Goal: Task Accomplishment & Management: Use online tool/utility

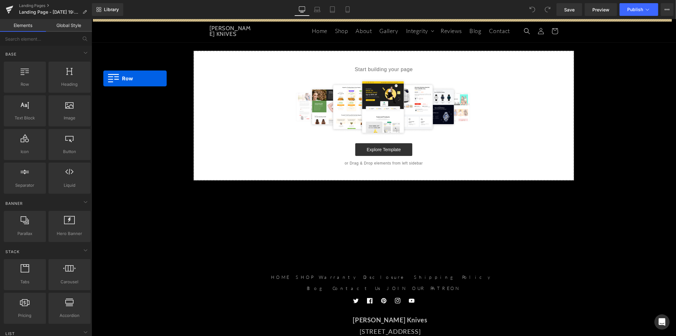
drag, startPoint x: 114, startPoint y: 96, endPoint x: 267, endPoint y: 80, distance: 153.6
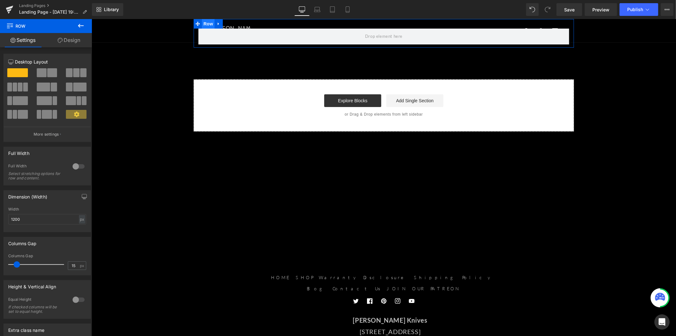
click at [206, 23] on span "Row" at bounding box center [208, 24] width 13 height 10
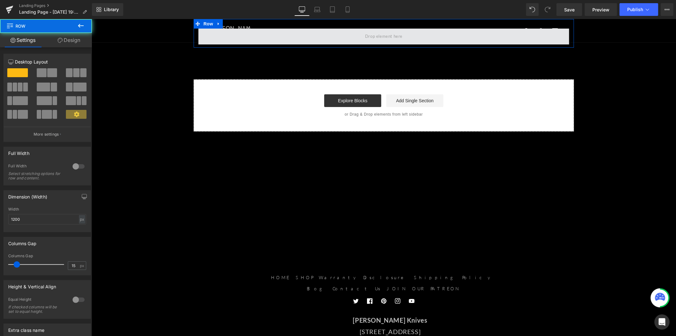
click at [277, 39] on span at bounding box center [383, 36] width 371 height 16
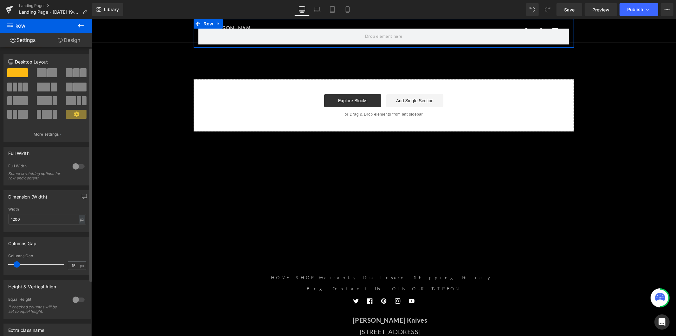
click at [74, 165] on div at bounding box center [78, 166] width 15 height 10
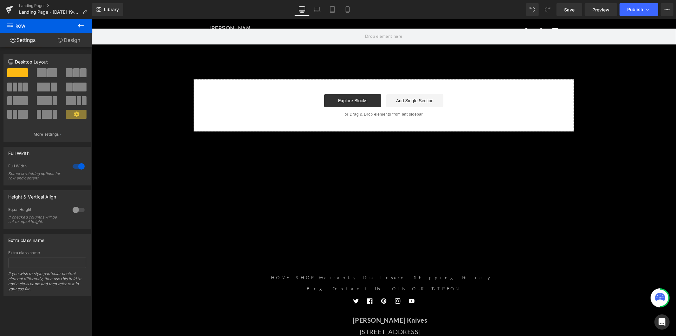
click at [76, 21] on button at bounding box center [81, 26] width 22 height 14
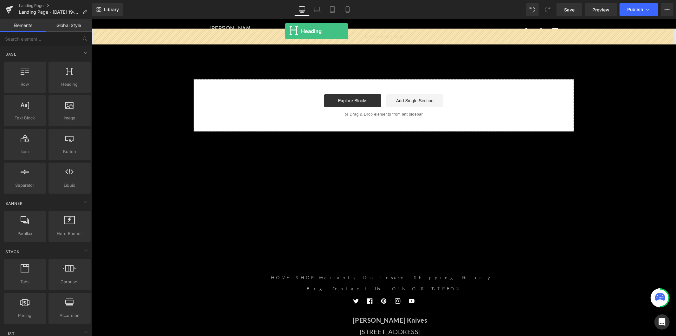
drag, startPoint x: 165, startPoint y: 95, endPoint x: 285, endPoint y: 31, distance: 135.9
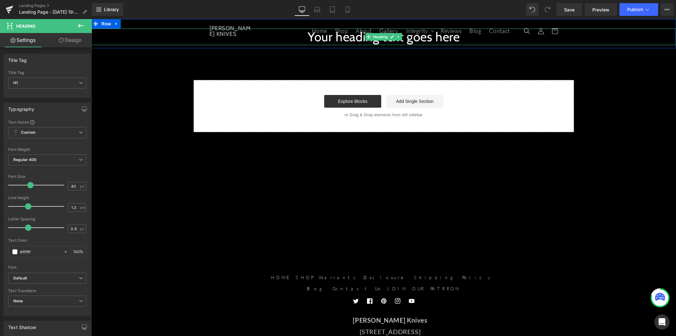
click at [310, 38] on h1 "Your heading text goes here" at bounding box center [383, 36] width 585 height 16
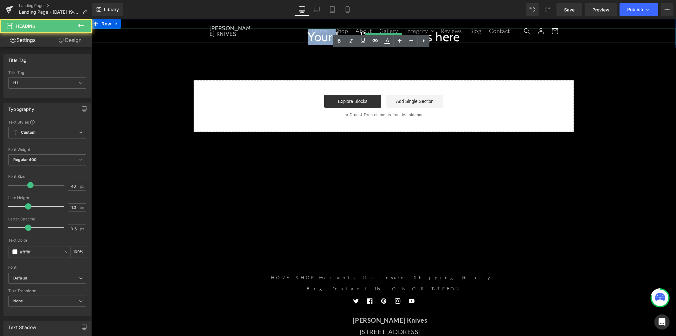
click at [310, 38] on h1 "Your heading text goes here" at bounding box center [383, 36] width 585 height 16
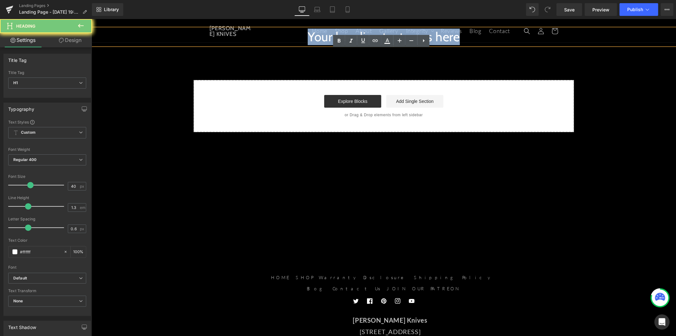
click at [310, 38] on h1 "Your heading text goes here" at bounding box center [383, 36] width 585 height 16
paste div
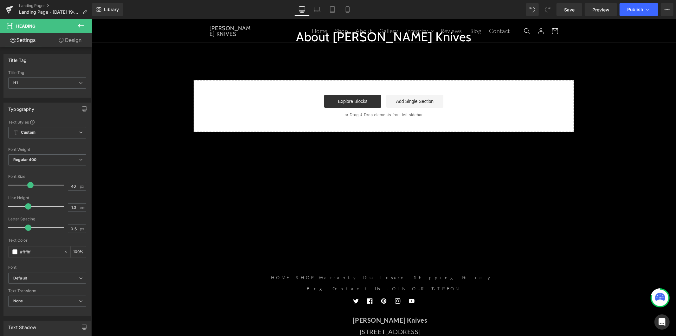
click at [79, 28] on icon at bounding box center [81, 26] width 8 height 8
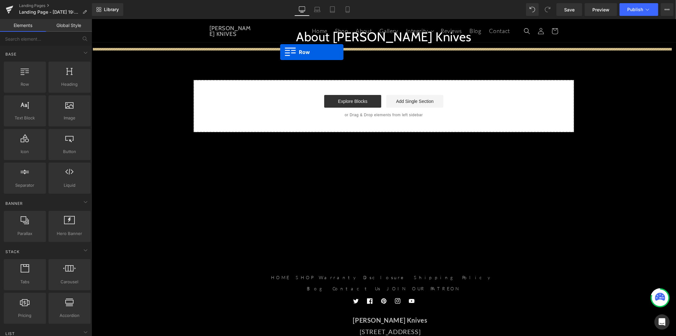
drag, startPoint x: 119, startPoint y: 89, endPoint x: 280, endPoint y: 52, distance: 165.7
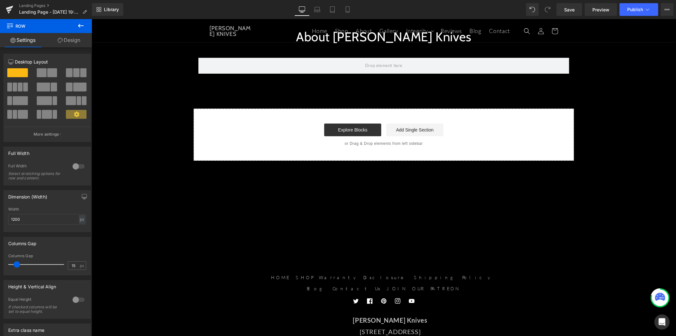
click at [80, 26] on icon at bounding box center [81, 26] width 8 height 8
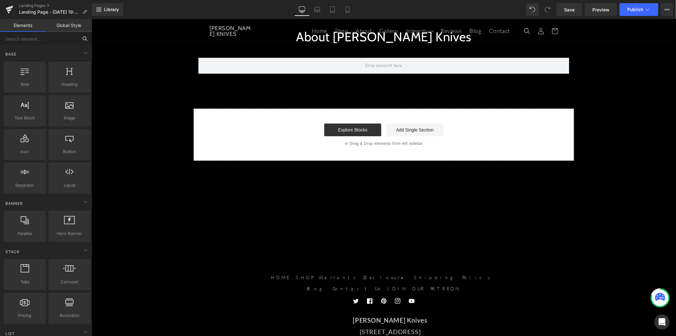
click at [42, 43] on input "text" at bounding box center [39, 39] width 78 height 14
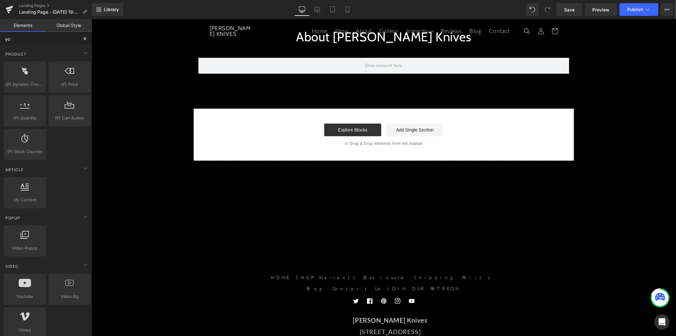
type input "you"
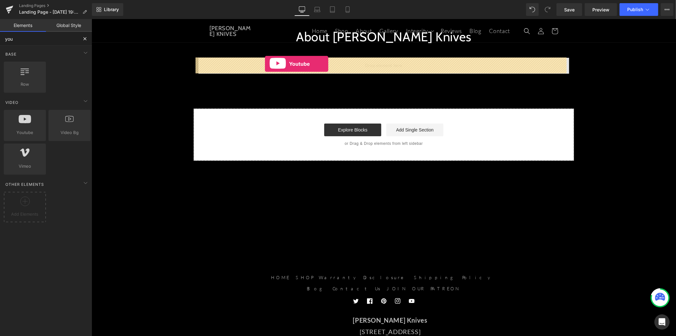
drag, startPoint x: 123, startPoint y: 143, endPoint x: 265, endPoint y: 63, distance: 162.5
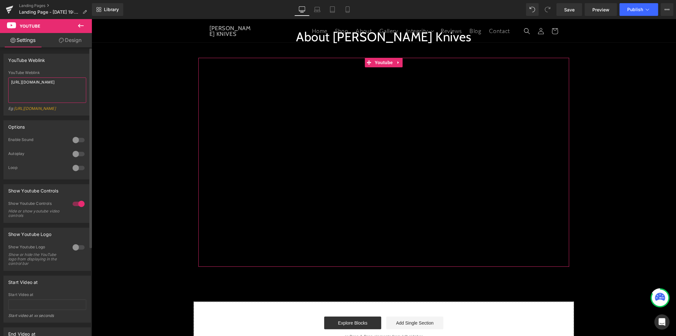
click at [64, 92] on textarea "[URL][DOMAIN_NAME]" at bounding box center [47, 89] width 78 height 25
paste textarea "gdOZU0BVEB8"
type textarea "[URL][DOMAIN_NAME]"
click at [81, 22] on icon at bounding box center [81, 26] width 8 height 8
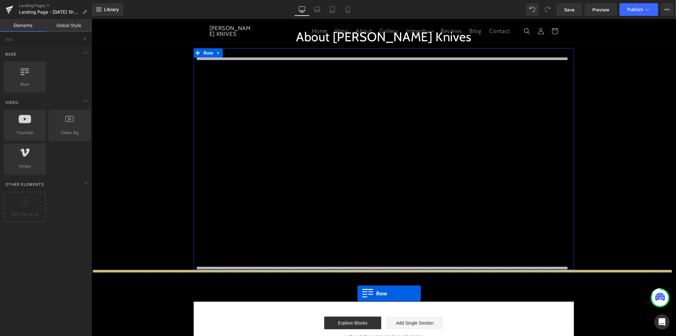
drag, startPoint x: 128, startPoint y: 99, endPoint x: 358, endPoint y: 292, distance: 300.0
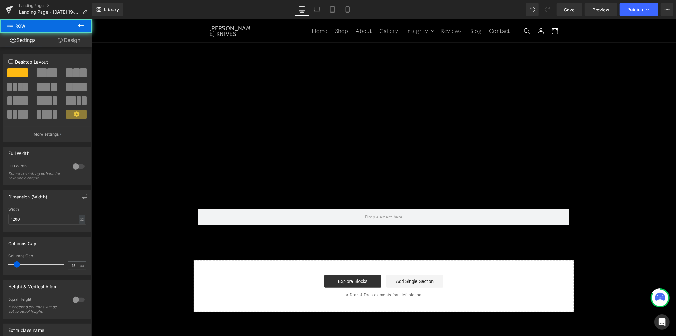
scroll to position [70, 0]
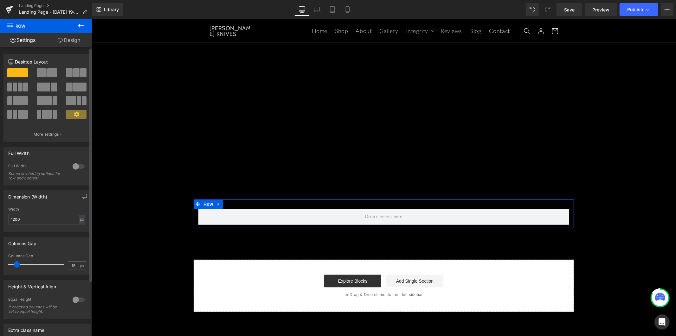
click at [74, 167] on div at bounding box center [78, 166] width 15 height 10
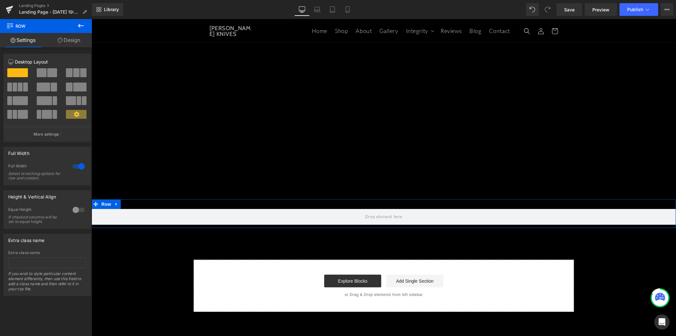
drag, startPoint x: 23, startPoint y: 74, endPoint x: 46, endPoint y: 71, distance: 23.3
click at [39, 79] on div at bounding box center [47, 75] width 88 height 14
click at [80, 25] on icon at bounding box center [81, 26] width 8 height 8
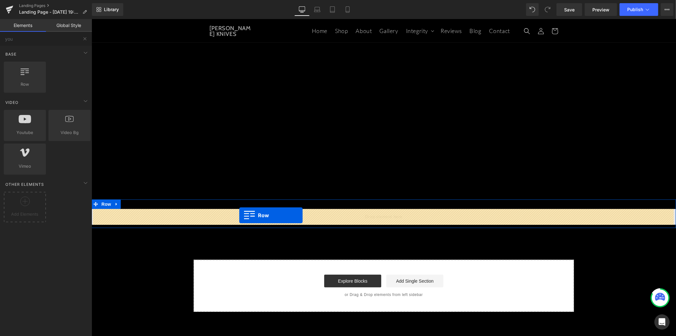
drag, startPoint x: 122, startPoint y: 100, endPoint x: 239, endPoint y: 214, distance: 164.2
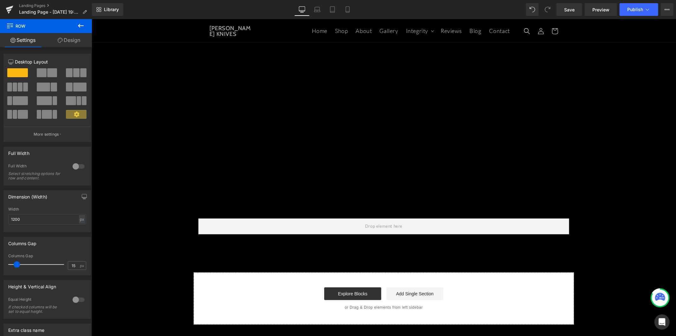
click at [83, 26] on icon at bounding box center [81, 26] width 6 height 4
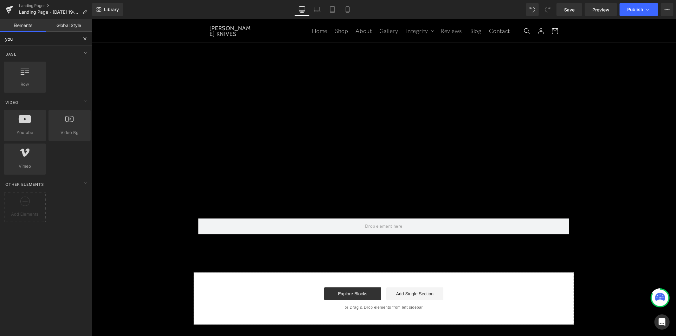
drag, startPoint x: 17, startPoint y: 39, endPoint x: -23, endPoint y: 40, distance: 40.3
click at [0, 40] on html "Row You are previewing how the will restyle your page. You can not edit Element…" at bounding box center [338, 168] width 676 height 336
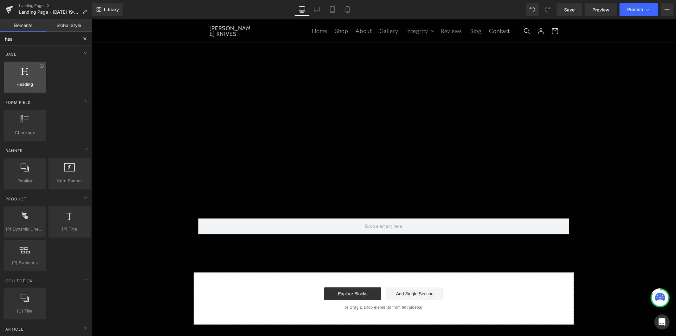
type input "head"
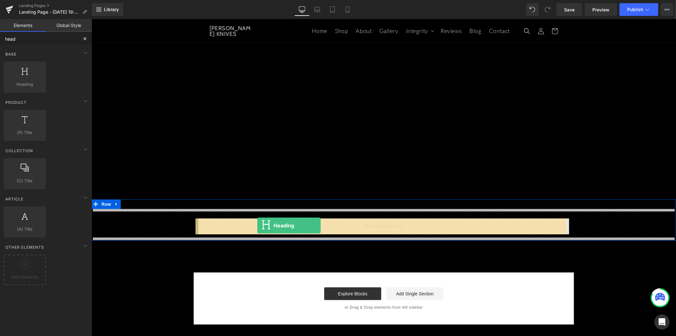
drag, startPoint x: 123, startPoint y: 97, endPoint x: 257, endPoint y: 225, distance: 185.1
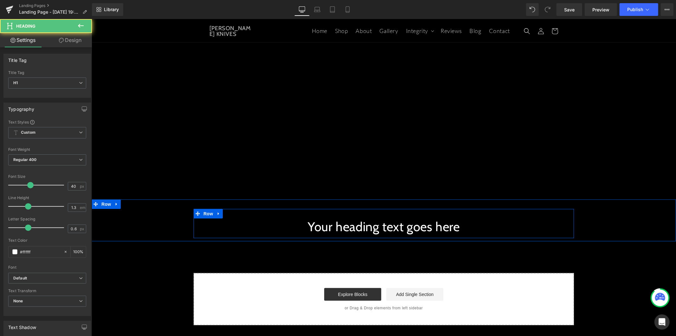
click at [317, 230] on h1 "Your heading text goes here" at bounding box center [383, 226] width 371 height 16
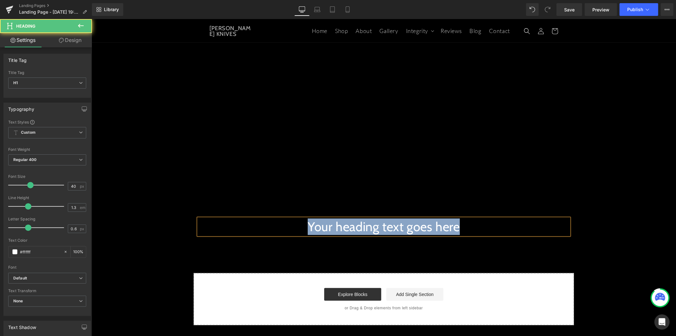
paste div
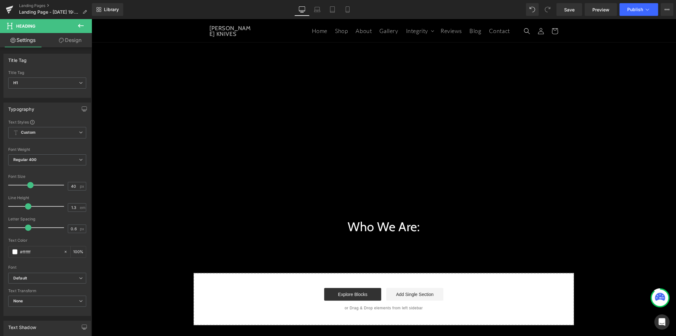
click at [79, 24] on icon at bounding box center [81, 26] width 6 height 4
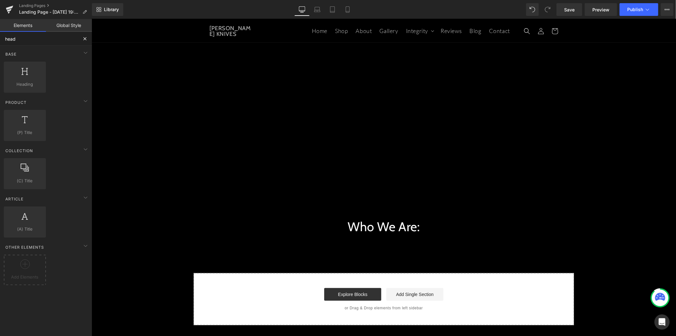
drag, startPoint x: 33, startPoint y: 40, endPoint x: -19, endPoint y: 39, distance: 52.0
click at [0, 39] on html "Heading You are previewing how the will restyle your page. You can not edit Ele…" at bounding box center [338, 168] width 676 height 336
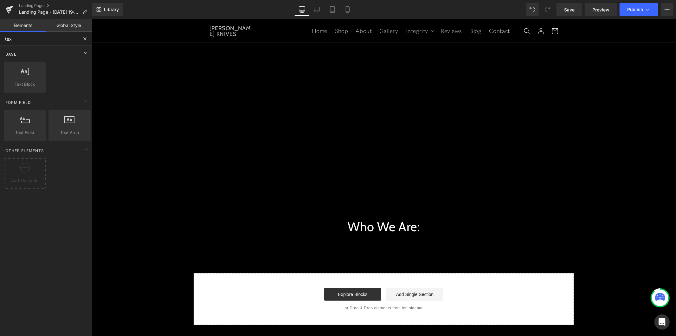
type input "text"
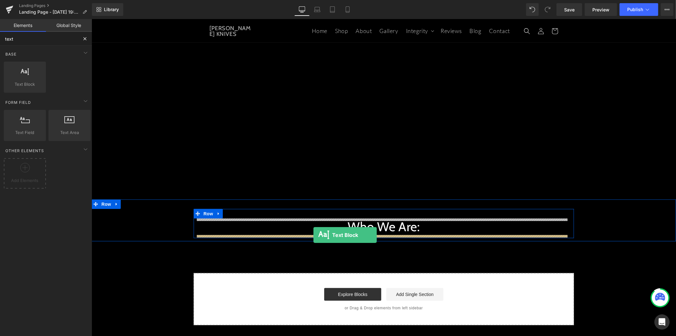
drag, startPoint x: 120, startPoint y: 93, endPoint x: 313, endPoint y: 234, distance: 239.4
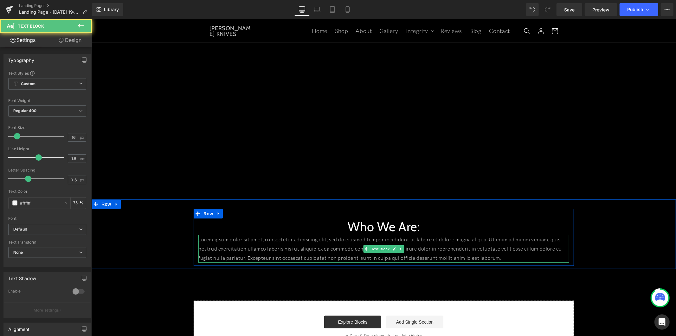
click at [242, 242] on p "Lorem ipsum dolor sit amet, consectetur adipiscing elit, sed do eiusmod tempor …" at bounding box center [383, 247] width 371 height 27
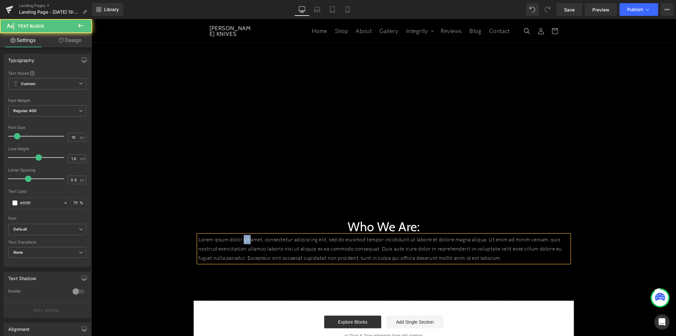
click at [242, 242] on p "Lorem ipsum dolor sit amet, consectetur adipiscing elit, sed do eiusmod tempor …" at bounding box center [383, 247] width 371 height 27
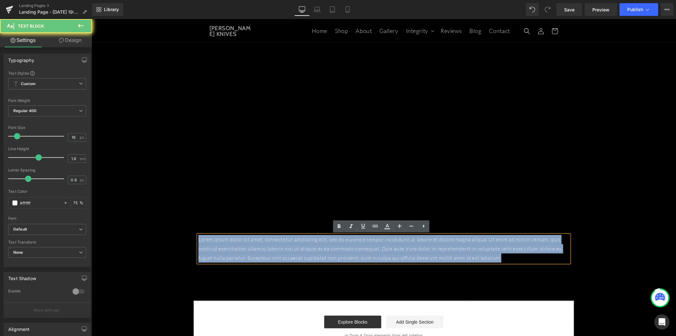
click at [242, 242] on p "Lorem ipsum dolor sit amet, consectetur adipiscing elit, sed do eiusmod tempor …" at bounding box center [383, 247] width 371 height 27
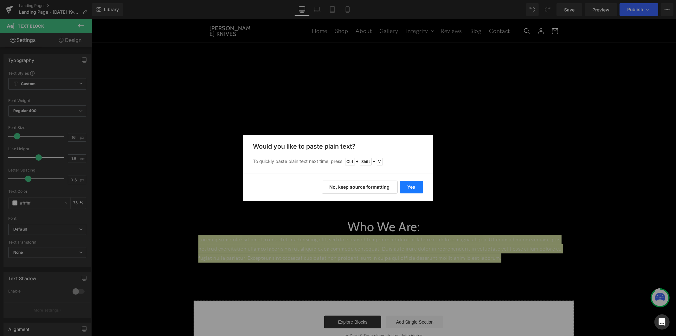
click at [410, 185] on button "Yes" at bounding box center [411, 186] width 23 height 13
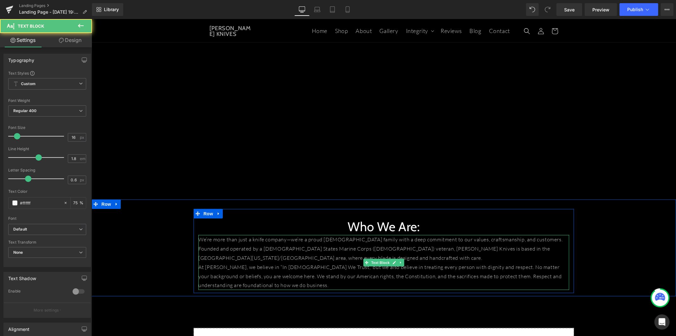
click at [272, 260] on p "We’re more than just a knife company—we’re a proud [DEMOGRAPHIC_DATA] family wi…" at bounding box center [383, 247] width 371 height 27
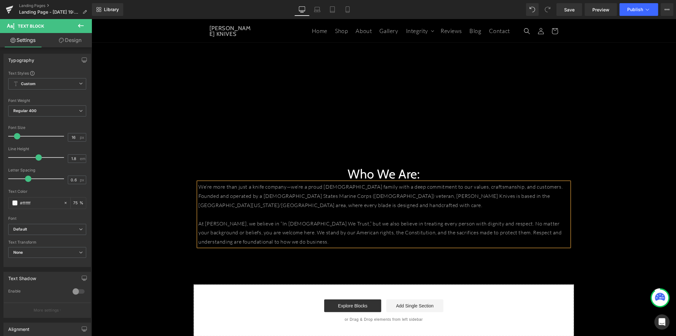
scroll to position [141, 0]
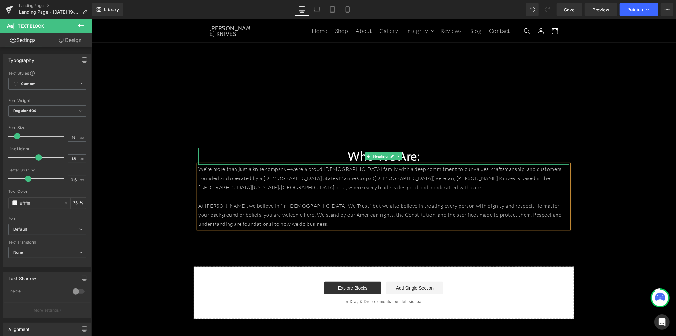
click at [330, 154] on h1 "Who We Are:" at bounding box center [383, 155] width 371 height 16
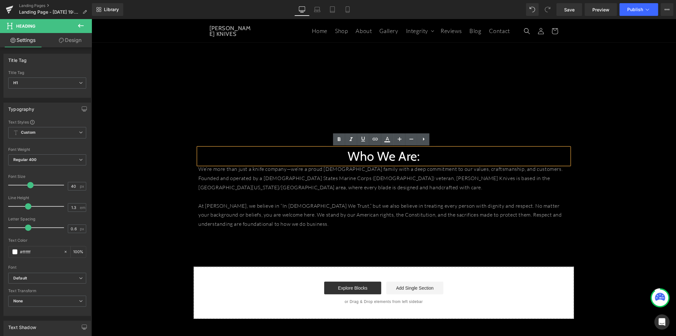
click at [163, 156] on div "Who We Are: Heading We’re more than just a knife company—we’re a proud [DEMOGRA…" at bounding box center [383, 184] width 585 height 93
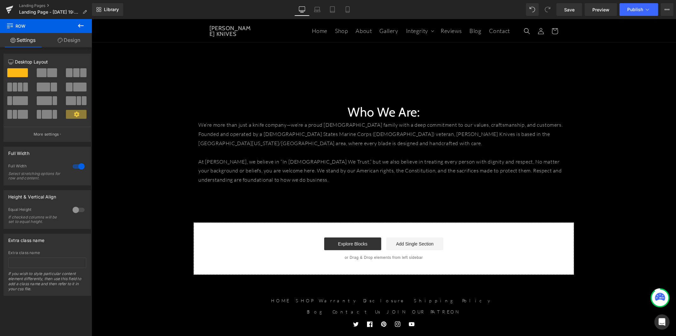
scroll to position [181, 0]
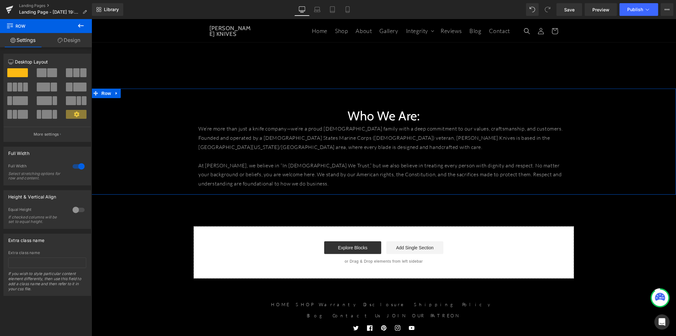
click at [66, 38] on link "Design" at bounding box center [69, 40] width 46 height 14
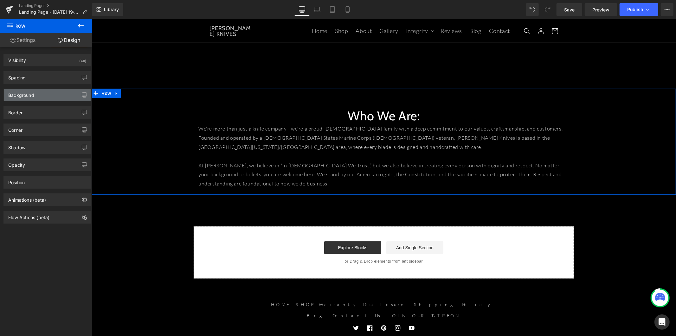
click at [55, 98] on div "Background" at bounding box center [47, 95] width 87 height 12
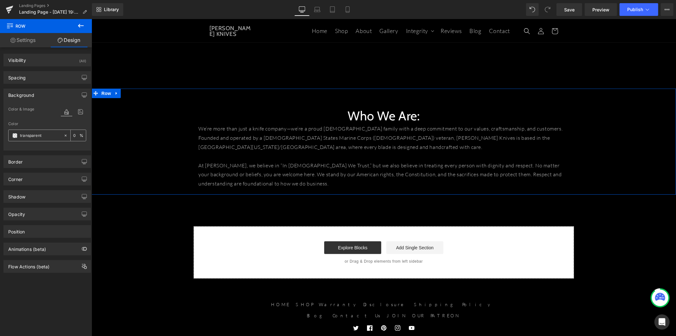
click at [42, 136] on input "transparent" at bounding box center [40, 135] width 41 height 7
paste input "#141414"
type input "#141414"
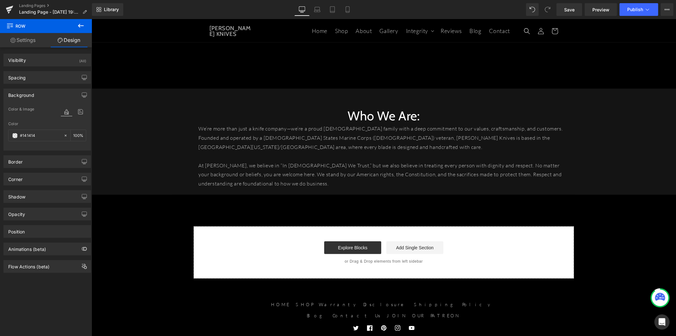
click at [167, 211] on div "About [PERSON_NAME] Knives Heading Row Youtube Row Who We Are: Heading We’re mo…" at bounding box center [383, 58] width 585 height 440
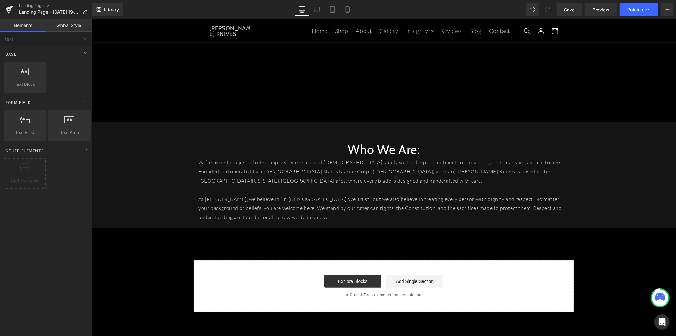
scroll to position [146, 0]
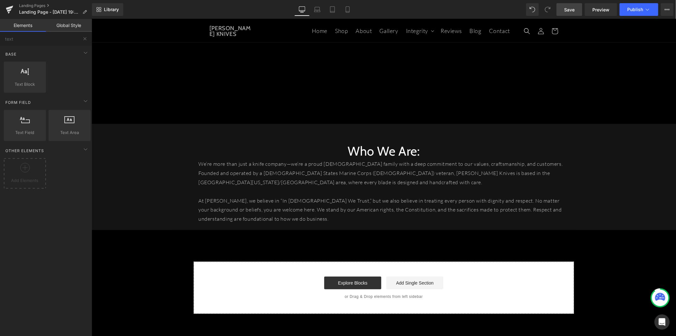
click at [581, 7] on link "Save" at bounding box center [570, 9] width 26 height 13
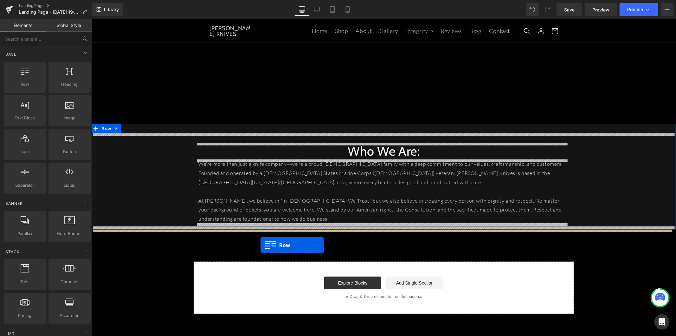
drag, startPoint x: 118, startPoint y: 93, endPoint x: 260, endPoint y: 245, distance: 207.5
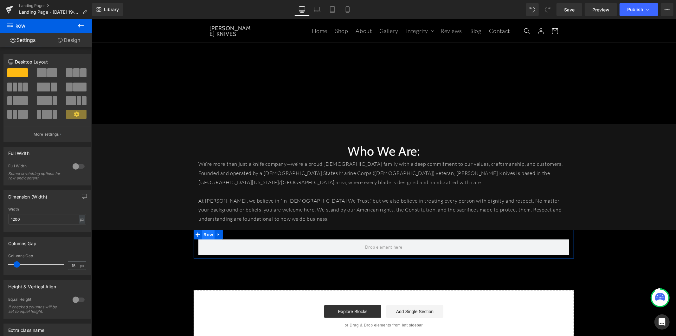
click at [204, 234] on span "Row" at bounding box center [208, 234] width 13 height 10
click at [82, 165] on div at bounding box center [78, 166] width 15 height 10
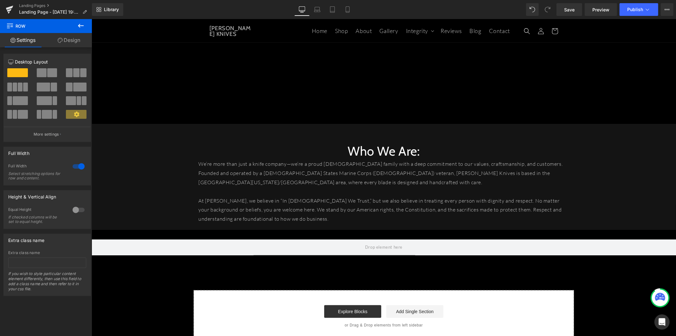
click at [79, 27] on icon at bounding box center [81, 26] width 8 height 8
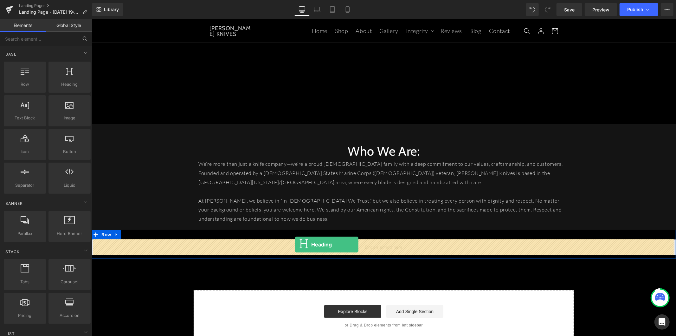
drag, startPoint x: 167, startPoint y: 89, endPoint x: 295, endPoint y: 244, distance: 201.6
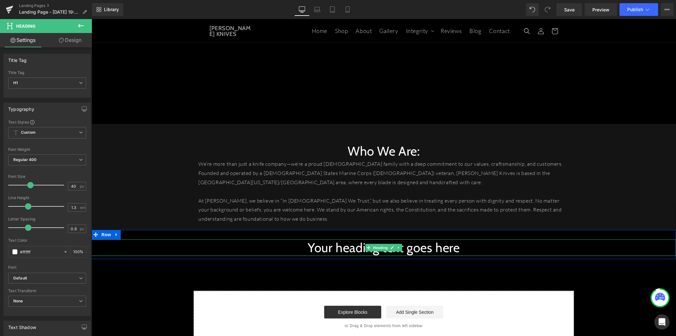
click at [358, 245] on h1 "Your heading text goes here" at bounding box center [383, 247] width 585 height 16
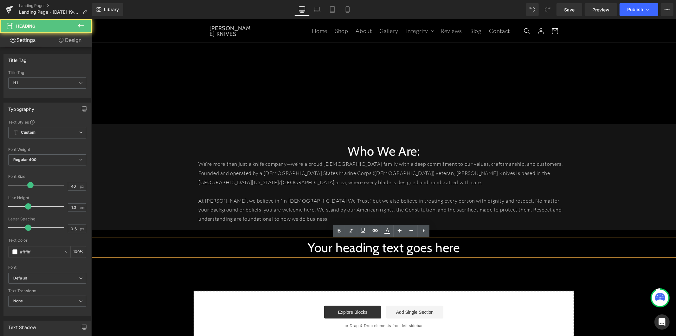
click at [352, 243] on h1 "Your heading text goes here" at bounding box center [383, 247] width 585 height 16
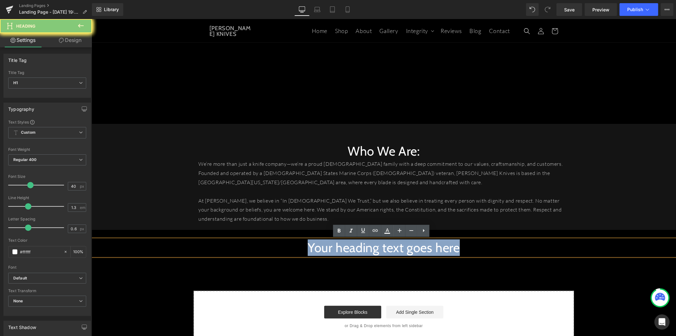
click at [352, 243] on h1 "Your heading text goes here" at bounding box center [383, 247] width 585 height 16
paste div
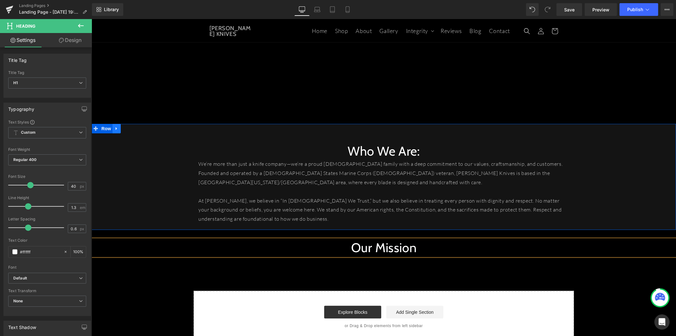
click at [114, 127] on icon at bounding box center [116, 128] width 4 height 5
click at [122, 129] on icon at bounding box center [124, 128] width 4 height 4
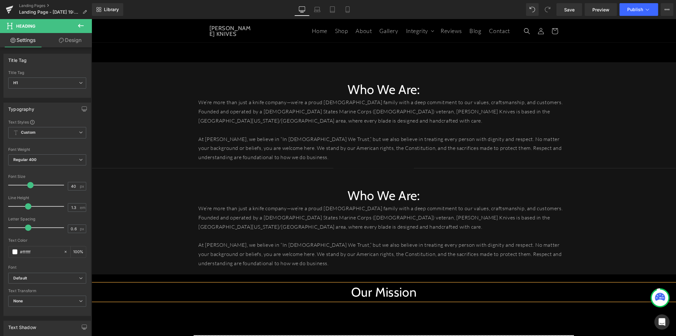
scroll to position [216, 0]
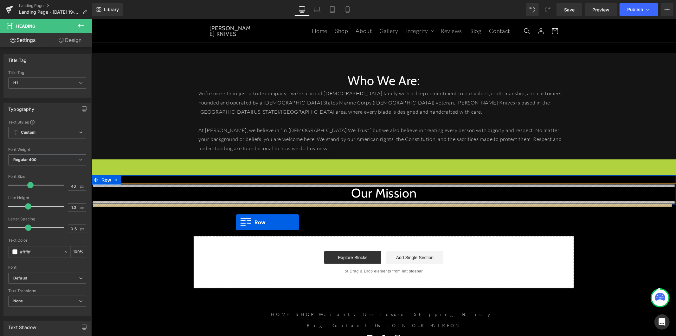
drag, startPoint x: 95, startPoint y: 166, endPoint x: 236, endPoint y: 222, distance: 151.2
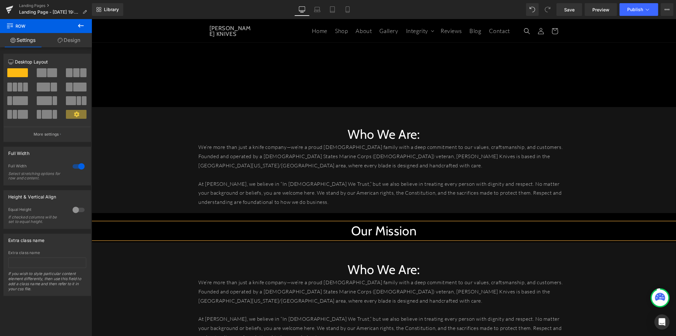
scroll to position [251, 0]
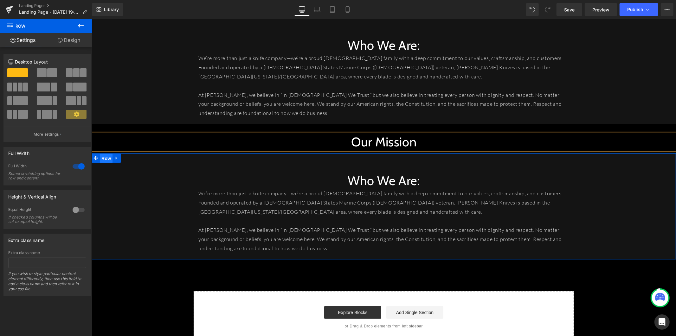
click at [100, 158] on span "Row" at bounding box center [106, 158] width 13 height 10
click at [353, 177] on h1 "Who We Are:" at bounding box center [383, 180] width 371 height 16
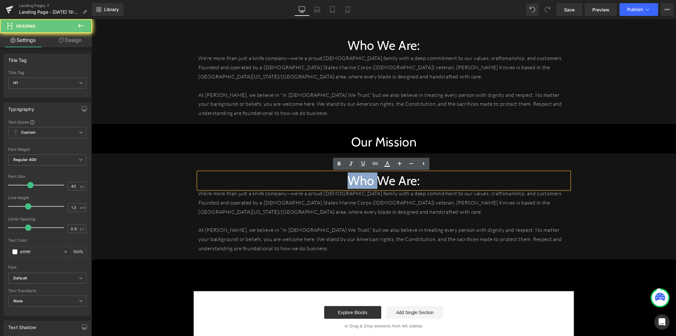
click at [353, 177] on h1 "Who We Are:" at bounding box center [383, 180] width 371 height 16
paste div
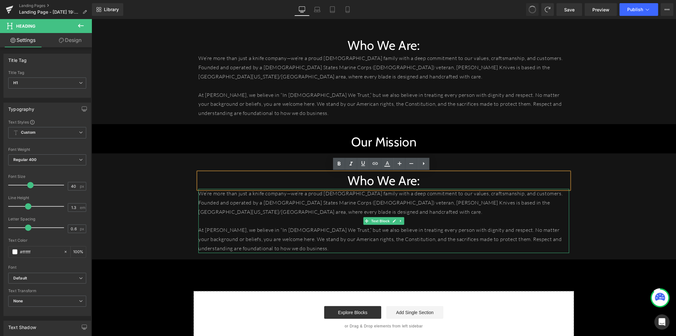
click at [293, 205] on p "We’re more than just a knife company—we’re a proud [DEMOGRAPHIC_DATA] family wi…" at bounding box center [383, 201] width 371 height 27
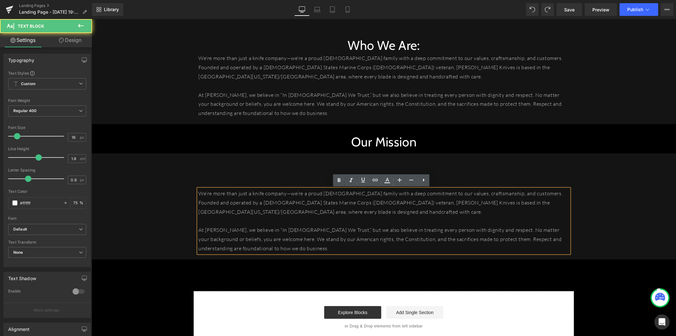
click at [278, 201] on p "We’re more than just a knife company—we’re a proud [DEMOGRAPHIC_DATA] family wi…" at bounding box center [383, 201] width 371 height 27
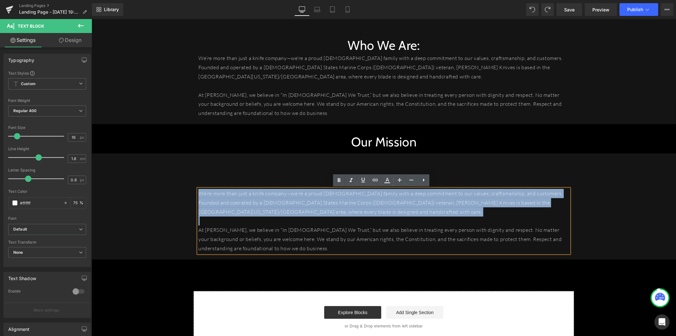
click at [278, 201] on p "We’re more than just a knife company—we’re a proud [DEMOGRAPHIC_DATA] family wi…" at bounding box center [383, 201] width 371 height 27
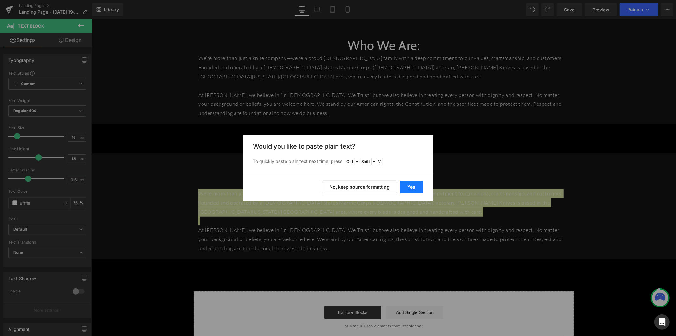
click at [414, 182] on button "Yes" at bounding box center [411, 186] width 23 height 13
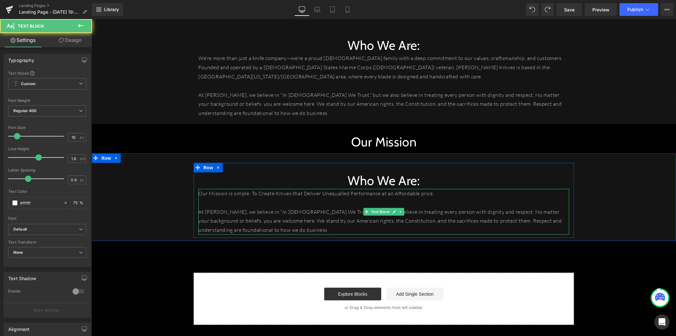
click at [338, 197] on p "Our Mission is simple: To Create Knives that Deliver Unequalled Performance at …" at bounding box center [383, 192] width 371 height 9
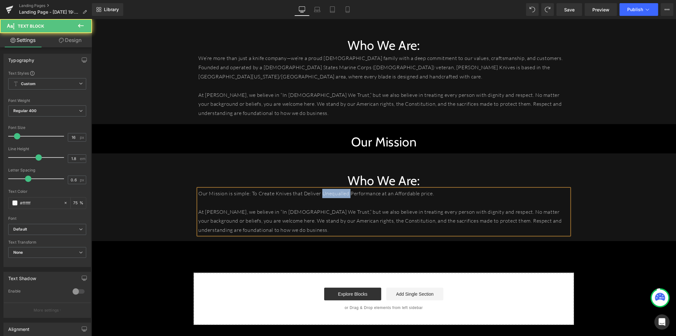
click at [338, 197] on p "Our Mission is simple: To Create Knives that Deliver Unequalled Performance at …" at bounding box center [383, 192] width 371 height 9
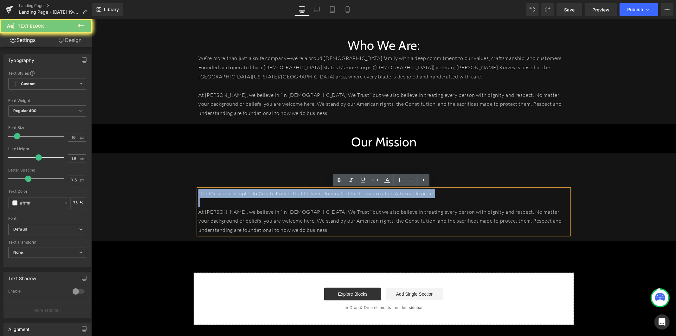
click at [338, 197] on p "Our Mission is simple: To Create Knives that Deliver Unequalled Performance at …" at bounding box center [383, 192] width 371 height 9
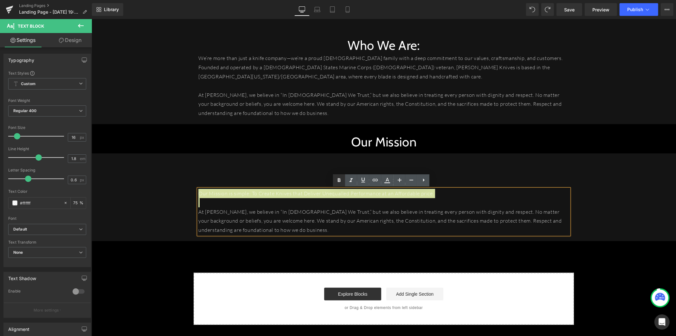
click at [342, 183] on icon at bounding box center [340, 180] width 8 height 8
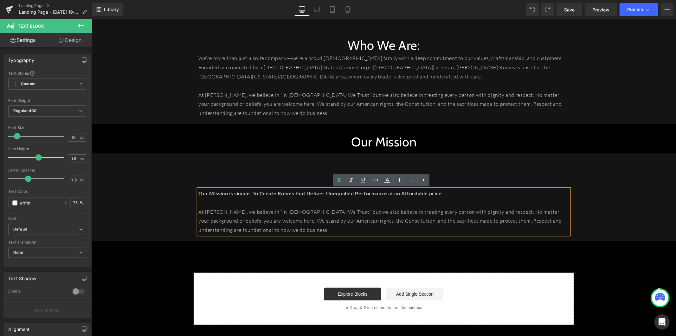
click at [384, 196] on p "Our Mission is simple: To Create Knives that Deliver Unequalled Performance at …" at bounding box center [383, 192] width 371 height 9
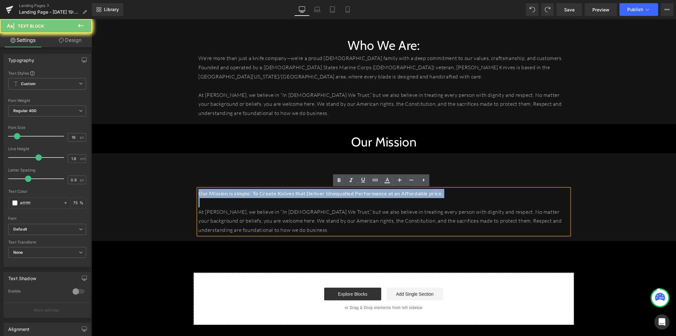
drag, startPoint x: 384, startPoint y: 196, endPoint x: 358, endPoint y: 191, distance: 26.9
click at [380, 195] on p "Our Mission is simple: To Create Knives that Deliver Unequalled Performance at …" at bounding box center [383, 192] width 371 height 9
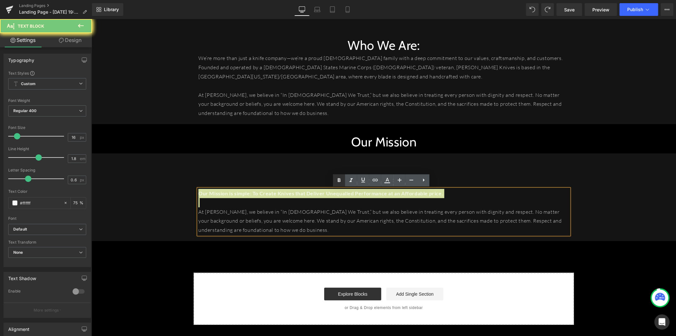
click at [340, 182] on icon at bounding box center [340, 180] width 8 height 8
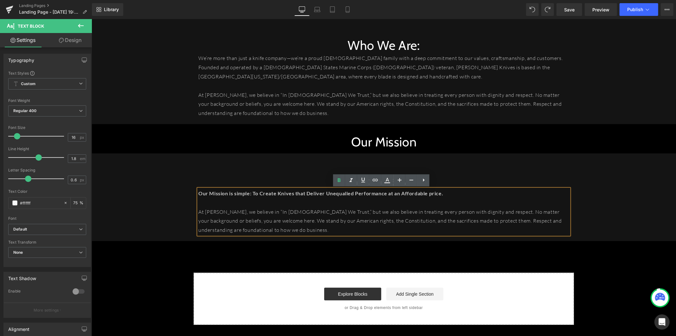
click at [376, 194] on strong "Our Mission is simple: To Create Knives that Deliver Unequalled Performance at …" at bounding box center [320, 193] width 245 height 6
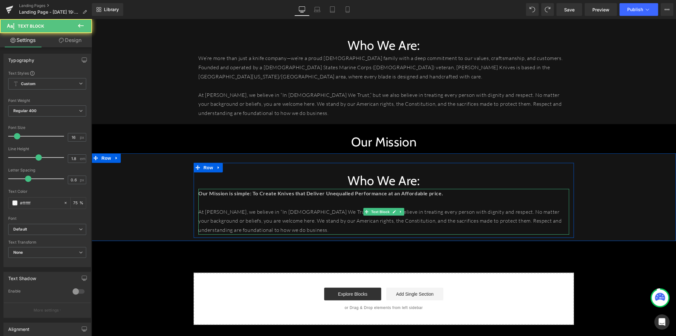
click at [298, 219] on p "At [PERSON_NAME], we believe in “In [DEMOGRAPHIC_DATA] We Trust,” but we also b…" at bounding box center [383, 220] width 371 height 27
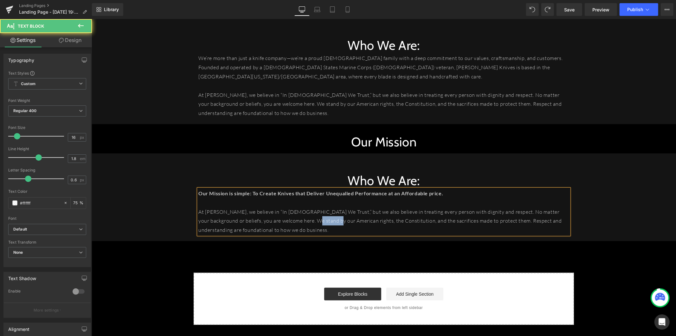
click at [298, 219] on p "At [PERSON_NAME], we believe in “In [DEMOGRAPHIC_DATA] We Trust,” but we also b…" at bounding box center [383, 220] width 371 height 27
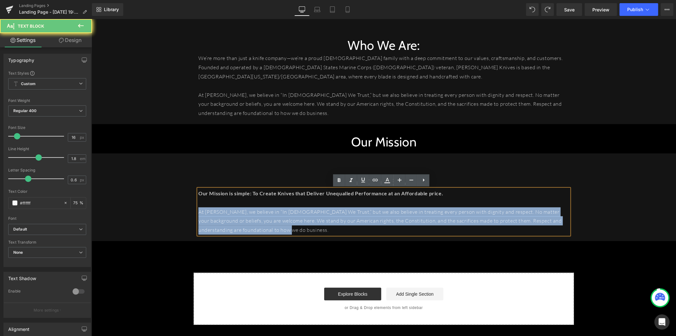
click at [298, 219] on p "At [PERSON_NAME], we believe in “In [DEMOGRAPHIC_DATA] We Trust,” but we also b…" at bounding box center [383, 220] width 371 height 27
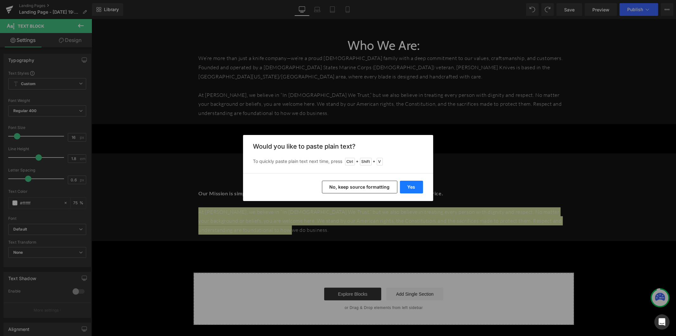
click at [415, 184] on button "Yes" at bounding box center [411, 186] width 23 height 13
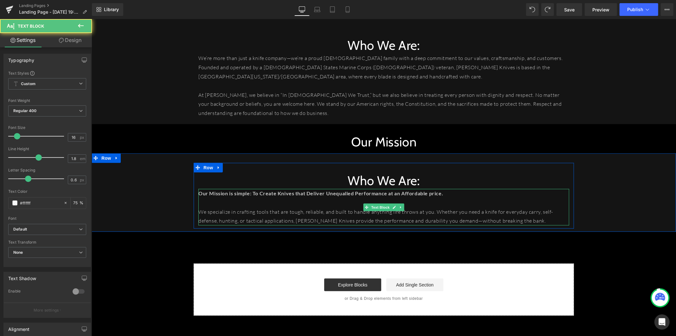
click at [290, 197] on p "Our Mission is simple: To Create Knives that Deliver Unequalled Performance at …" at bounding box center [383, 192] width 371 height 9
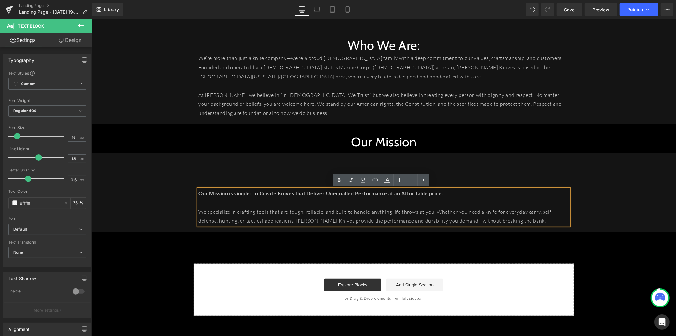
click at [497, 169] on div "Who We Are: Heading Our Mission is simple: To Create Knives that Deliver Unequa…" at bounding box center [383, 195] width 381 height 66
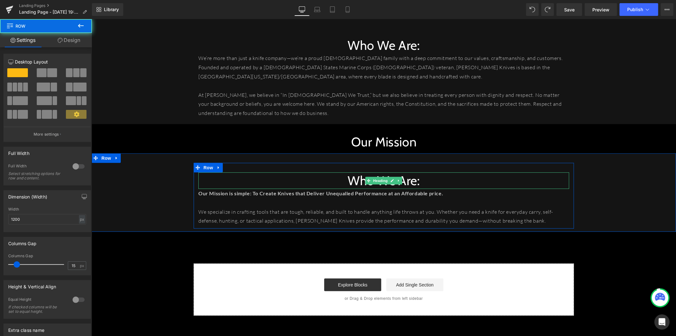
click at [411, 182] on h1 "Who We Are:" at bounding box center [383, 180] width 371 height 16
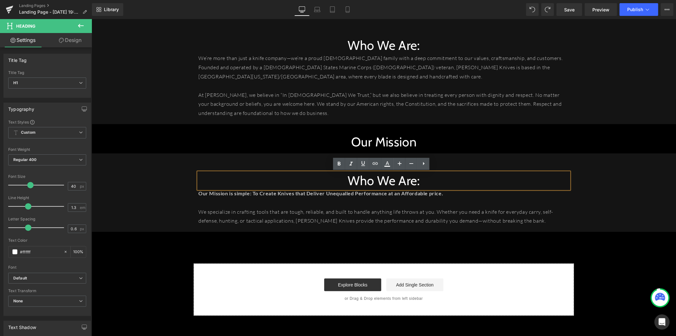
click at [331, 179] on h1 "Who We Are:" at bounding box center [383, 180] width 371 height 16
click at [160, 178] on div "Who We Are: Heading Our Mission is simple: To Create Knives that Deliver Unequa…" at bounding box center [383, 195] width 585 height 66
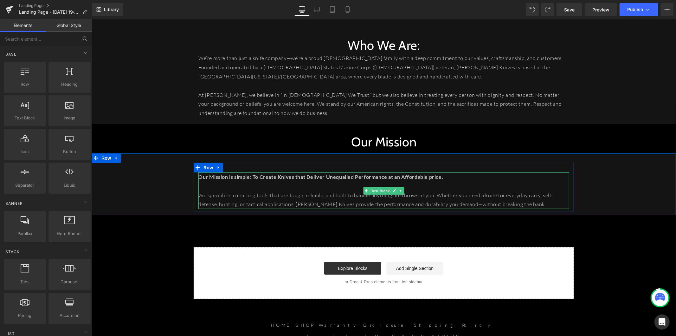
click at [320, 178] on strong "Our Mission is simple: To Create Knives that Deliver Unequalled Performance at …" at bounding box center [320, 176] width 245 height 6
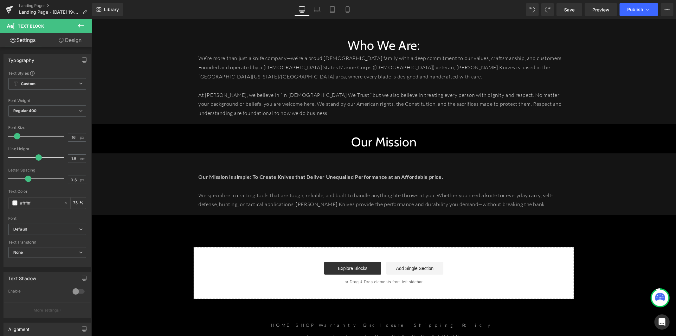
click at [76, 43] on link "Design" at bounding box center [70, 40] width 46 height 14
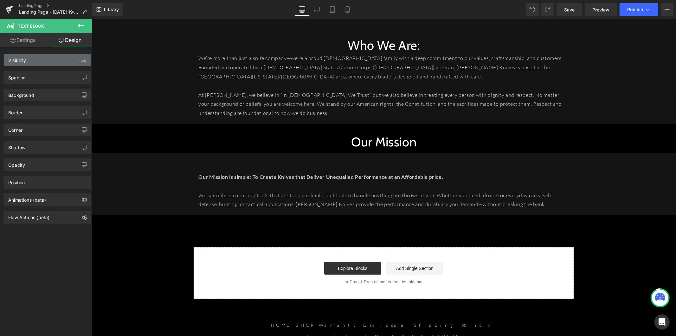
click at [52, 62] on div "Visibility (All)" at bounding box center [47, 60] width 87 height 12
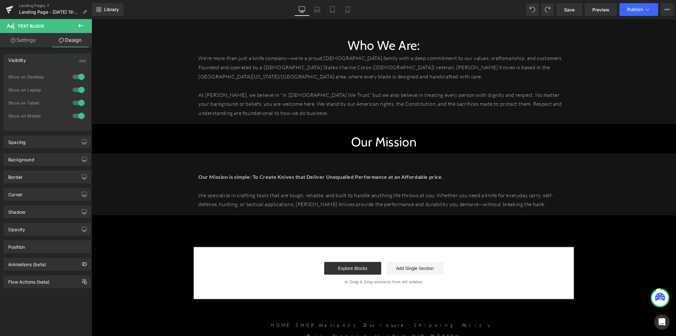
click at [37, 45] on link "Settings" at bounding box center [23, 40] width 46 height 14
type input "75"
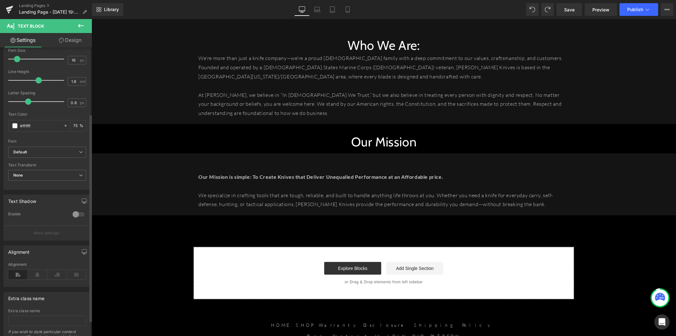
scroll to position [106, 0]
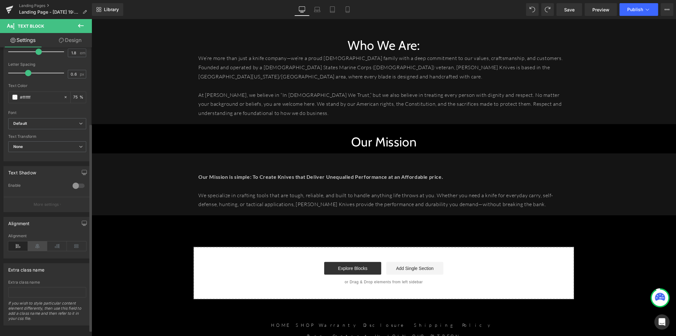
click at [40, 245] on icon at bounding box center [38, 246] width 20 height 10
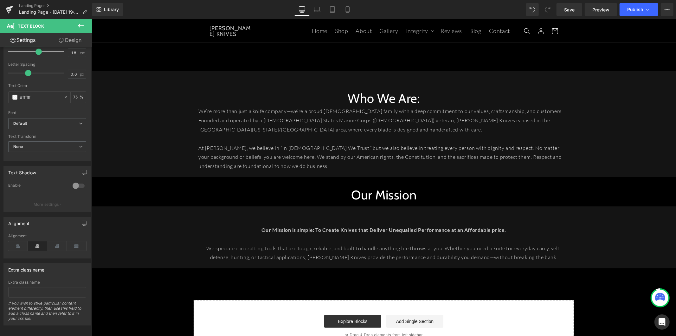
scroll to position [251, 0]
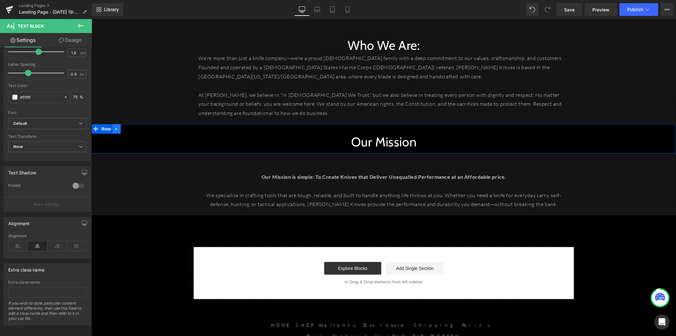
click at [112, 131] on link at bounding box center [116, 129] width 8 height 10
click at [106, 131] on span "Row" at bounding box center [106, 129] width 13 height 10
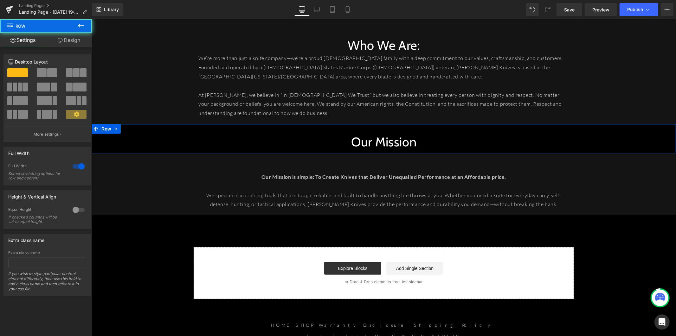
click at [83, 42] on link "Design" at bounding box center [69, 40] width 46 height 14
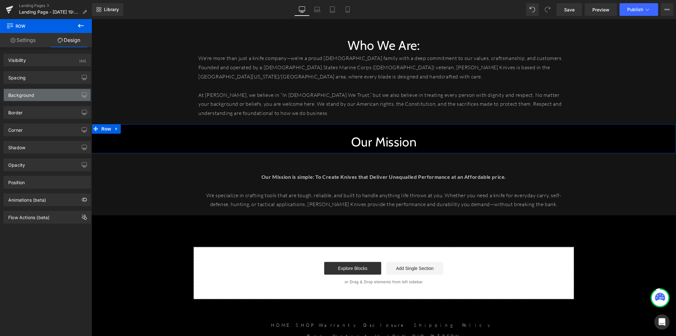
click at [55, 96] on div "Background" at bounding box center [47, 95] width 87 height 12
click at [51, 75] on div "Spacing" at bounding box center [47, 77] width 87 height 12
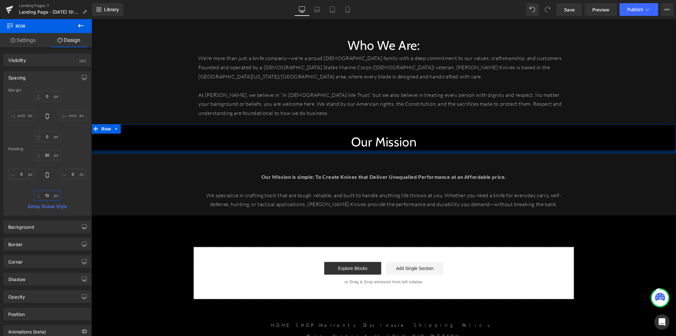
click at [47, 194] on input "10" at bounding box center [47, 195] width 27 height 10
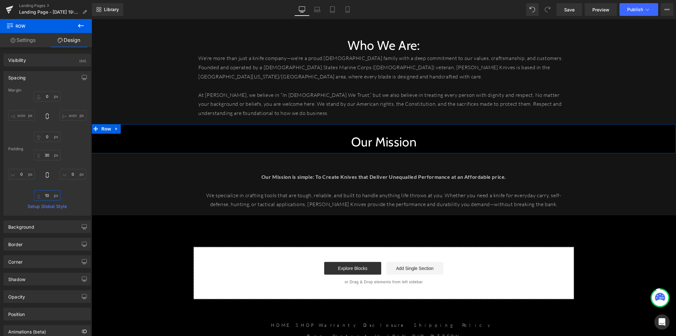
click at [52, 194] on input "10" at bounding box center [47, 195] width 27 height 10
click at [44, 195] on input "10" at bounding box center [47, 195] width 27 height 10
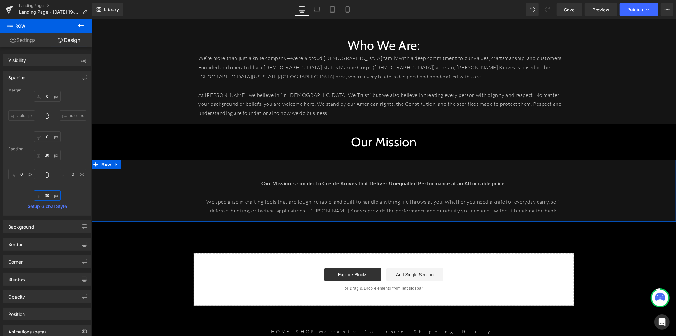
type input "3"
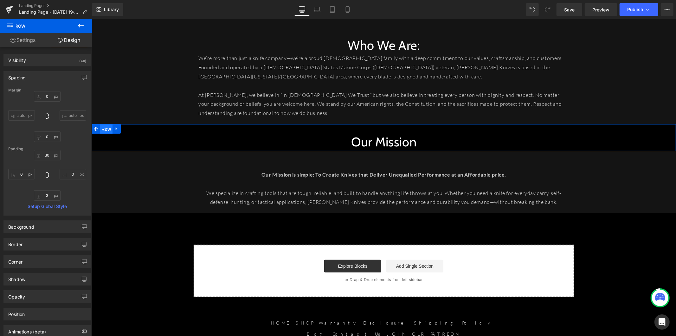
click at [106, 130] on span "Row" at bounding box center [106, 129] width 13 height 10
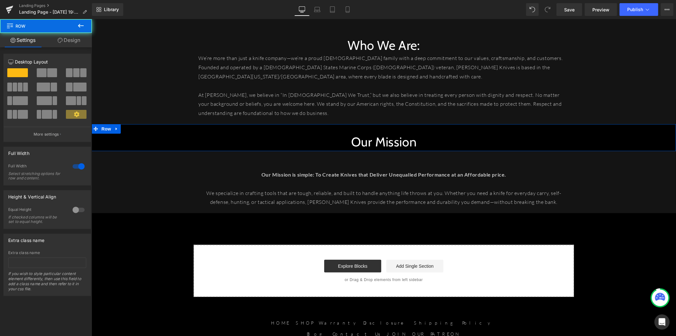
click at [65, 39] on link "Design" at bounding box center [69, 40] width 46 height 14
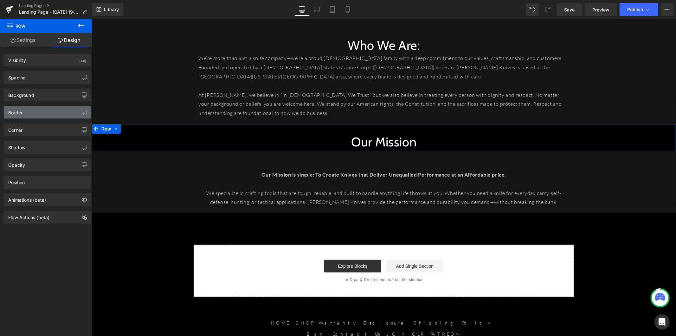
type input "0"
type input "30"
type input "0"
type input "3"
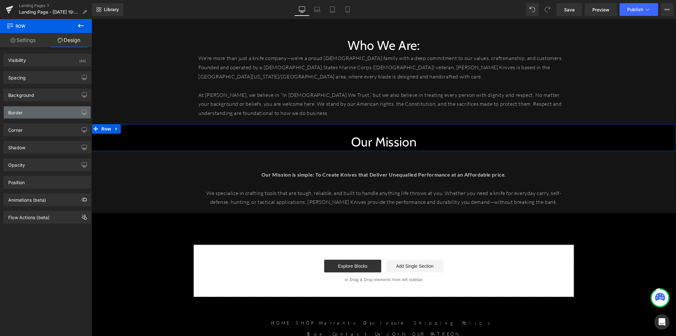
type input "0"
click at [55, 76] on div "Spacing" at bounding box center [47, 77] width 87 height 12
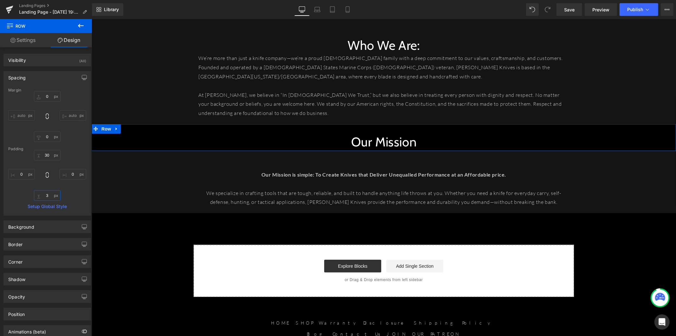
click at [46, 195] on input "3" at bounding box center [47, 195] width 27 height 10
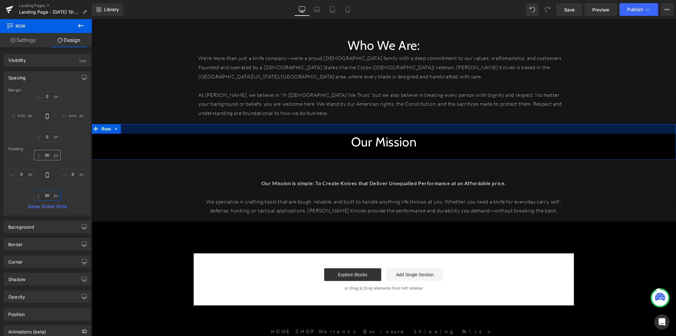
type input "30"
click at [45, 157] on input "30" at bounding box center [47, 155] width 27 height 10
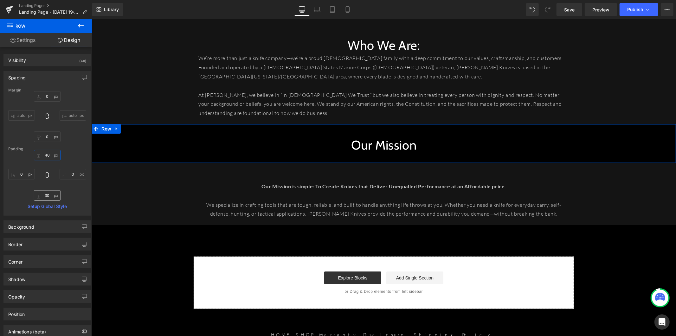
type input "40"
click at [44, 197] on input "30" at bounding box center [47, 195] width 27 height 10
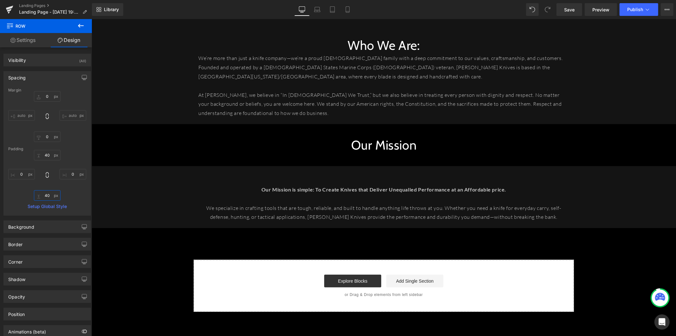
type input "40"
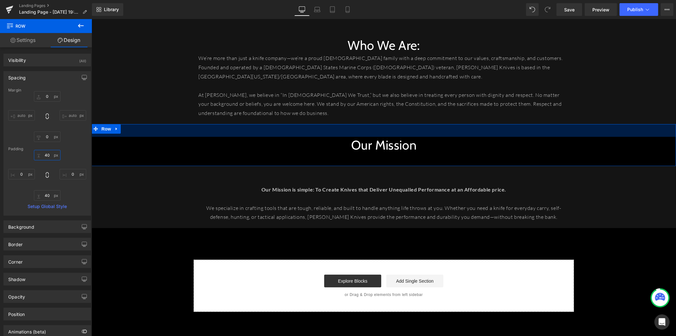
click at [53, 157] on input "40" at bounding box center [47, 155] width 27 height 10
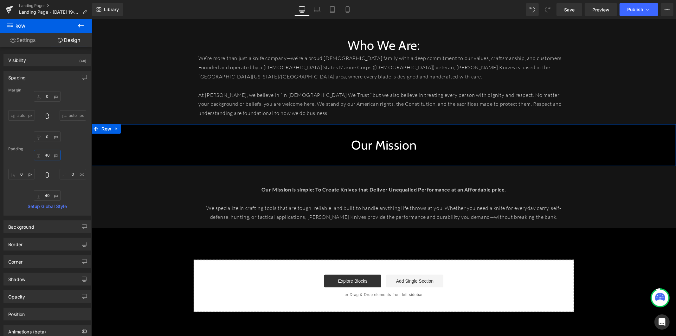
click at [52, 156] on input "40" at bounding box center [47, 155] width 27 height 10
click at [43, 156] on input "40" at bounding box center [47, 155] width 27 height 10
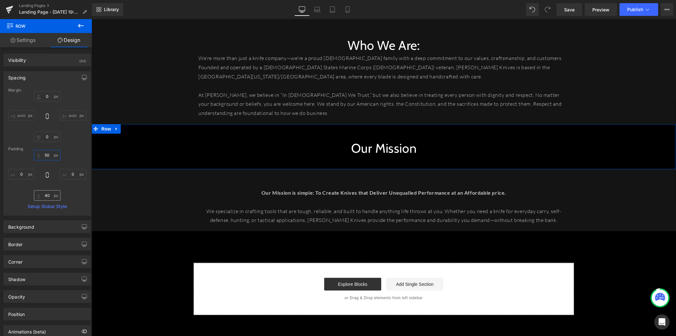
type input "50"
click at [49, 194] on input "40" at bounding box center [47, 195] width 27 height 10
click at [45, 195] on input "40" at bounding box center [47, 195] width 27 height 10
click at [43, 195] on input "40" at bounding box center [47, 195] width 27 height 10
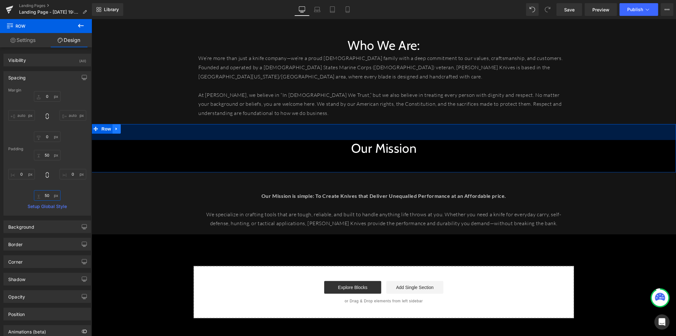
type input "50"
click at [114, 132] on link at bounding box center [116, 129] width 8 height 10
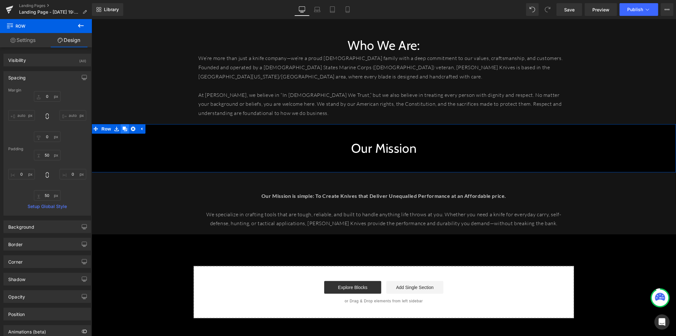
click at [123, 131] on link at bounding box center [125, 129] width 8 height 10
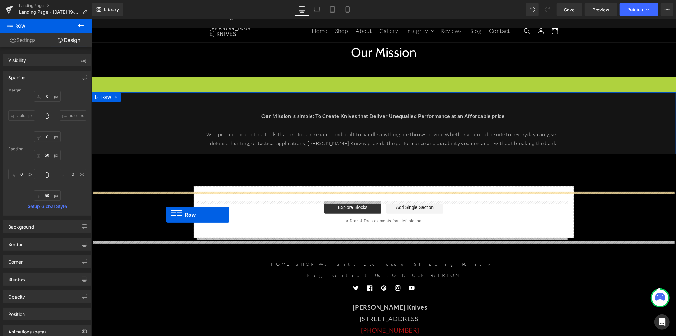
scroll to position [357, 0]
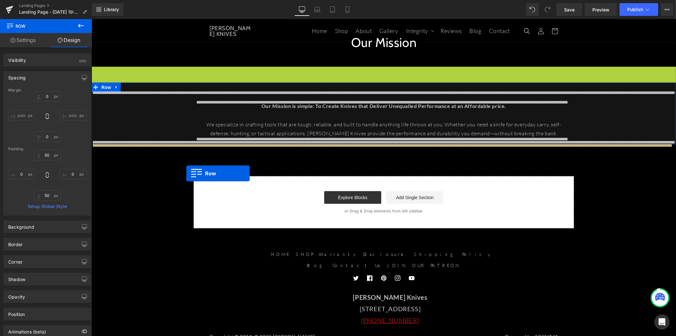
drag, startPoint x: 94, startPoint y: 176, endPoint x: 186, endPoint y: 173, distance: 92.0
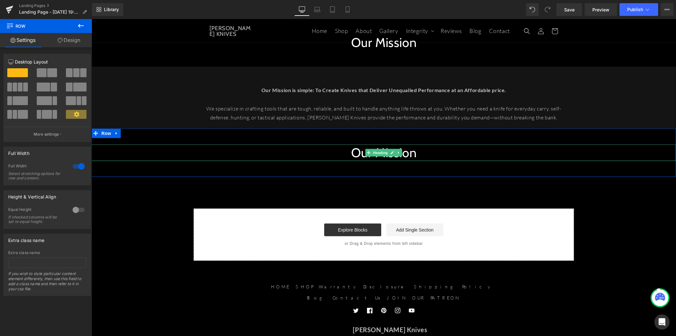
click at [350, 150] on h1 "Our Mission" at bounding box center [383, 152] width 585 height 16
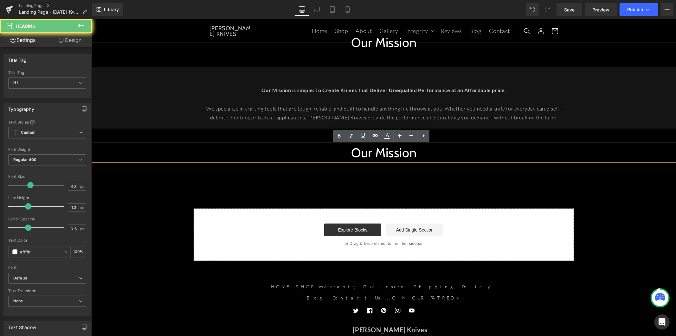
click at [350, 150] on h1 "Our Mission" at bounding box center [383, 152] width 585 height 16
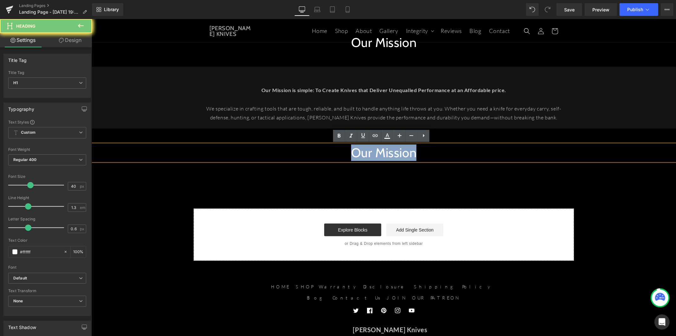
paste div
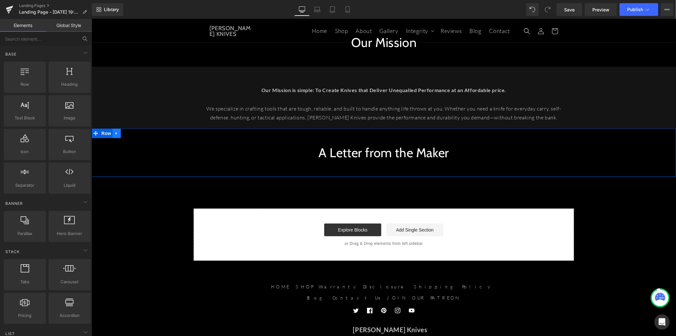
click at [115, 132] on icon at bounding box center [115, 133] width 1 height 3
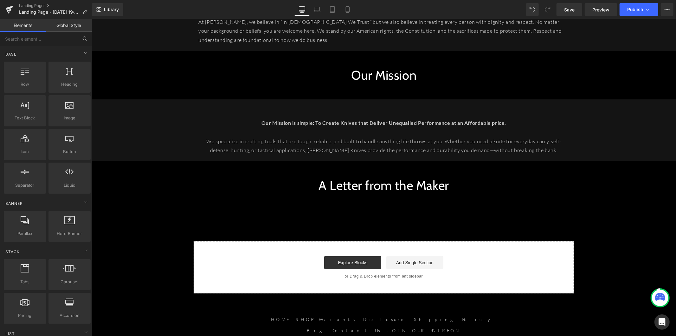
scroll to position [322, 0]
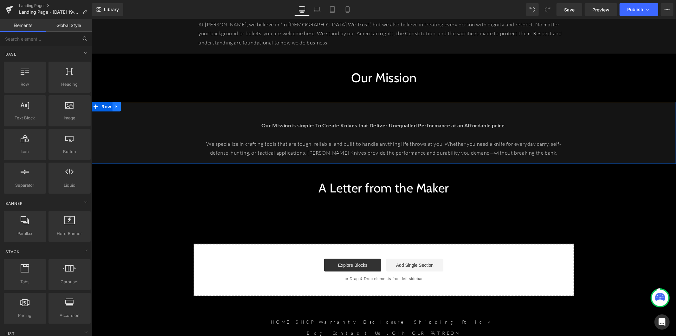
click at [114, 108] on link at bounding box center [116, 106] width 8 height 10
click at [122, 107] on icon at bounding box center [124, 106] width 4 height 4
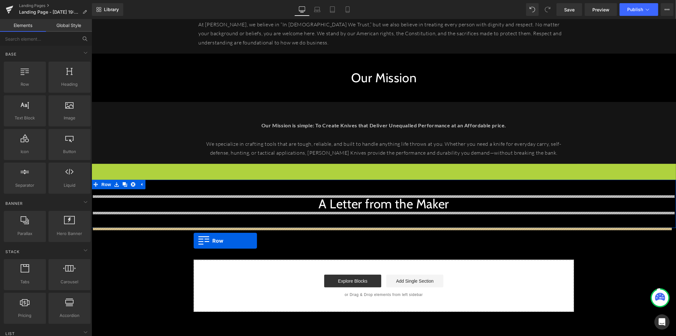
drag, startPoint x: 91, startPoint y: 170, endPoint x: 193, endPoint y: 240, distance: 123.9
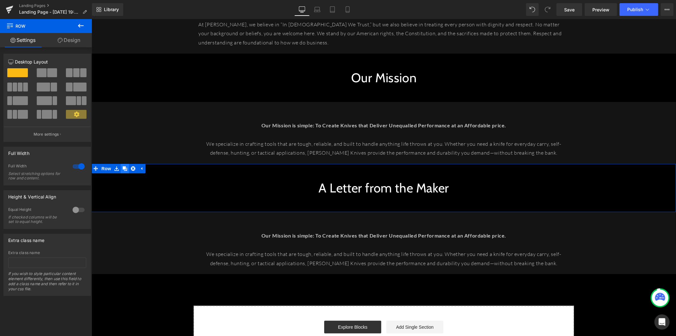
click at [123, 170] on link at bounding box center [125, 168] width 8 height 10
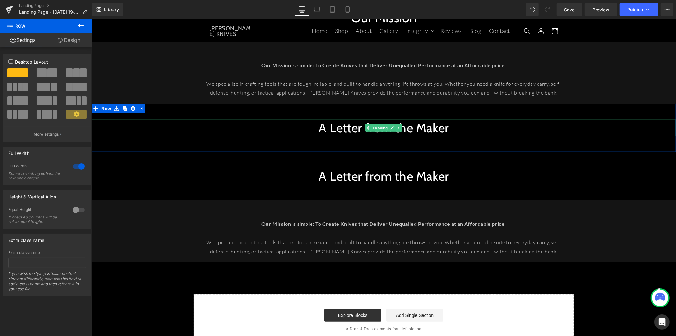
scroll to position [392, 0]
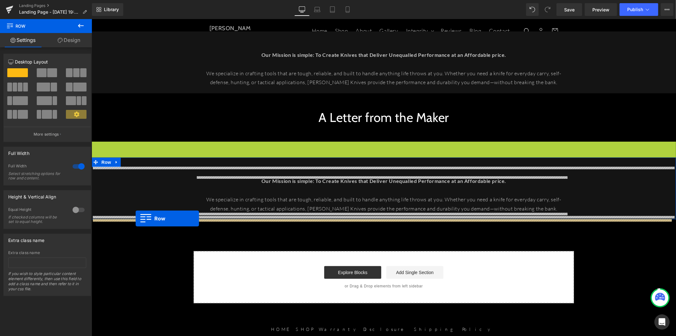
drag, startPoint x: 95, startPoint y: 147, endPoint x: 135, endPoint y: 218, distance: 81.7
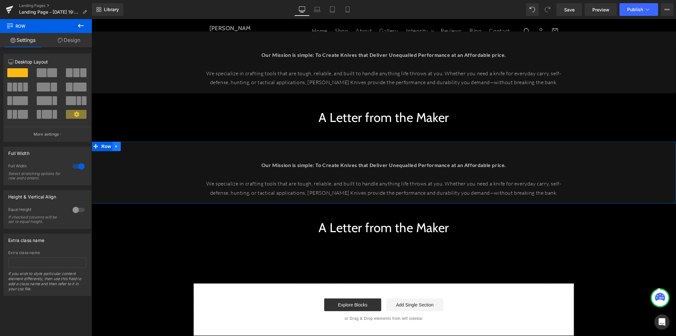
click at [112, 148] on link at bounding box center [116, 146] width 8 height 10
click at [121, 149] on link at bounding box center [125, 146] width 8 height 10
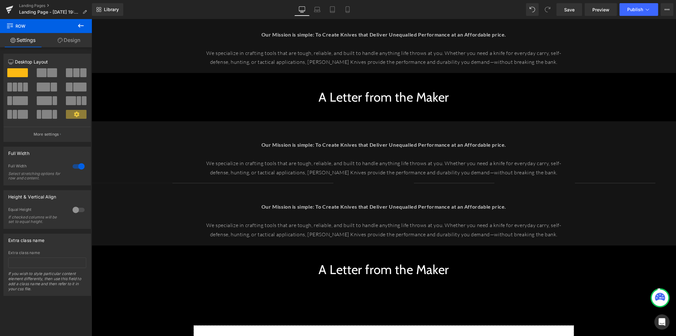
scroll to position [463, 0]
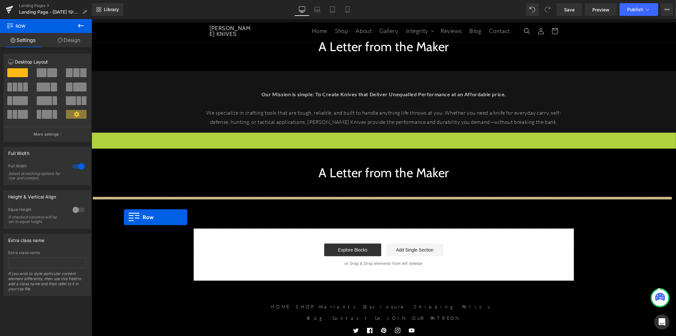
drag, startPoint x: 95, startPoint y: 138, endPoint x: 124, endPoint y: 217, distance: 84.1
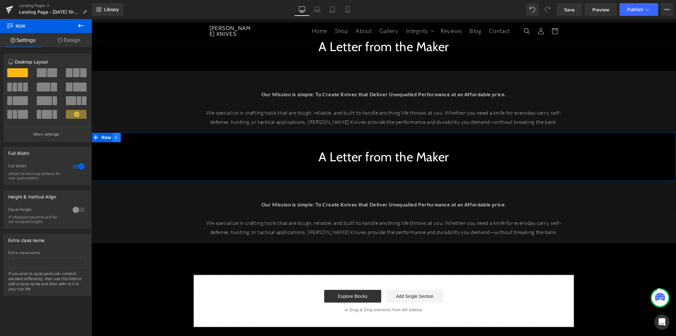
click at [114, 138] on icon at bounding box center [116, 137] width 4 height 5
click at [122, 139] on icon at bounding box center [124, 137] width 4 height 4
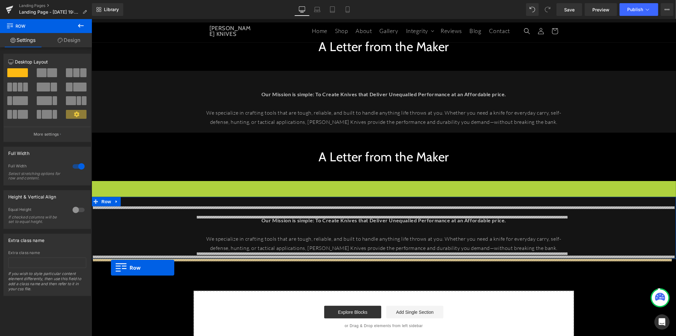
drag, startPoint x: 94, startPoint y: 188, endPoint x: 111, endPoint y: 267, distance: 80.4
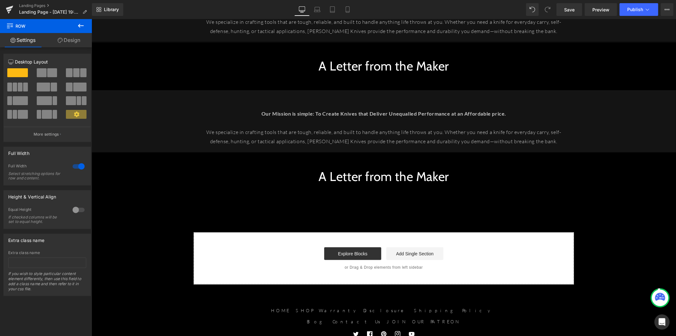
scroll to position [533, 0]
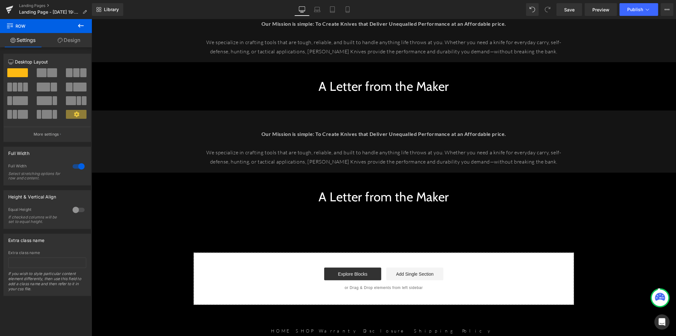
click at [119, 132] on div "Our Mission is simple: To Create Knives that Deliver Unequalled Performance at …" at bounding box center [383, 144] width 585 height 49
click at [112, 117] on link at bounding box center [116, 115] width 8 height 10
click at [123, 118] on link at bounding box center [125, 115] width 8 height 10
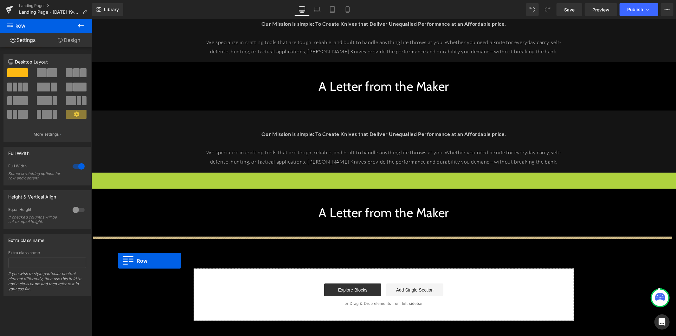
drag, startPoint x: 94, startPoint y: 179, endPoint x: 118, endPoint y: 260, distance: 84.5
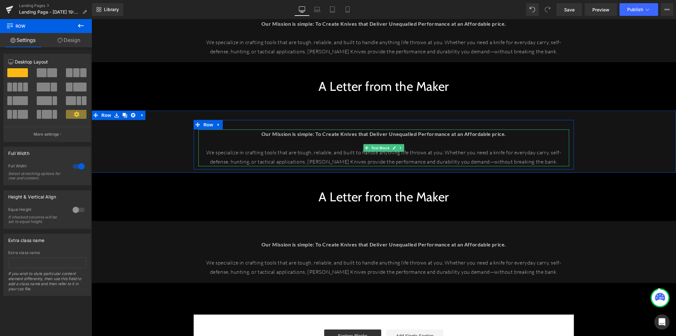
click at [310, 142] on p at bounding box center [383, 142] width 371 height 9
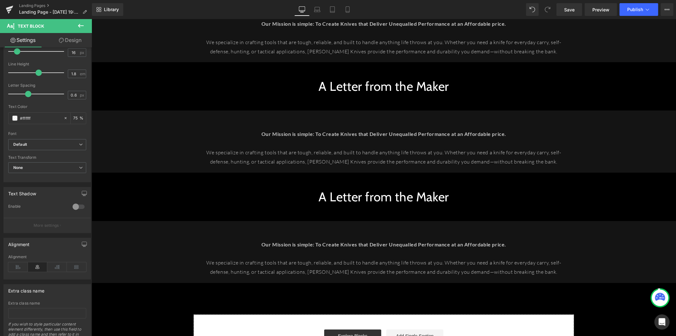
scroll to position [114, 0]
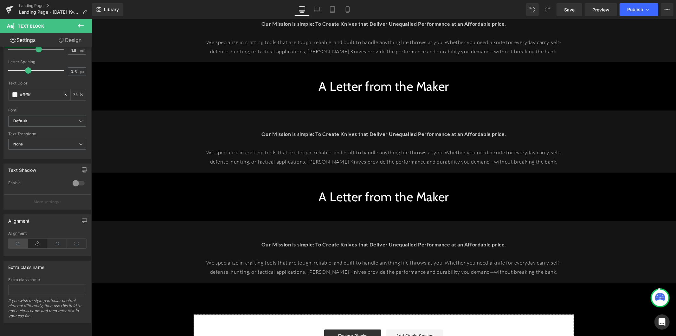
click at [21, 238] on icon at bounding box center [18, 243] width 20 height 10
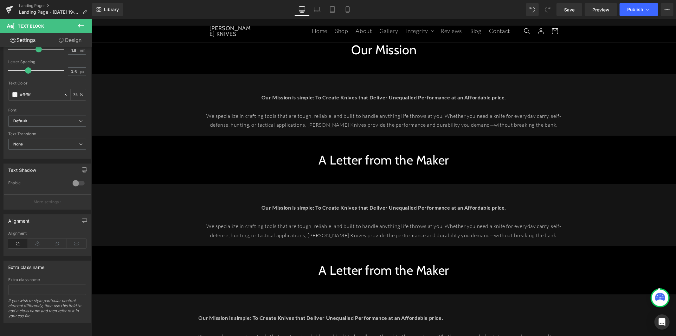
scroll to position [357, 0]
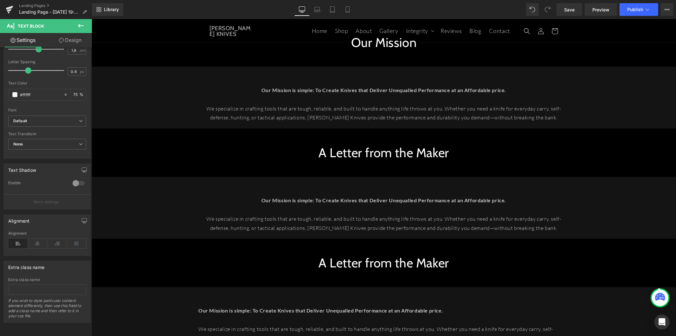
click at [297, 208] on p at bounding box center [383, 209] width 371 height 9
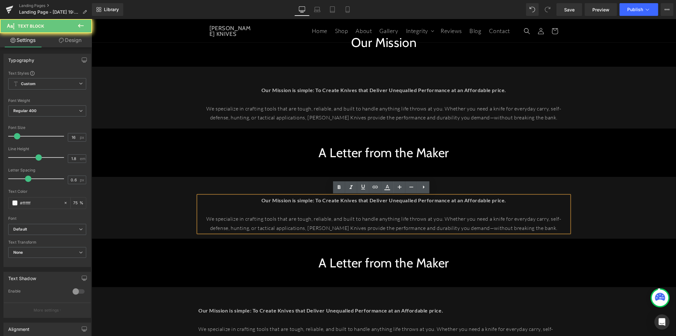
click at [271, 205] on p at bounding box center [383, 209] width 371 height 9
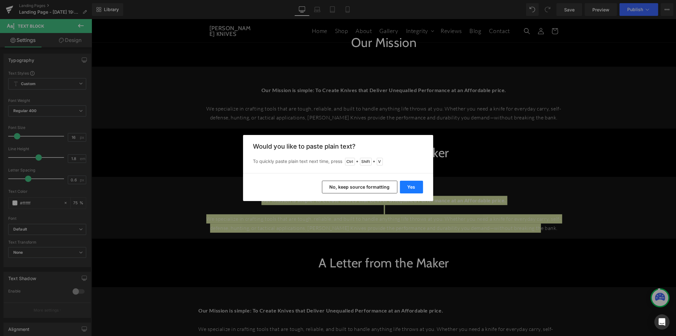
click at [405, 187] on button "Yes" at bounding box center [411, 186] width 23 height 13
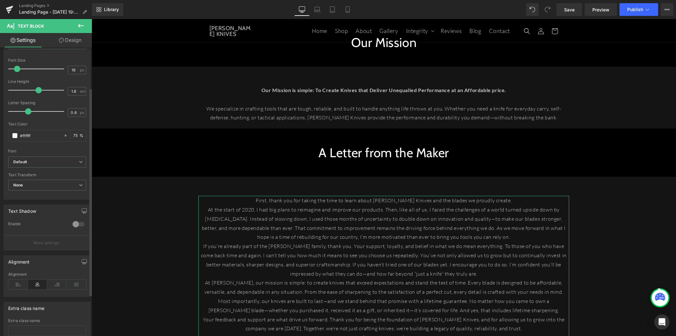
scroll to position [106, 0]
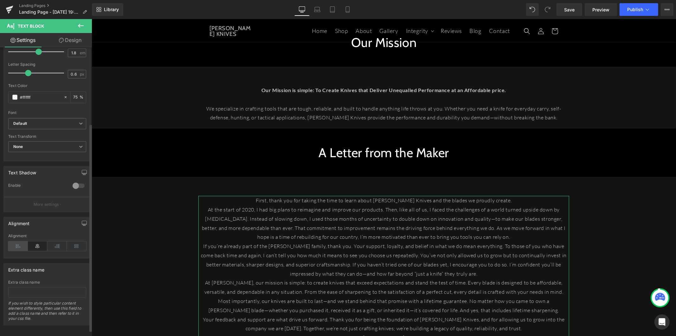
click at [18, 245] on icon at bounding box center [18, 246] width 20 height 10
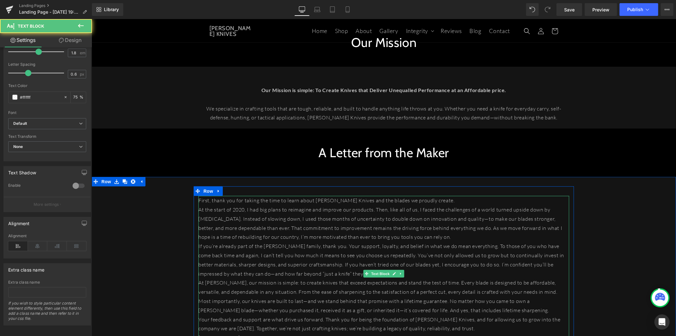
click at [415, 238] on p "At the start of 2020, I had big plans to reimagine and improve our products. Th…" at bounding box center [383, 223] width 371 height 36
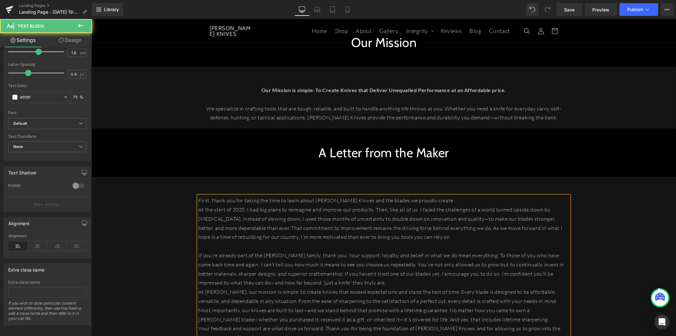
click at [425, 200] on p "First, thank you for taking the time to learn about [PERSON_NAME] Knives and th…" at bounding box center [383, 199] width 371 height 9
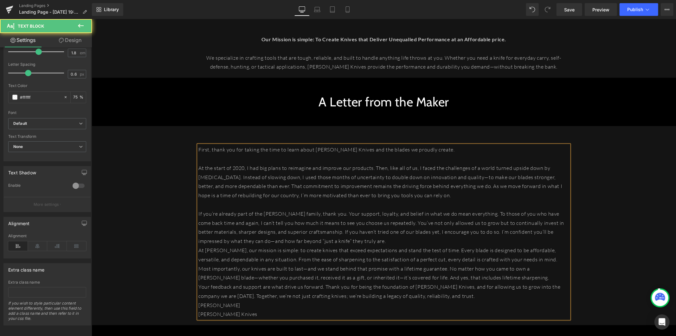
scroll to position [428, 0]
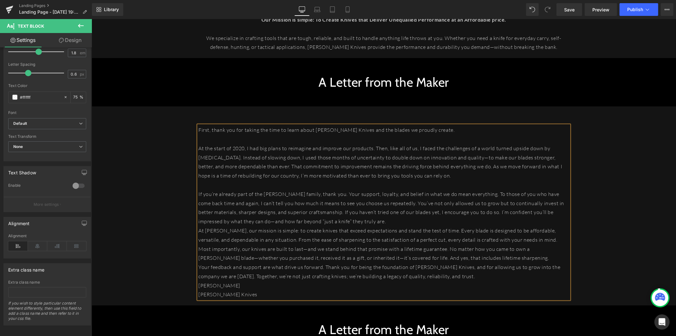
click at [367, 219] on p "If you’re already part of the [PERSON_NAME] family, thank you. Your support, lo…" at bounding box center [383, 207] width 371 height 36
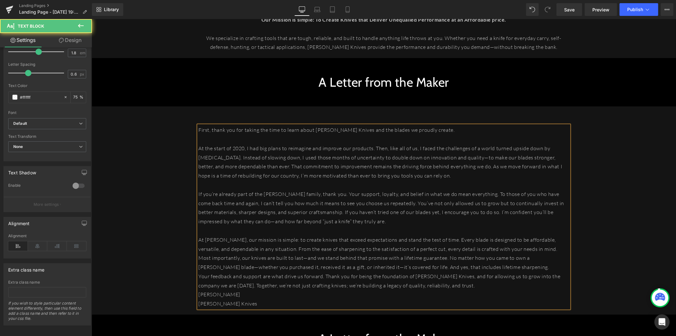
click at [471, 268] on p "At [PERSON_NAME], our mission is simple: to create knives that exceed expectati…" at bounding box center [383, 253] width 371 height 36
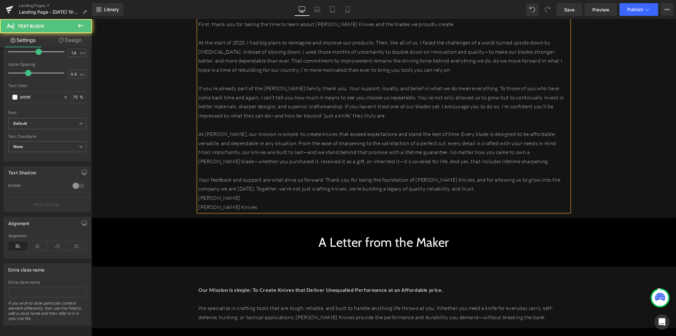
scroll to position [533, 0]
click at [336, 245] on h1 "A Letter from the Maker" at bounding box center [383, 241] width 585 height 16
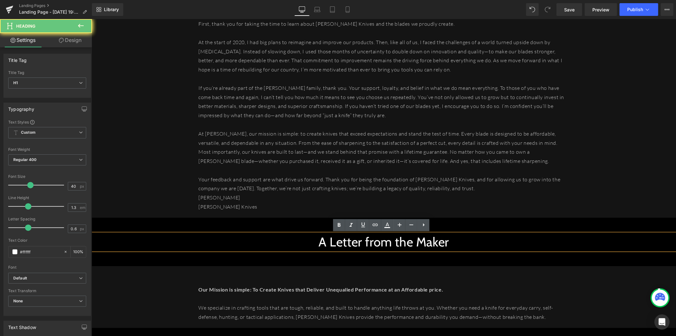
click at [336, 245] on h1 "A Letter from the Maker" at bounding box center [383, 241] width 585 height 16
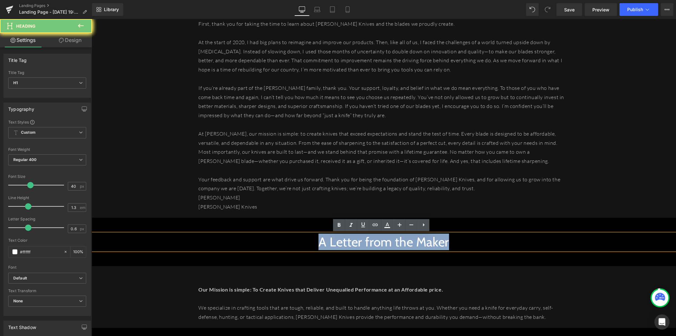
click at [336, 245] on h1 "A Letter from the Maker" at bounding box center [383, 241] width 585 height 16
paste div
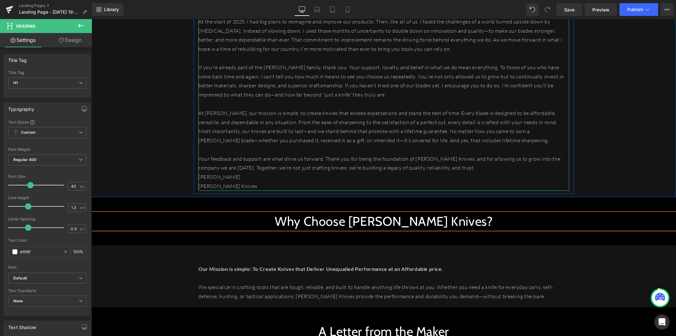
scroll to position [639, 0]
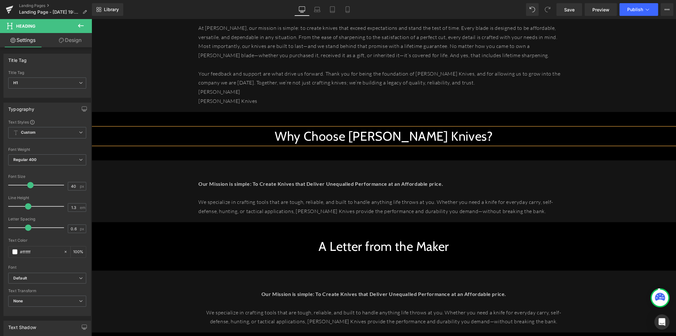
click at [276, 180] on div "Our Mission is simple: To Create Knives that Deliver Unequalled Performance at …" at bounding box center [383, 197] width 371 height 36
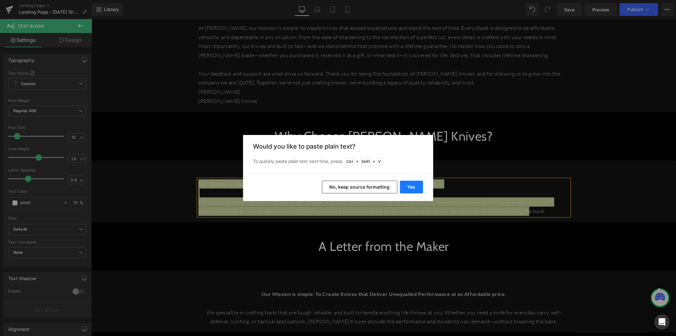
click at [408, 187] on button "Yes" at bounding box center [411, 186] width 23 height 13
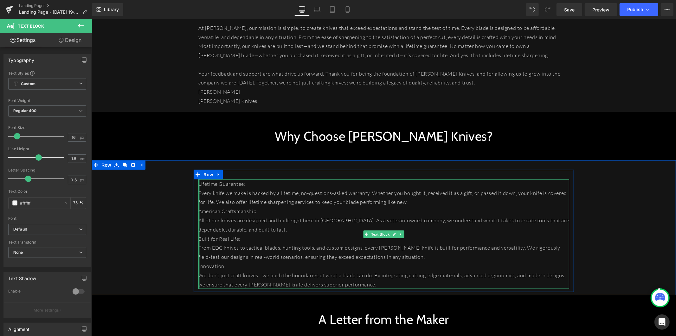
click at [195, 185] on div "Lifetime Guarantee: Every knife we make is backed by a lifetime, no-questions-…" at bounding box center [383, 234] width 381 height 110
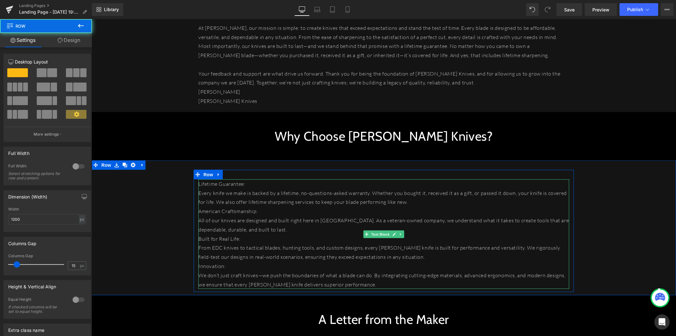
click at [198, 184] on p "Lifetime Guarantee:" at bounding box center [383, 183] width 371 height 9
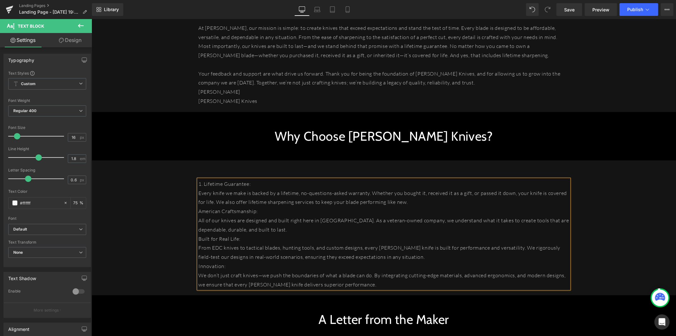
click at [198, 210] on p "American Craftsmanship:" at bounding box center [383, 210] width 371 height 9
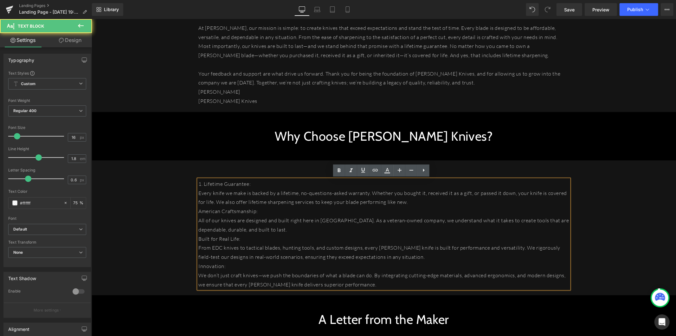
click at [198, 212] on p "American Craftsmanship:" at bounding box center [383, 210] width 371 height 9
click at [198, 238] on p "Built for Real Life:" at bounding box center [383, 238] width 371 height 9
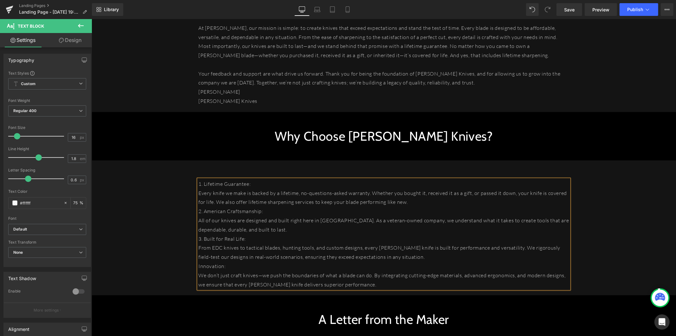
click at [198, 264] on p "Innovation:" at bounding box center [383, 265] width 371 height 9
drag, startPoint x: 230, startPoint y: 267, endPoint x: 196, endPoint y: 265, distance: 34.3
click at [198, 265] on p "4. Innovation:" at bounding box center [383, 265] width 371 height 9
click at [337, 171] on icon at bounding box center [340, 170] width 8 height 8
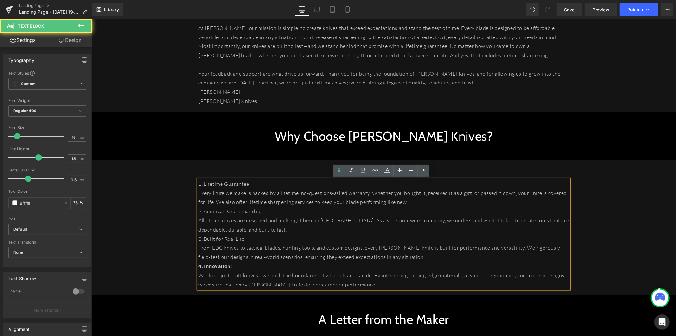
click at [233, 255] on p "From EDC knives to tactical blades, hunting tools, and custom designs, every [P…" at bounding box center [383, 252] width 371 height 18
drag, startPoint x: 244, startPoint y: 236, endPoint x: 192, endPoint y: 236, distance: 52.0
click at [193, 236] on div "1. Lifetime Guarantee: Every knife we make is backed by a lifetime, no-questio…" at bounding box center [383, 234] width 381 height 110
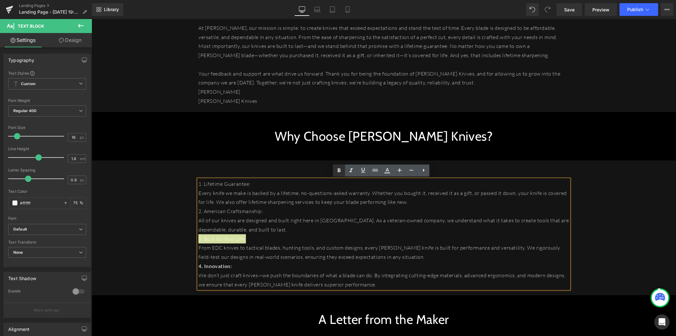
drag, startPoint x: 340, startPoint y: 167, endPoint x: 231, endPoint y: 156, distance: 110.3
click at [340, 167] on icon at bounding box center [340, 170] width 8 height 8
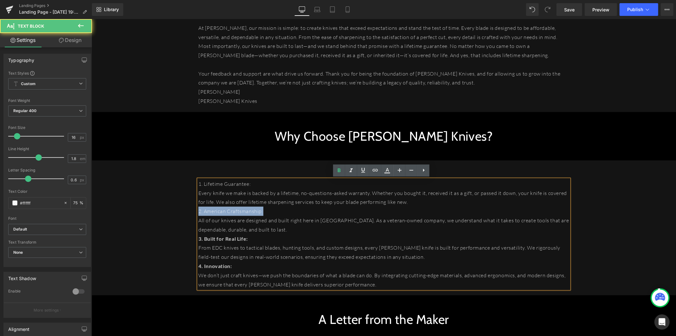
drag, startPoint x: 266, startPoint y: 211, endPoint x: 192, endPoint y: 210, distance: 73.6
click at [193, 210] on div "1. Lifetime Guarantee: Every knife we make is backed by a lifetime, no-questio…" at bounding box center [383, 234] width 381 height 110
click at [340, 169] on icon at bounding box center [339, 170] width 3 height 4
drag, startPoint x: 261, startPoint y: 184, endPoint x: 188, endPoint y: 184, distance: 72.6
click at [188, 184] on div "1. Lifetime Guarantee: Every knife we make is backed by a lifetime, no-questio…" at bounding box center [383, 230] width 585 height 122
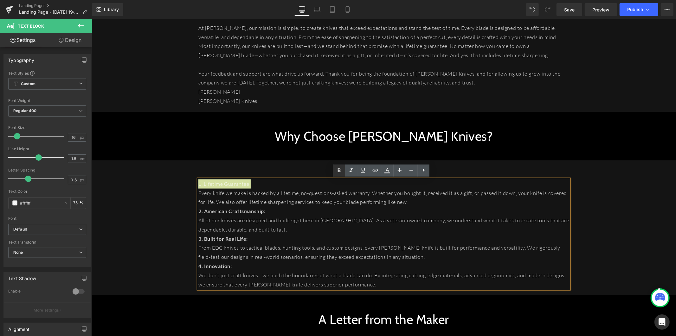
drag, startPoint x: 338, startPoint y: 170, endPoint x: 213, endPoint y: 151, distance: 126.2
click at [338, 170] on icon at bounding box center [339, 170] width 3 height 4
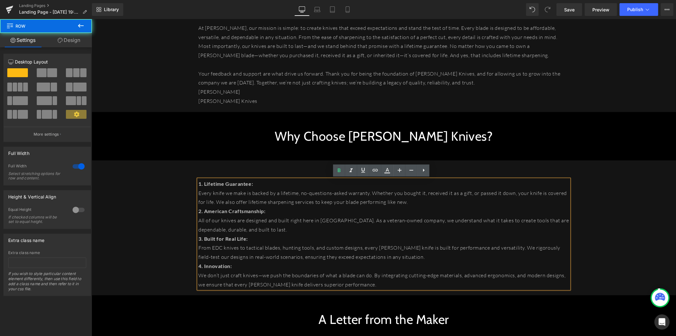
click at [277, 162] on div "1. Lifetime Guarantee: Every knife we make is backed by a lifetime, no-question…" at bounding box center [383, 227] width 585 height 135
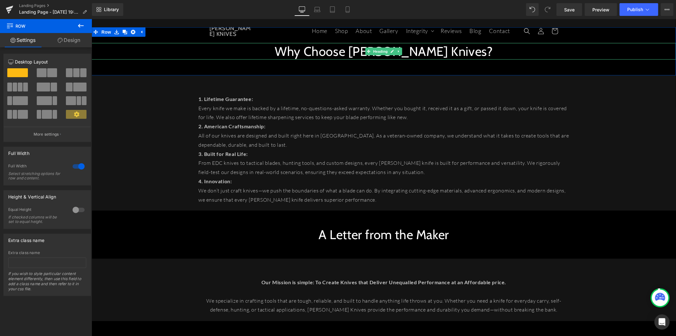
scroll to position [745, 0]
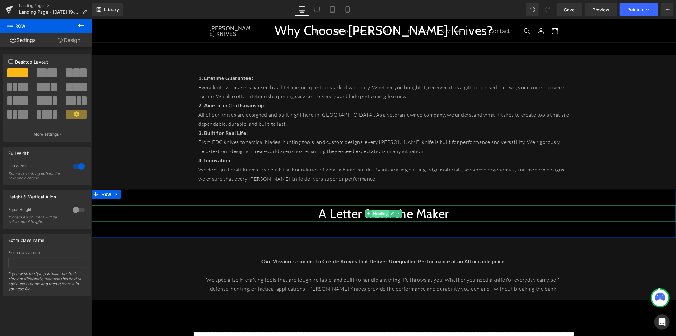
click at [381, 213] on span "Heading" at bounding box center [380, 213] width 17 height 8
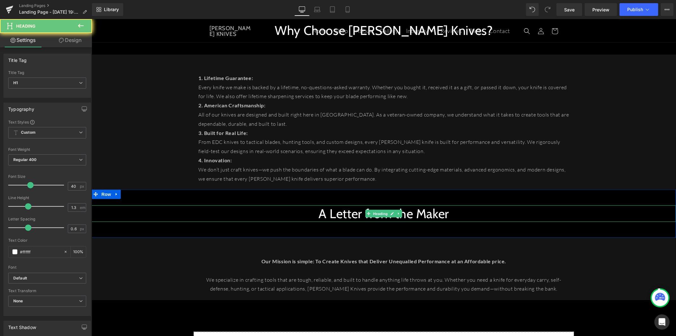
click at [420, 213] on h1 "A Letter from the Maker" at bounding box center [383, 213] width 585 height 16
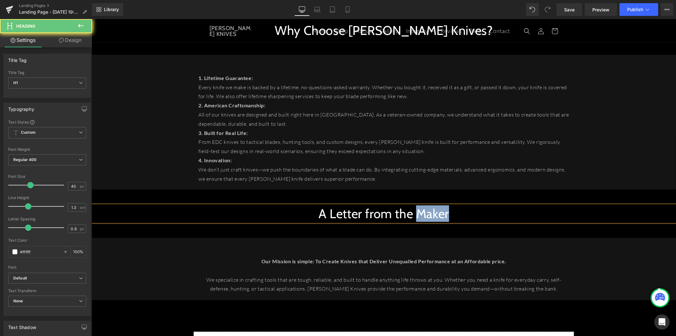
click at [420, 213] on h1 "A Letter from the Maker" at bounding box center [383, 213] width 585 height 16
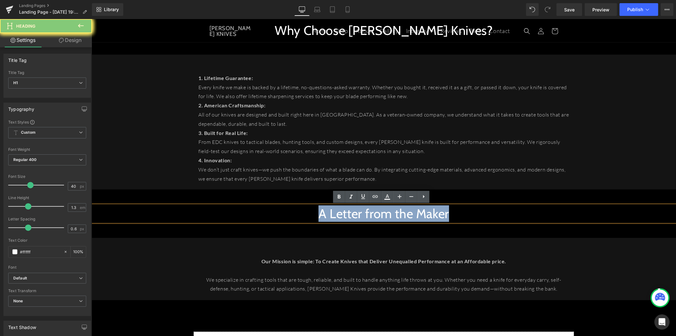
click at [420, 213] on h1 "A Letter from the Maker" at bounding box center [383, 213] width 585 height 16
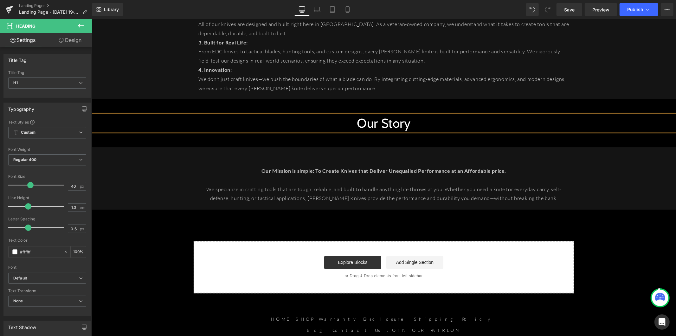
scroll to position [815, 0]
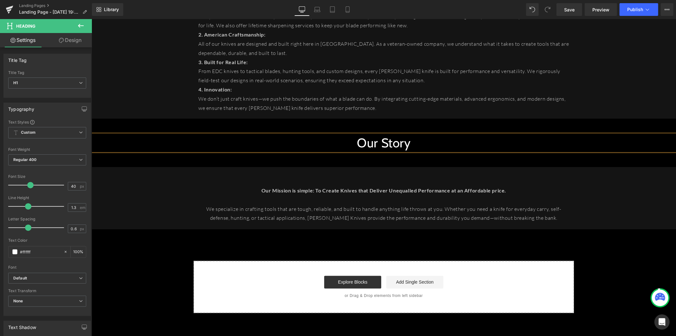
click at [317, 192] on strong "Our Mission is simple: To Create Knives that Deliver Unequalled Performance at …" at bounding box center [383, 190] width 245 height 6
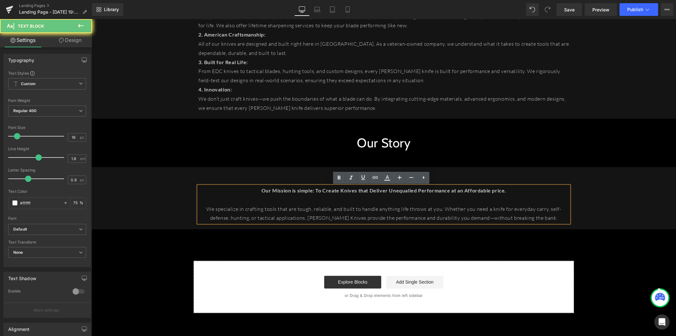
click at [317, 192] on strong "Our Mission is simple: To Create Knives that Deliver Unequalled Performance at …" at bounding box center [383, 190] width 245 height 6
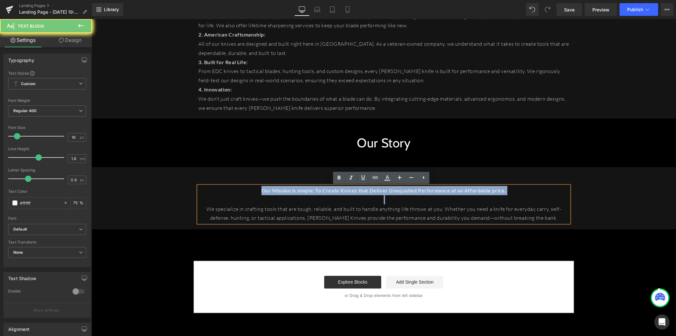
click at [317, 192] on strong "Our Mission is simple: To Create Knives that Deliver Unequalled Performance at …" at bounding box center [383, 190] width 245 height 6
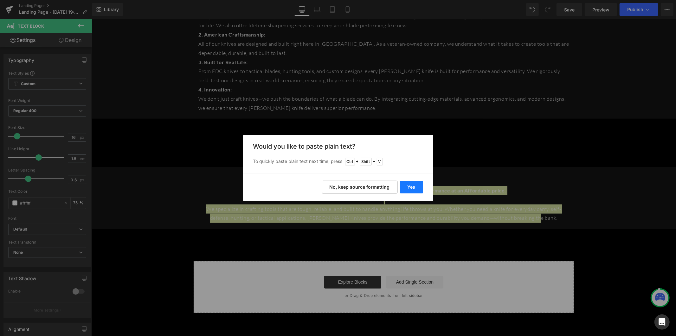
click at [412, 186] on button "Yes" at bounding box center [411, 186] width 23 height 13
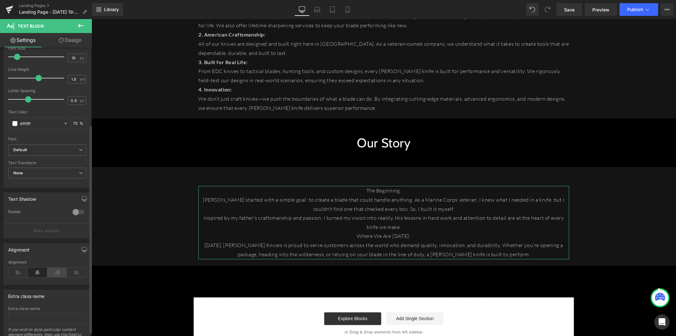
scroll to position [114, 0]
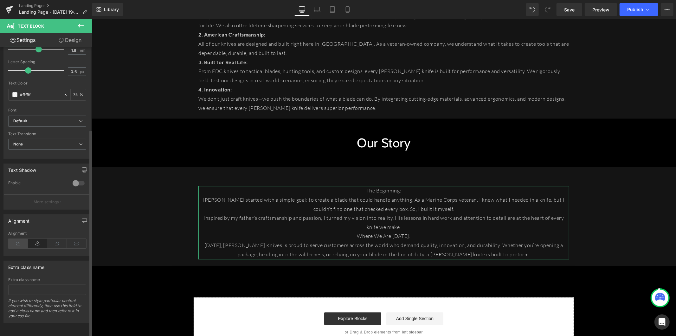
click at [23, 238] on icon at bounding box center [18, 243] width 20 height 10
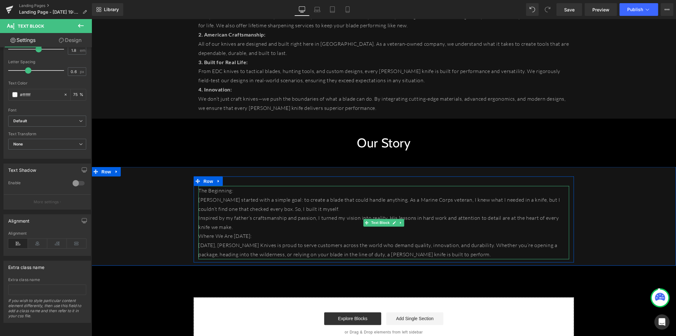
click at [329, 211] on p "[PERSON_NAME] started with a simple goal: to create a blade that could handle a…" at bounding box center [383, 204] width 371 height 18
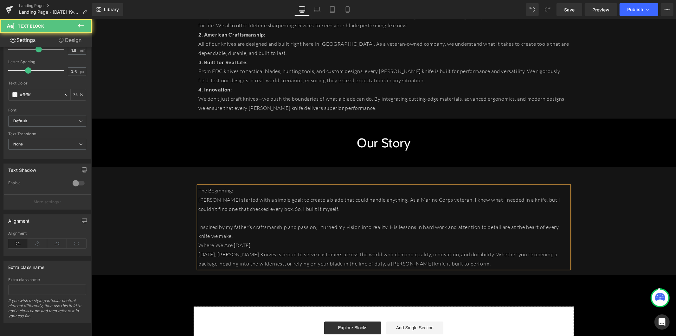
click at [265, 234] on p "Inspired by my father’s craftsmanship and passion, I turned my vision into real…" at bounding box center [383, 231] width 371 height 18
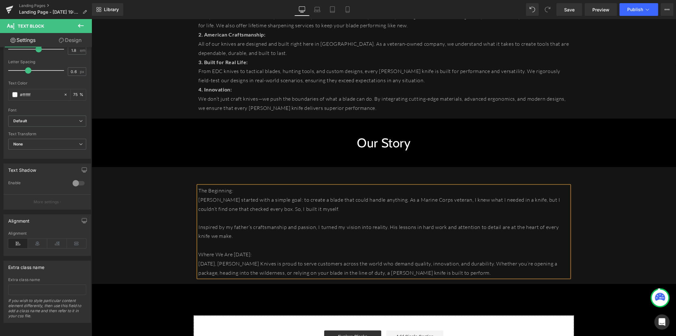
drag, startPoint x: 260, startPoint y: 254, endPoint x: 265, endPoint y: 248, distance: 7.9
click at [260, 253] on p "Where We Are [DATE]:" at bounding box center [383, 254] width 371 height 9
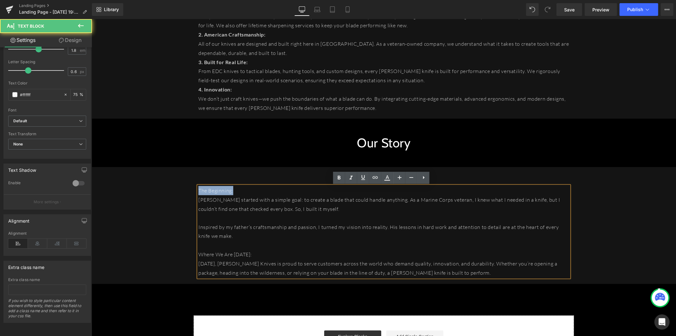
drag, startPoint x: 232, startPoint y: 187, endPoint x: 192, endPoint y: 186, distance: 39.3
click at [193, 186] on div "The Beginning: [PERSON_NAME] started with a simple goal: to create a blade tha…" at bounding box center [383, 231] width 381 height 91
click at [336, 174] on icon at bounding box center [340, 178] width 8 height 8
drag, startPoint x: 256, startPoint y: 254, endPoint x: 183, endPoint y: 254, distance: 72.3
click at [183, 254] on div "The Beginning: [PERSON_NAME] started with a simple goal: to create a blade that…" at bounding box center [383, 228] width 585 height 104
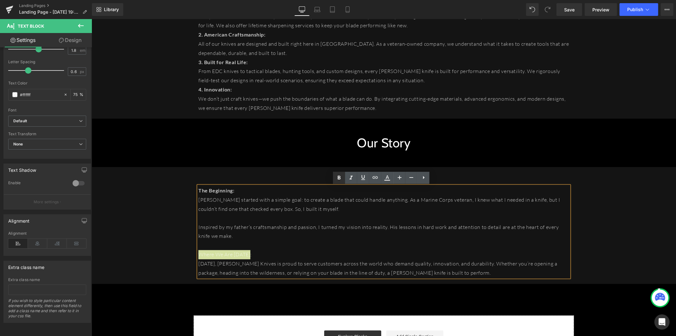
drag, startPoint x: 341, startPoint y: 175, endPoint x: 228, endPoint y: 169, distance: 113.4
click at [341, 175] on icon at bounding box center [340, 178] width 8 height 8
click at [307, 172] on div "The Beginning: [PERSON_NAME] started with a simple goal: to create a blade that…" at bounding box center [383, 224] width 585 height 117
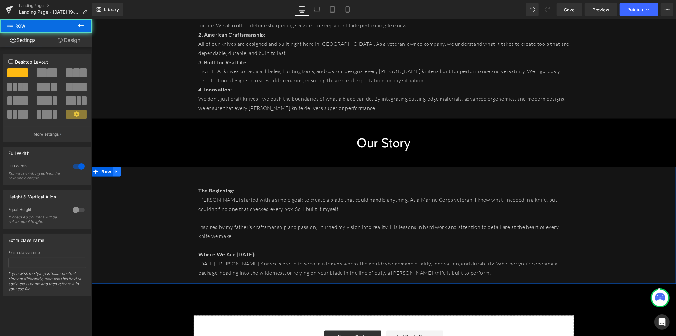
click at [114, 173] on icon at bounding box center [116, 171] width 4 height 5
click at [122, 173] on icon at bounding box center [124, 171] width 4 height 4
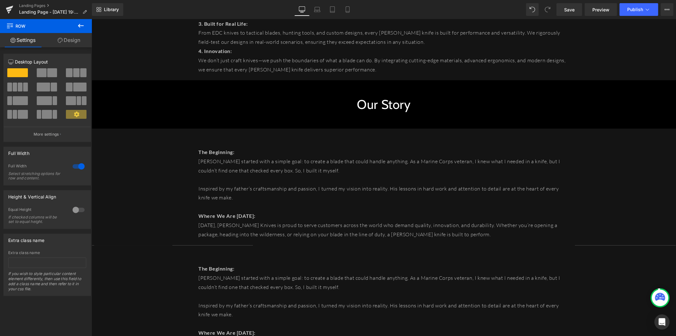
scroll to position [843, 0]
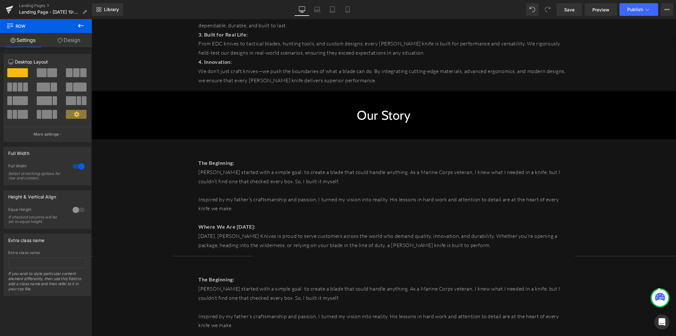
click at [149, 115] on h1 "Our Story" at bounding box center [383, 115] width 585 height 16
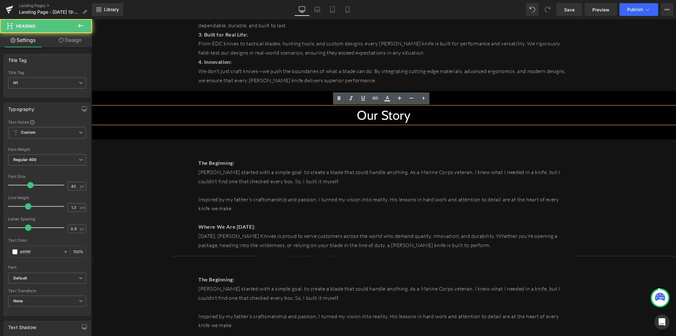
click at [168, 93] on div "Our Story Heading Row 50px 50px" at bounding box center [383, 115] width 585 height 48
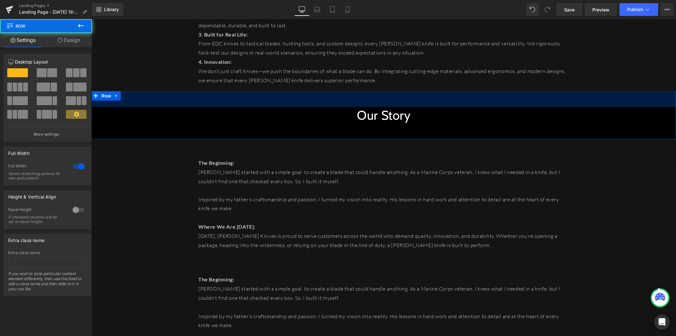
click at [131, 99] on div "Our Story Heading Row 50px 50px" at bounding box center [383, 115] width 585 height 48
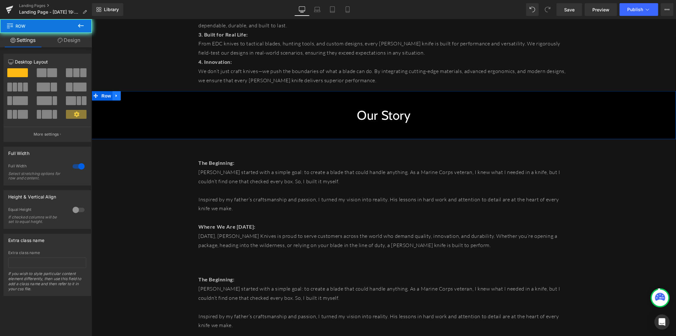
click at [115, 95] on icon at bounding box center [115, 95] width 1 height 3
click at [123, 95] on icon at bounding box center [124, 95] width 4 height 4
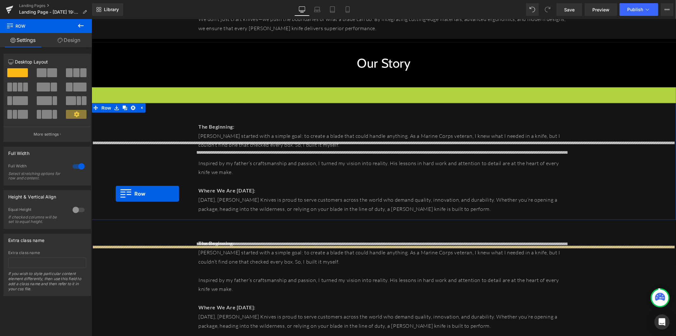
scroll to position [914, 0]
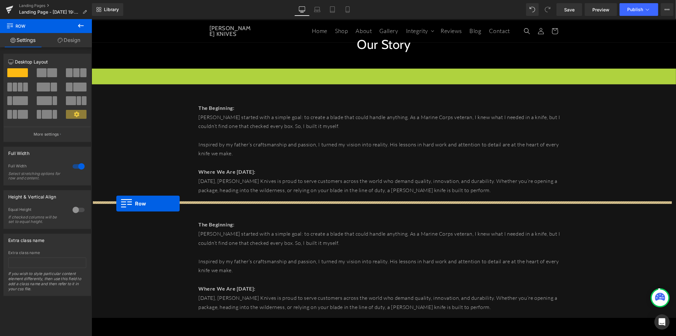
drag, startPoint x: 94, startPoint y: 144, endPoint x: 116, endPoint y: 203, distance: 62.9
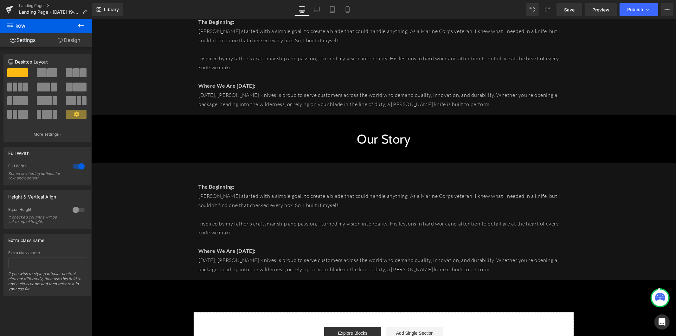
scroll to position [984, 0]
click at [363, 139] on div "Our Story Heading" at bounding box center [383, 138] width 585 height 16
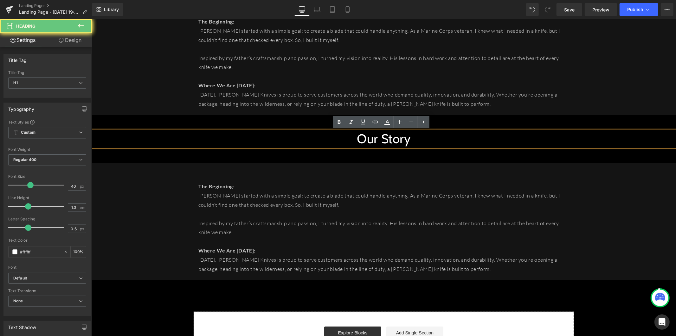
click at [363, 139] on h1 "Our Story" at bounding box center [383, 138] width 585 height 16
paste div
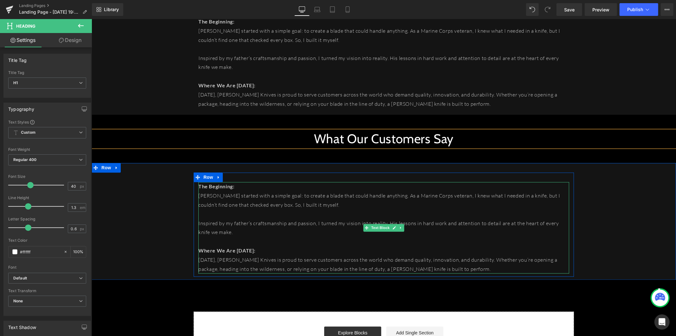
click at [279, 202] on p "[PERSON_NAME] started with a simple goal: to create a blade that could handle a…" at bounding box center [383, 200] width 371 height 18
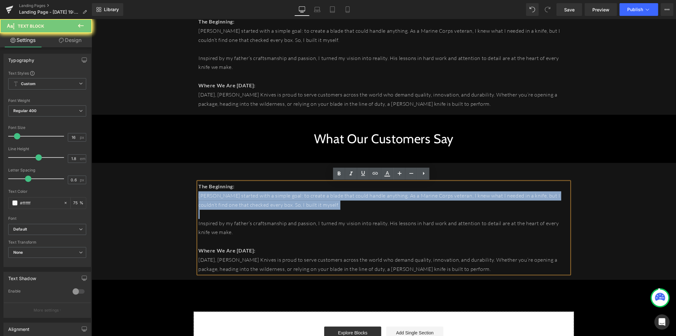
click at [279, 202] on p "[PERSON_NAME] started with a simple goal: to create a blade that could handle a…" at bounding box center [383, 200] width 371 height 18
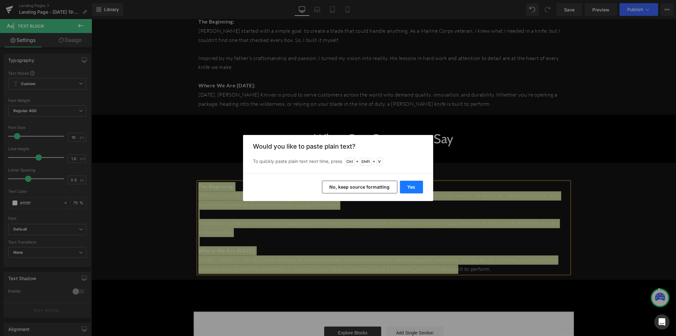
drag, startPoint x: 406, startPoint y: 186, endPoint x: 297, endPoint y: 119, distance: 128.4
click at [406, 186] on button "Yes" at bounding box center [411, 186] width 23 height 13
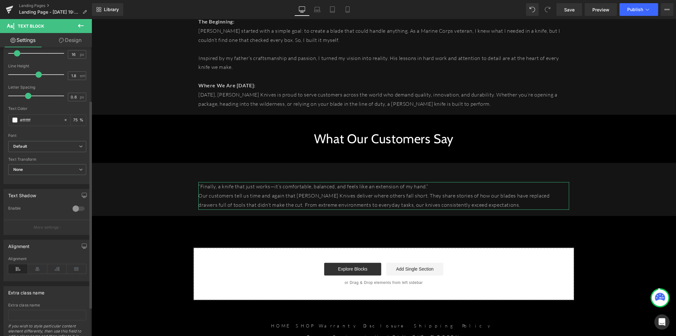
scroll to position [114, 0]
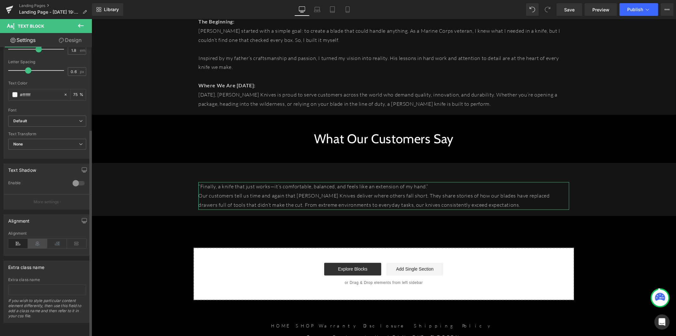
click at [38, 238] on icon at bounding box center [38, 243] width 20 height 10
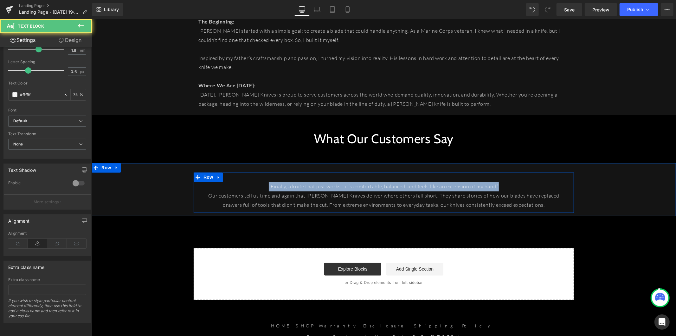
drag, startPoint x: 500, startPoint y: 185, endPoint x: 257, endPoint y: 176, distance: 243.4
click at [257, 176] on div "“Finally, a knife that just works—it’s comfortable, balanced, and feels like an…" at bounding box center [383, 192] width 381 height 40
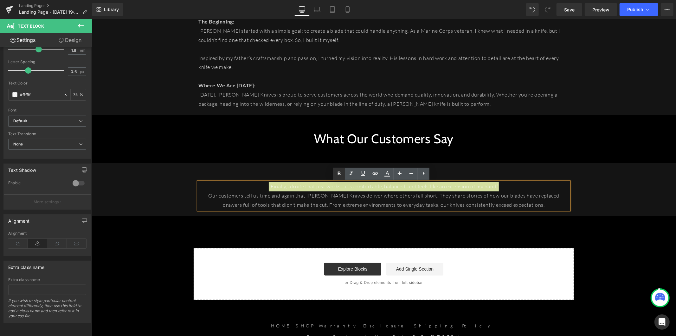
click at [337, 175] on icon at bounding box center [340, 174] width 8 height 8
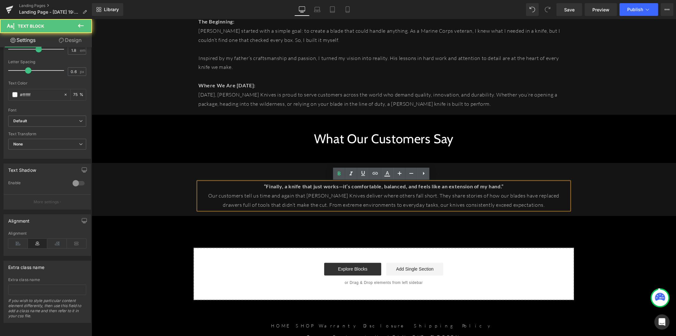
click at [507, 185] on p "“Finally, a knife that just works—it’s comfortable, balanced, and feels like an…" at bounding box center [383, 186] width 371 height 9
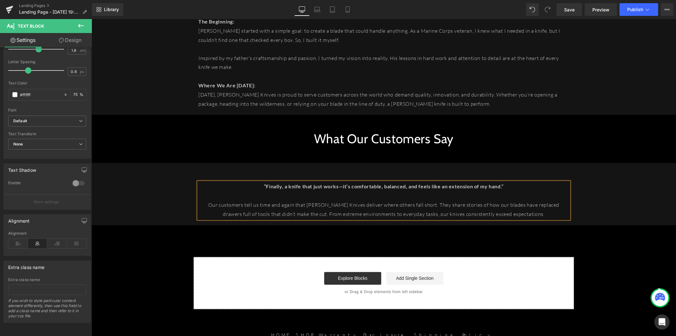
drag, startPoint x: 146, startPoint y: 146, endPoint x: 103, endPoint y: 43, distance: 111.3
click at [146, 145] on h1 "What Our Customers Say" at bounding box center [383, 138] width 585 height 16
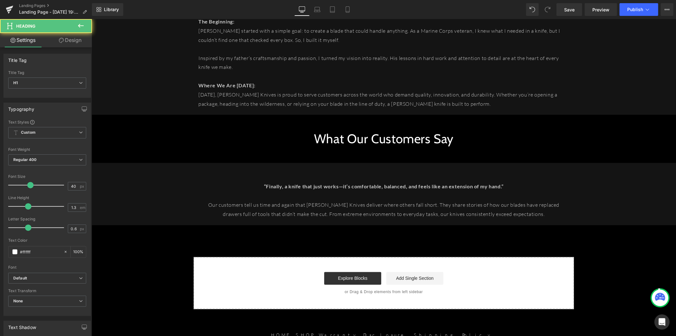
click at [80, 27] on icon at bounding box center [81, 26] width 6 height 4
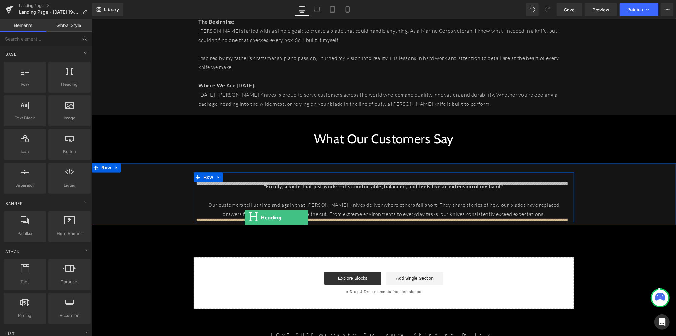
drag, startPoint x: 180, startPoint y: 109, endPoint x: 245, endPoint y: 217, distance: 125.6
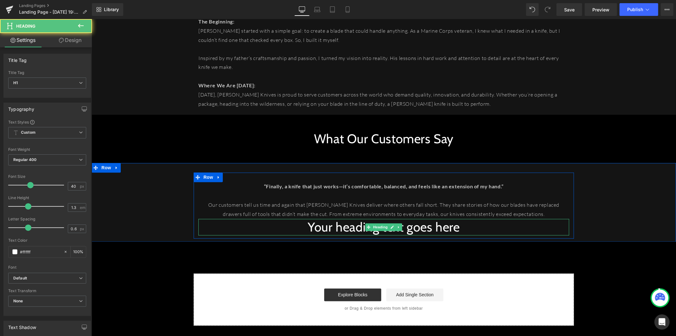
click at [329, 229] on h1 "Your heading text goes here" at bounding box center [383, 227] width 371 height 16
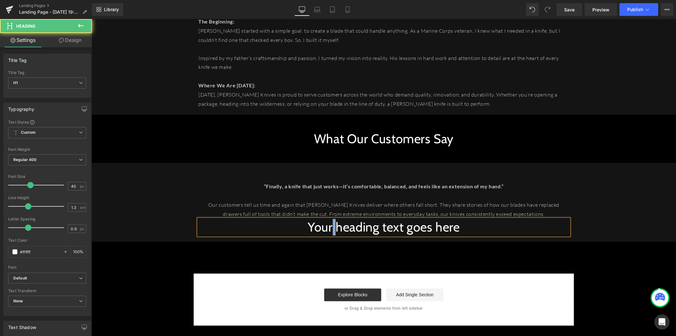
click at [329, 229] on h1 "Your heading text goes here" at bounding box center [383, 227] width 371 height 16
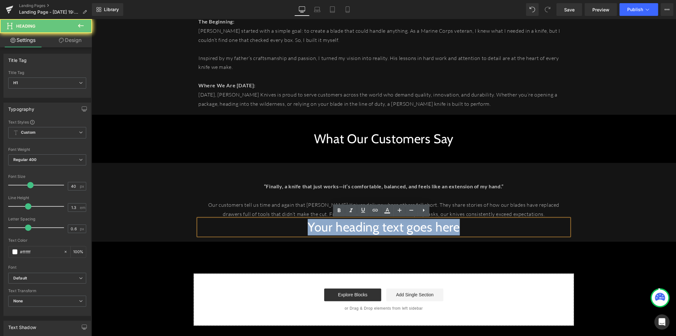
click at [329, 229] on h1 "Your heading text goes here" at bounding box center [383, 227] width 371 height 16
paste div
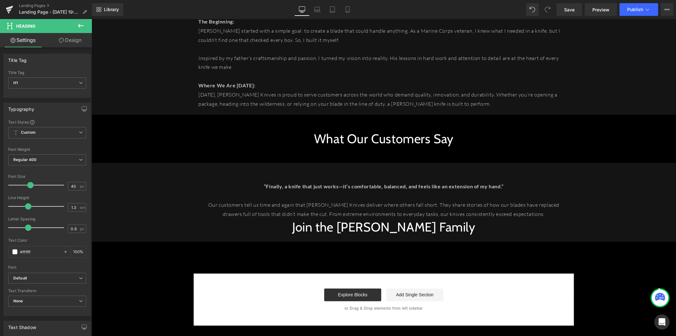
click at [74, 39] on link "Design" at bounding box center [70, 40] width 46 height 14
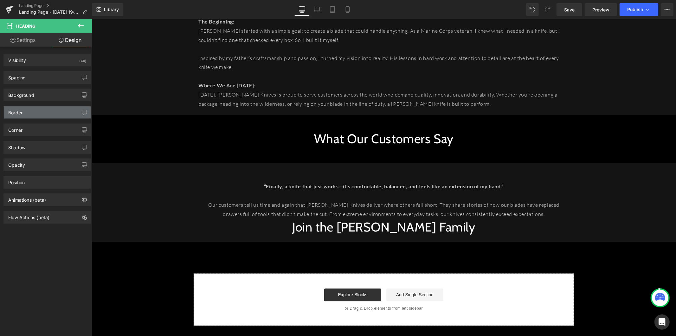
type input "0"
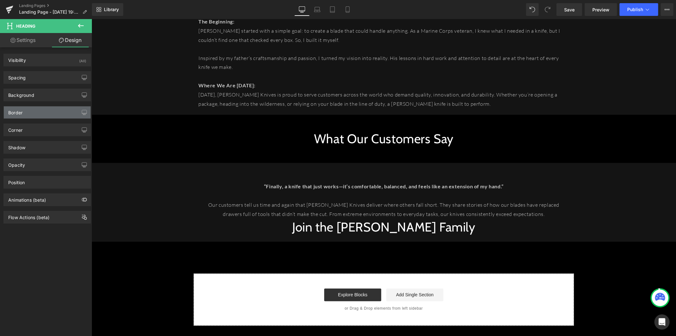
type input "0"
click at [72, 75] on div "Spacing" at bounding box center [47, 77] width 87 height 12
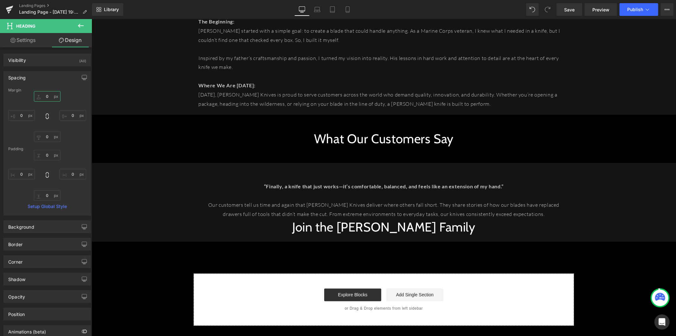
click at [49, 95] on input "0" at bounding box center [47, 96] width 27 height 10
click at [46, 96] on input "0" at bounding box center [47, 96] width 27 height 10
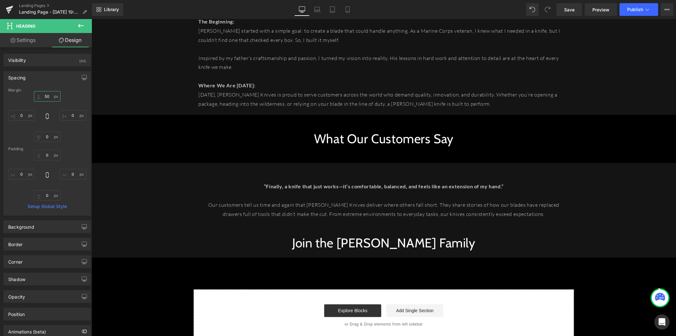
type input "50"
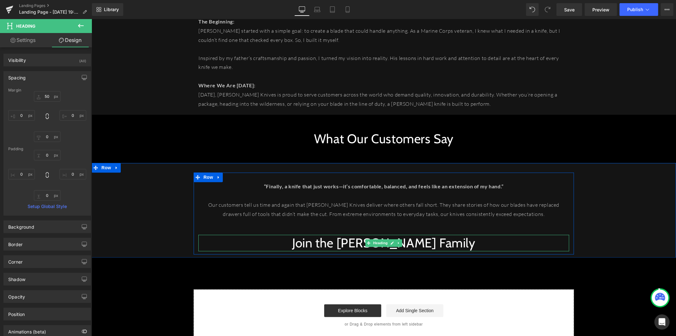
click at [333, 243] on h1 "Join the [PERSON_NAME] Family" at bounding box center [383, 242] width 371 height 16
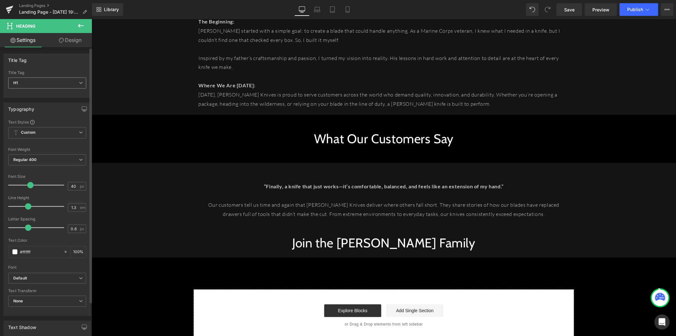
click at [46, 81] on span "H1" at bounding box center [47, 82] width 78 height 11
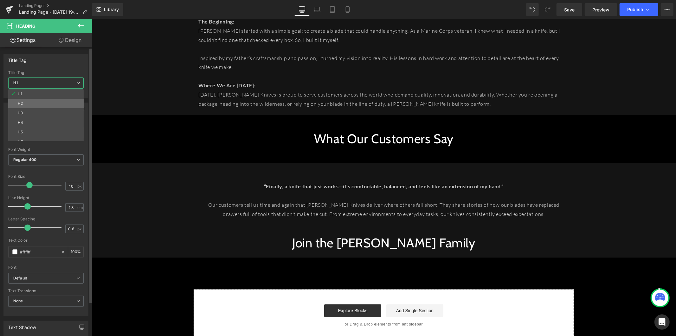
click at [39, 103] on li "H2" at bounding box center [47, 104] width 78 height 10
type input "24"
type input "100"
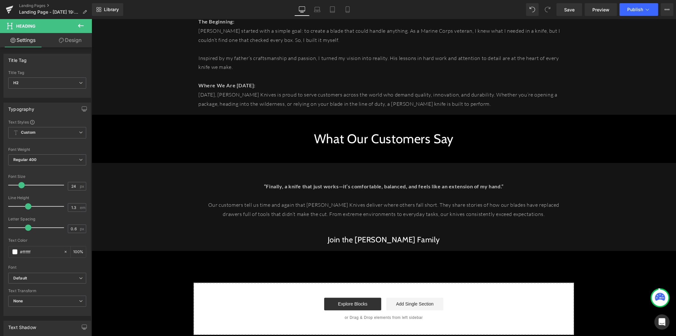
click at [77, 26] on icon at bounding box center [81, 26] width 8 height 8
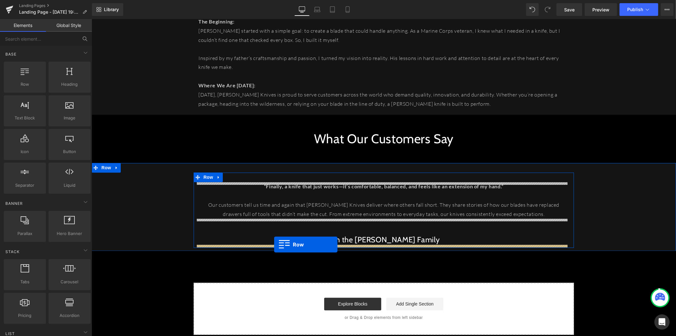
drag, startPoint x: 125, startPoint y: 98, endPoint x: 274, endPoint y: 244, distance: 208.6
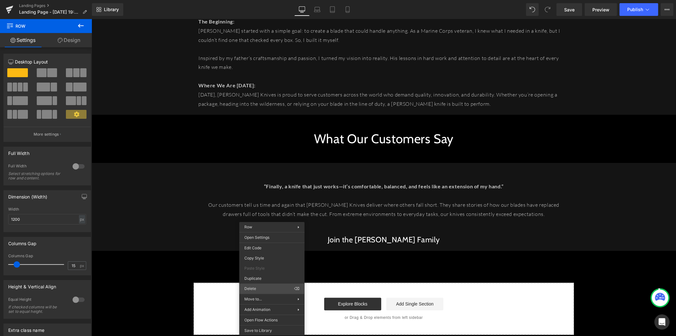
drag, startPoint x: 352, startPoint y: 306, endPoint x: 192, endPoint y: 220, distance: 181.2
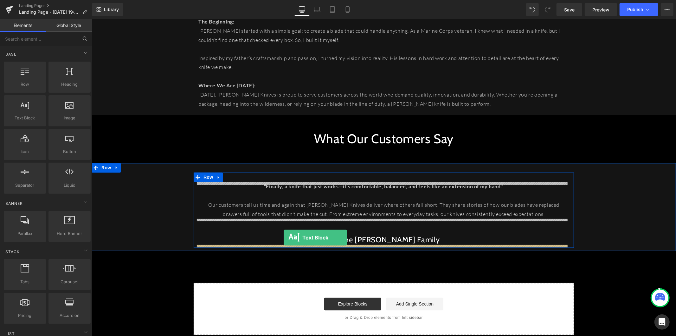
drag, startPoint x: 127, startPoint y: 134, endPoint x: 284, endPoint y: 237, distance: 187.3
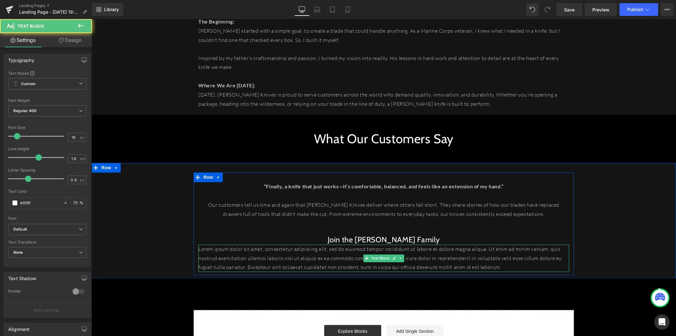
click at [220, 253] on p "Lorem ipsum dolor sit amet, consectetur adipiscing elit, sed do eiusmod tempor …" at bounding box center [383, 257] width 371 height 27
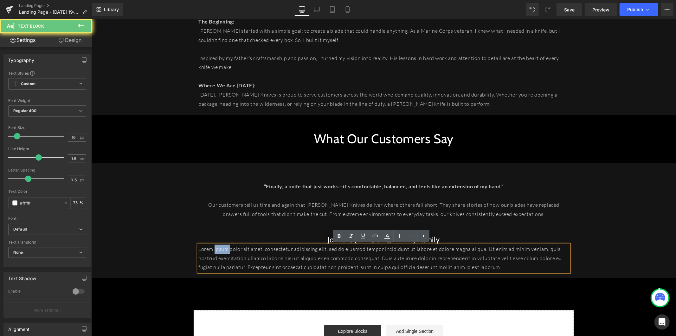
click at [220, 253] on p "Lorem ipsum dolor sit amet, consectetur adipiscing elit, sed do eiusmod tempor …" at bounding box center [383, 257] width 371 height 27
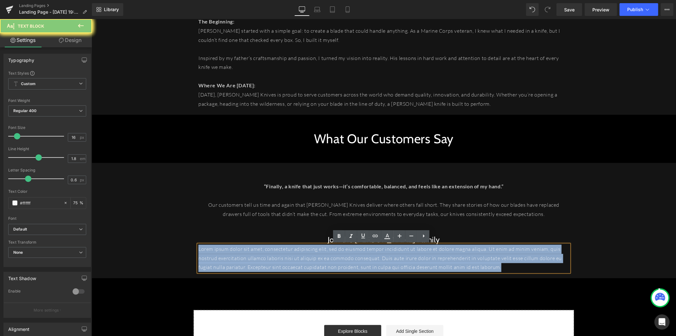
click at [220, 253] on p "Lorem ipsum dolor sit amet, consectetur adipiscing elit, sed do eiusmod tempor …" at bounding box center [383, 257] width 371 height 27
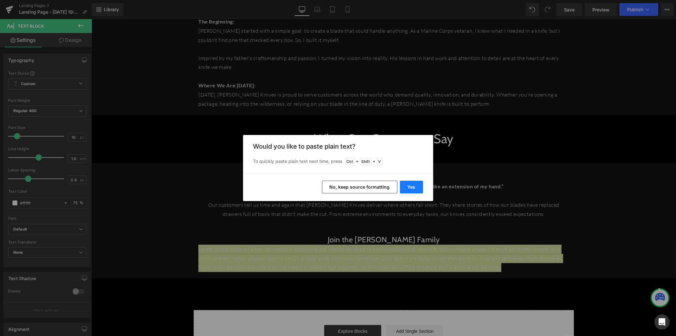
click at [409, 187] on button "Yes" at bounding box center [411, 186] width 23 height 13
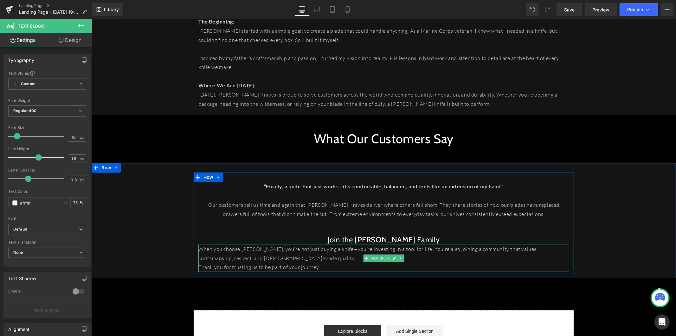
click at [297, 258] on p "When you choose [PERSON_NAME], you’re not just buying a knife—you’re investing …" at bounding box center [383, 253] width 371 height 18
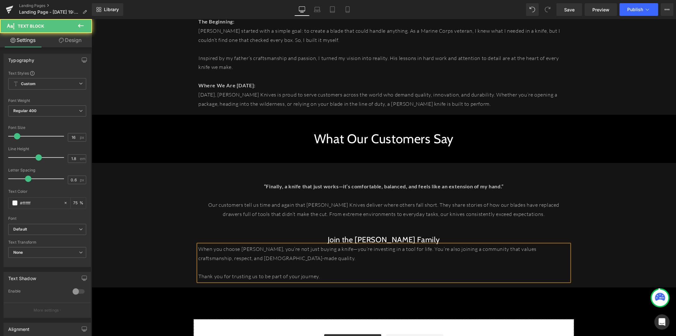
click at [440, 251] on p "When you choose [PERSON_NAME], you’re not just buying a knife—you’re investing …" at bounding box center [383, 253] width 371 height 18
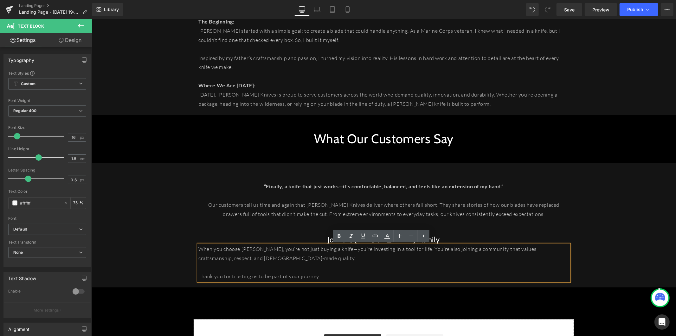
click at [198, 248] on p "When you choose [PERSON_NAME], you’re not just buying a knife—you’re investing …" at bounding box center [383, 253] width 371 height 18
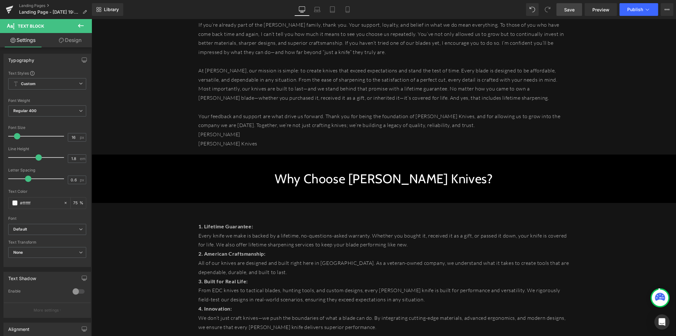
click at [567, 5] on link "Save" at bounding box center [570, 9] width 26 height 13
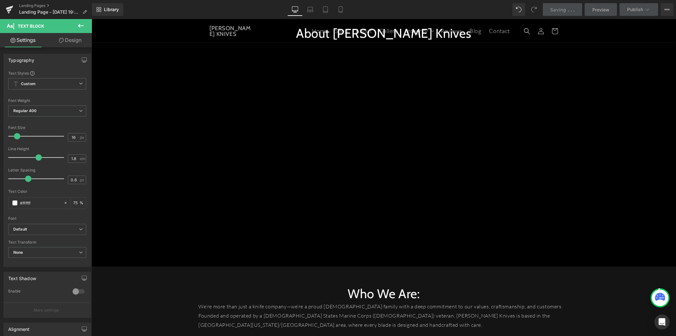
scroll to position [0, 0]
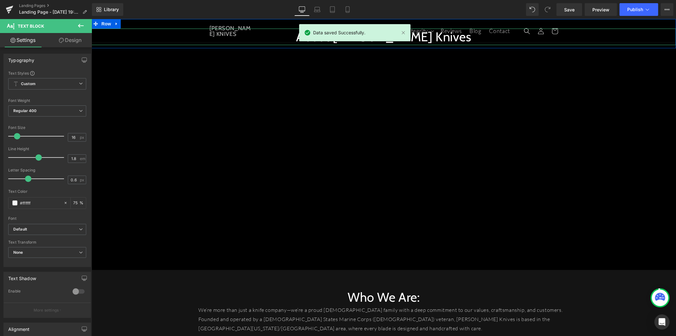
click at [505, 42] on h1 "About [PERSON_NAME] Knives" at bounding box center [383, 36] width 585 height 16
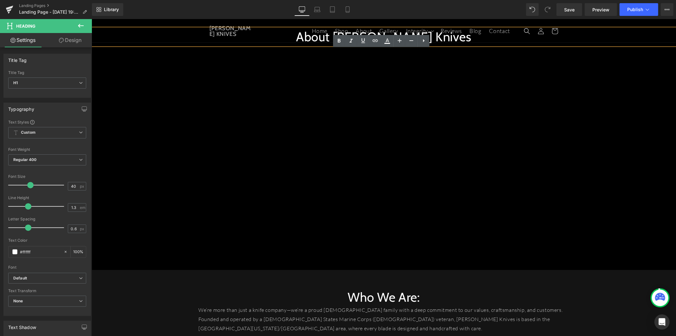
click at [118, 36] on h1 "About [PERSON_NAME] Knives" at bounding box center [383, 36] width 585 height 16
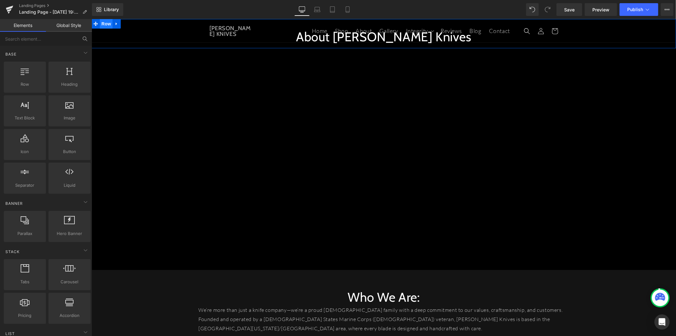
click at [105, 24] on span "Row" at bounding box center [106, 24] width 13 height 10
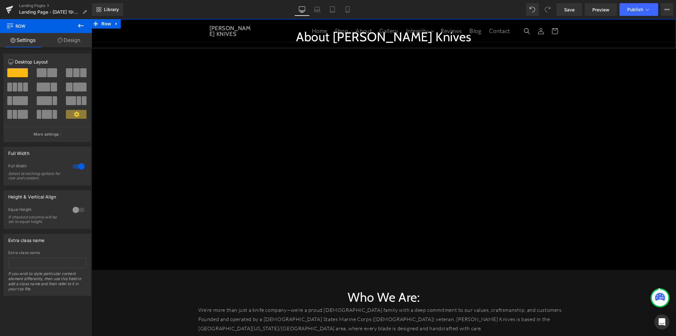
click at [78, 38] on link "Design" at bounding box center [69, 40] width 46 height 14
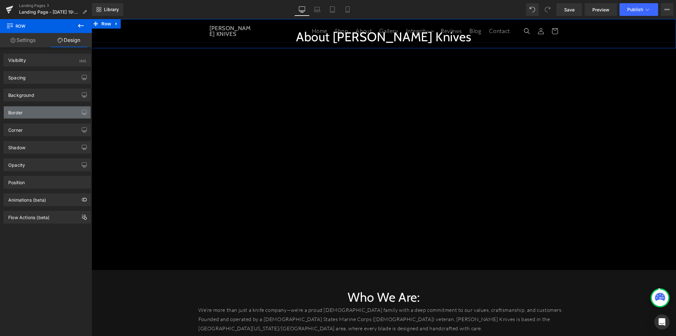
type input "0"
type input "30"
type input "0"
type input "10"
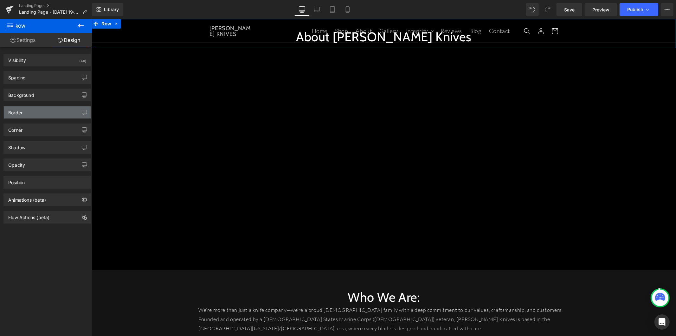
type input "0"
click at [47, 78] on div "Spacing" at bounding box center [47, 77] width 87 height 12
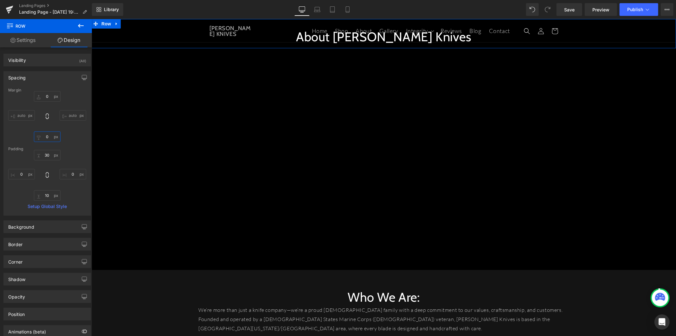
click at [49, 139] on input "0" at bounding box center [47, 136] width 27 height 10
click at [44, 137] on input "0" at bounding box center [47, 136] width 27 height 10
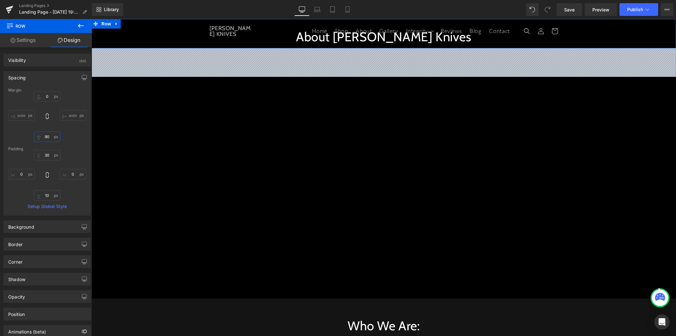
click at [43, 138] on input "90" at bounding box center [47, 136] width 27 height 10
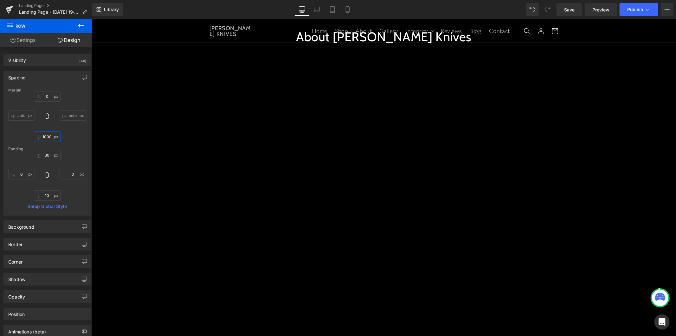
type input "100"
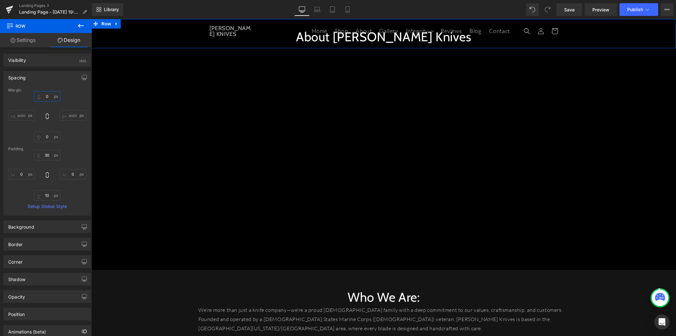
click at [49, 96] on input "0" at bounding box center [47, 96] width 27 height 10
paste input "10"
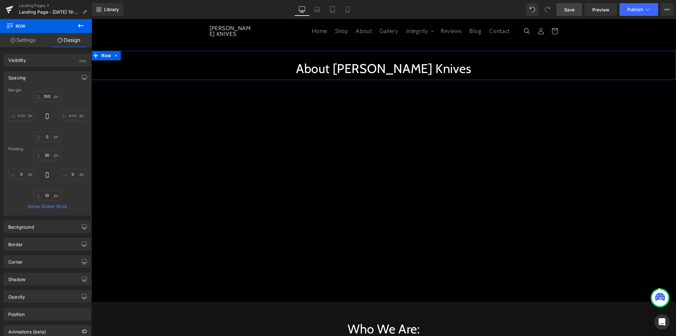
click at [570, 9] on span "Save" at bounding box center [570, 9] width 10 height 7
click at [106, 57] on span "Row" at bounding box center [106, 56] width 13 height 10
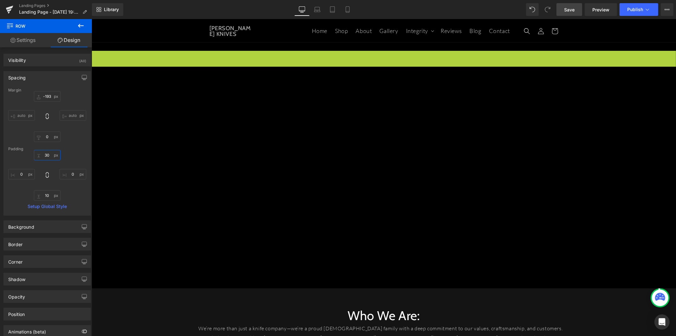
click at [43, 155] on input "30" at bounding box center [47, 155] width 27 height 10
type input "-189"
type input "50"
click at [42, 194] on input "10" at bounding box center [47, 195] width 27 height 10
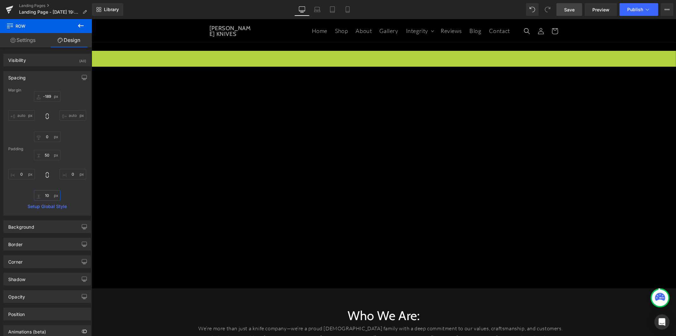
click at [42, 194] on input "10" at bounding box center [47, 195] width 27 height 10
type input "50"
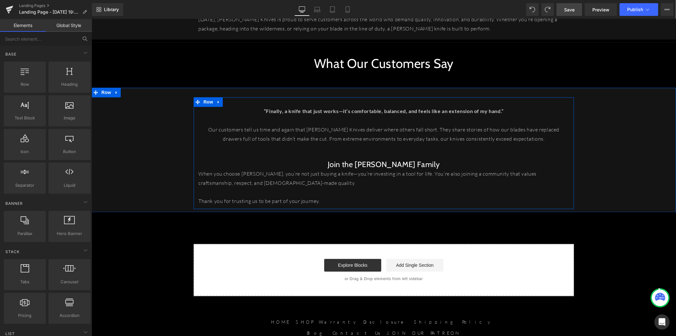
scroll to position [1003, 0]
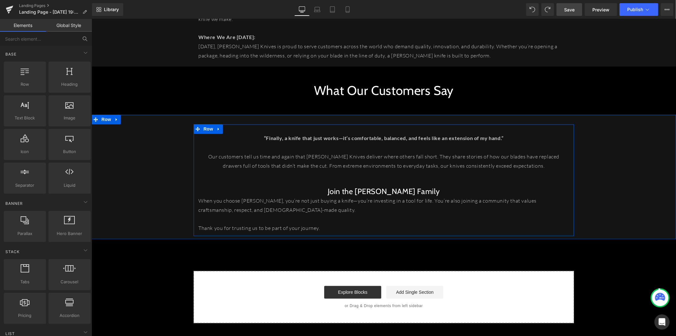
click at [620, 152] on div "“Finally, a knife that just works—it’s comfortable, balanced, and feels like an…" at bounding box center [383, 180] width 585 height 112
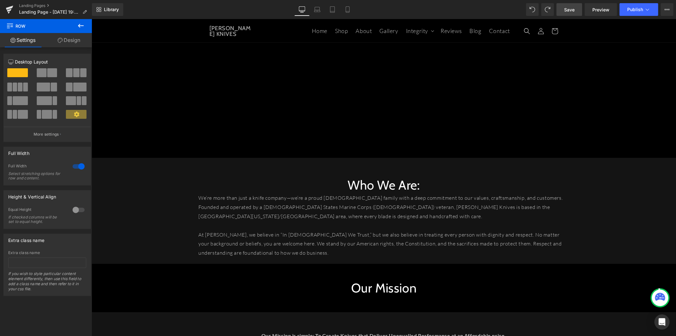
scroll to position [0, 0]
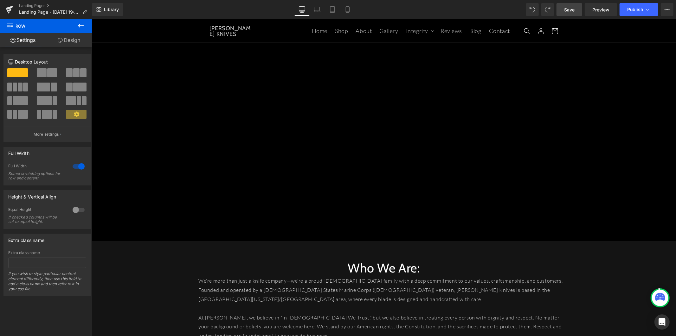
click at [84, 24] on icon at bounding box center [81, 26] width 8 height 8
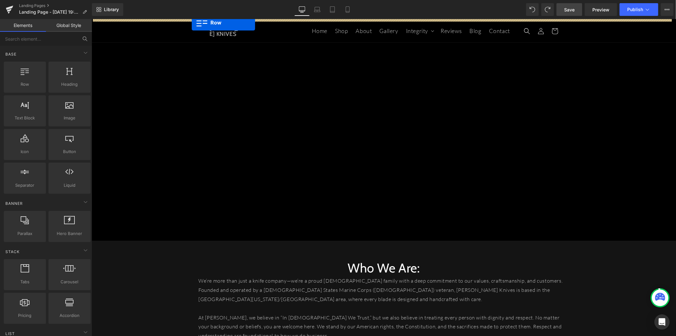
drag, startPoint x: 127, startPoint y: 94, endPoint x: 192, endPoint y: 22, distance: 96.1
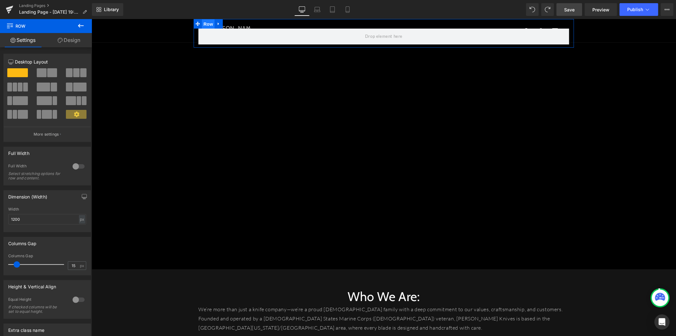
click at [205, 23] on span "Row" at bounding box center [208, 24] width 13 height 10
click at [214, 21] on link at bounding box center [218, 24] width 8 height 10
click at [234, 24] on icon at bounding box center [235, 23] width 4 height 4
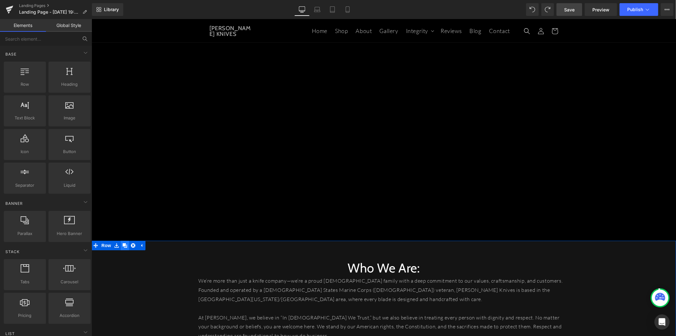
click at [122, 244] on icon at bounding box center [124, 245] width 4 height 4
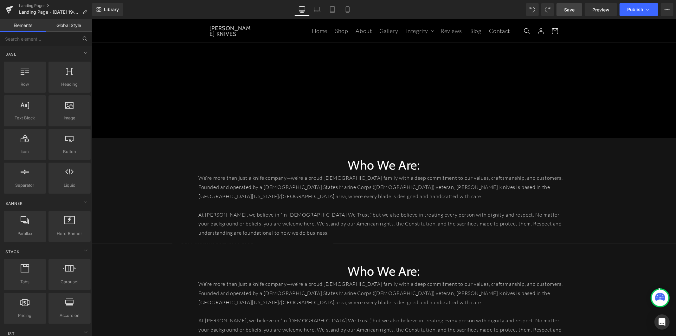
scroll to position [90, 0]
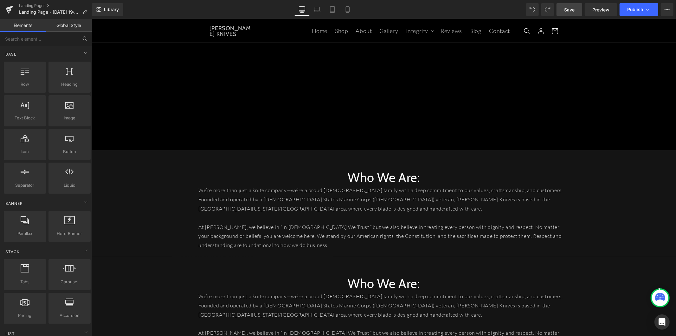
click at [176, 178] on div "Who We Are: Heading We’re more than just a knife company—we’re a proud [DEMOGRA…" at bounding box center [383, 205] width 585 height 93
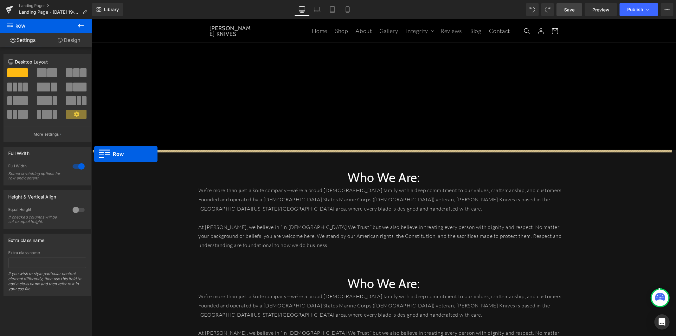
click at [94, 153] on div "Who We Are: Heading We’re more than just a knife company—we’re a proud [DEMOGRA…" at bounding box center [383, 203] width 585 height 106
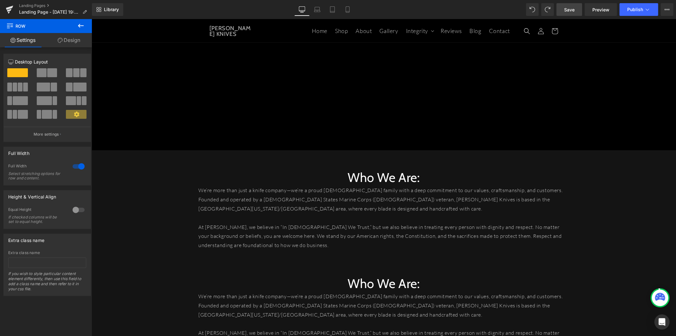
click at [173, 166] on div "Who We Are: Heading We’re more than just a knife company—we’re a proud [DEMOGRA…" at bounding box center [383, 205] width 585 height 93
click at [386, 205] on p "We’re more than just a knife company—we’re a proud [DEMOGRAPHIC_DATA] family wi…" at bounding box center [383, 198] width 371 height 27
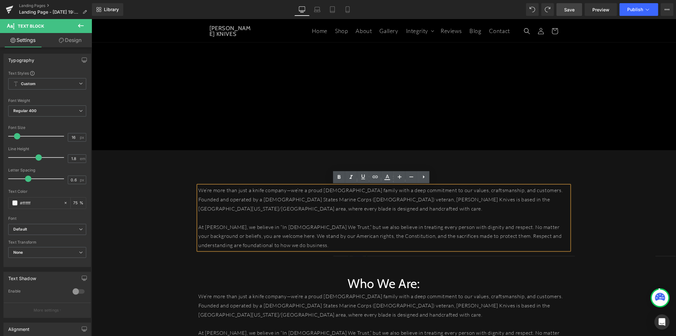
click at [349, 160] on div "Who We Are: Heading We’re more than just a knife company—we’re a proud [DEMOGRA…" at bounding box center [383, 205] width 381 height 93
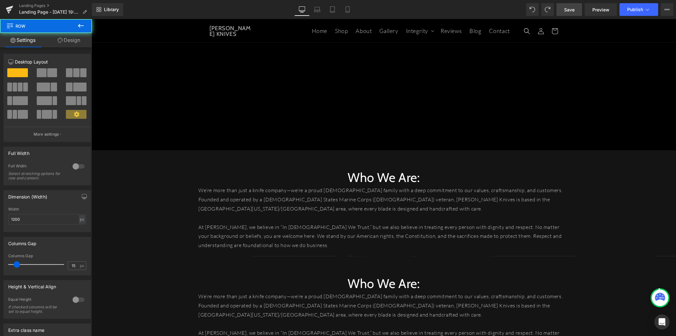
click at [180, 175] on div "Who We Are: Heading We’re more than just a knife company—we’re a proud [DEMOGRA…" at bounding box center [383, 205] width 585 height 93
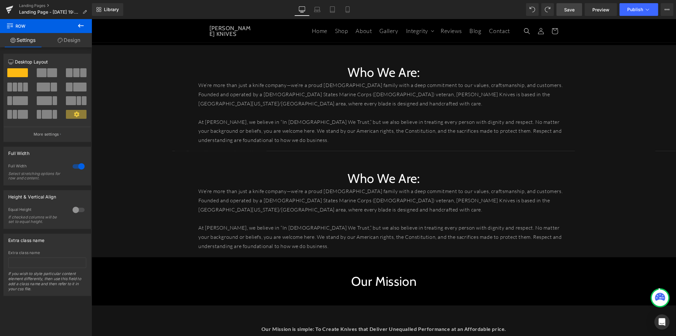
scroll to position [196, 0]
click at [285, 206] on p "We’re more than just a knife company—we’re a proud [DEMOGRAPHIC_DATA] family wi…" at bounding box center [383, 199] width 371 height 27
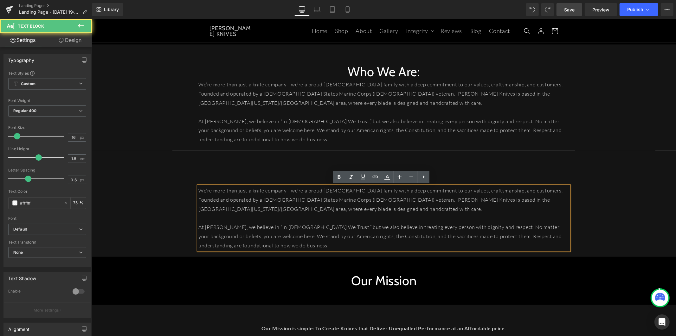
click at [380, 186] on div "We’re more than just a knife company—we’re a proud [DEMOGRAPHIC_DATA] family wi…" at bounding box center [383, 218] width 371 height 64
click at [272, 166] on div "Who We Are: Heading We’re more than just a knife company—we’re a proud [DEMOGRA…" at bounding box center [383, 206] width 381 height 93
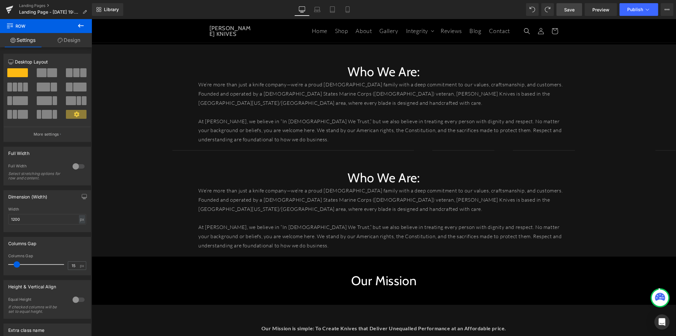
click at [271, 176] on h1 "Who We Are:" at bounding box center [383, 177] width 371 height 16
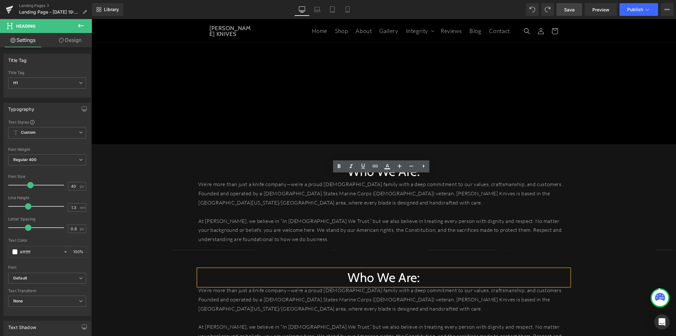
scroll to position [90, 0]
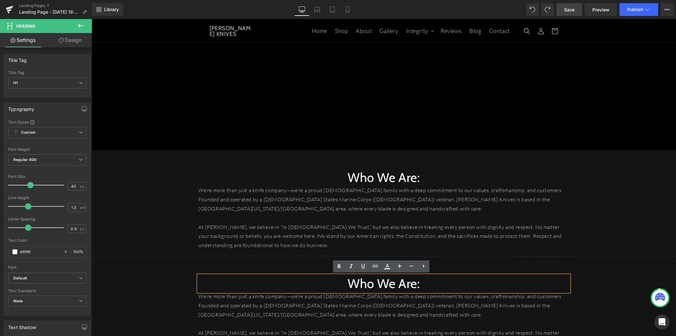
click at [227, 211] on p "We’re more than just a knife company—we’re a proud [DEMOGRAPHIC_DATA] family wi…" at bounding box center [383, 198] width 371 height 27
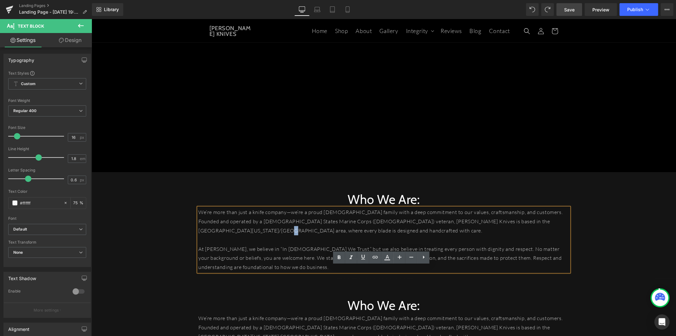
scroll to position [70, 0]
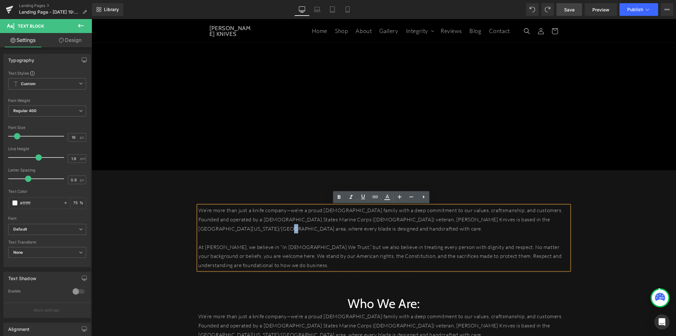
click at [203, 185] on div "Who We Are: Heading We’re more than just a knife company—we’re a proud [DEMOGRA…" at bounding box center [383, 225] width 381 height 93
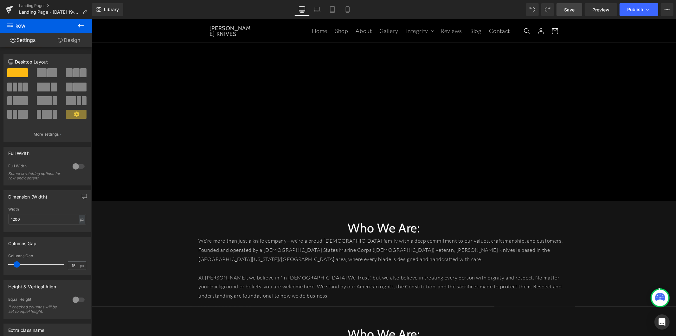
scroll to position [0, 0]
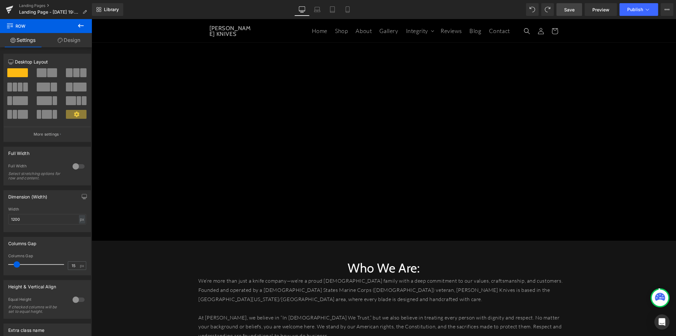
click at [349, 264] on h1 "Who We Are:" at bounding box center [383, 267] width 371 height 16
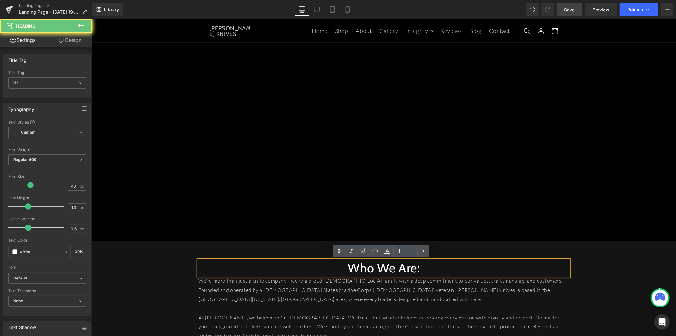
click at [354, 267] on h1 "Who We Are:" at bounding box center [383, 267] width 371 height 16
click at [234, 239] on div "Youtube Row" at bounding box center [383, 129] width 381 height 221
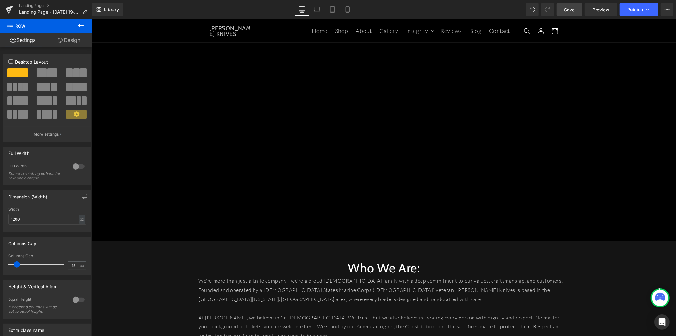
click at [225, 245] on div "Who We Are: Heading We’re more than just a knife company—we’re a proud [DEMOGRA…" at bounding box center [383, 293] width 585 height 106
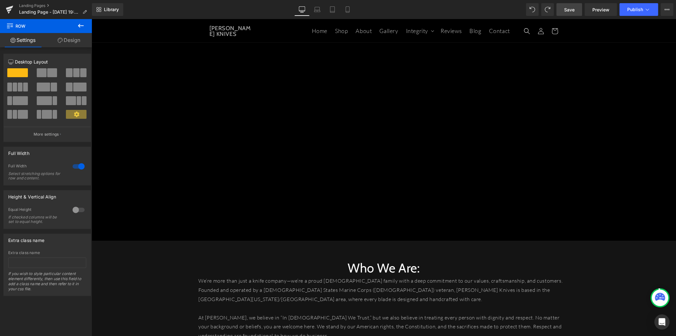
click at [363, 260] on div "Who We Are: Heading" at bounding box center [383, 267] width 371 height 16
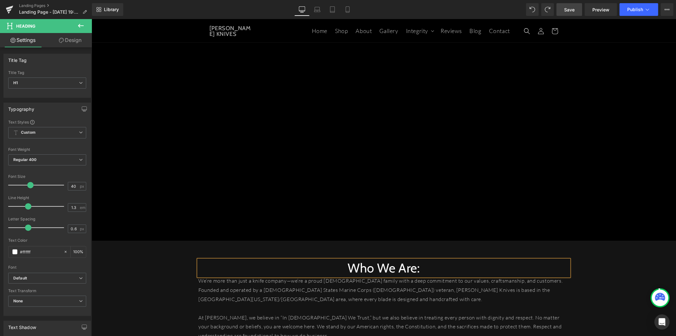
click at [569, 10] on span "Save" at bounding box center [570, 9] width 10 height 7
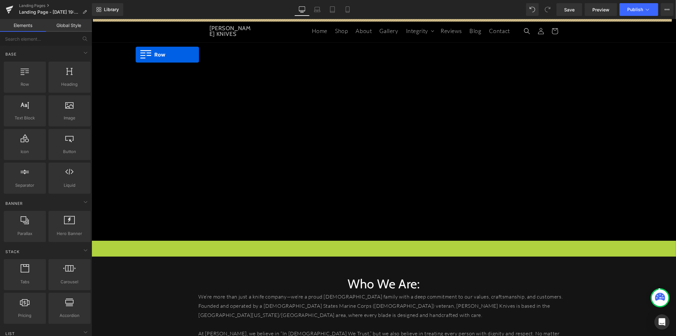
drag, startPoint x: 94, startPoint y: 248, endPoint x: 135, endPoint y: 54, distance: 197.9
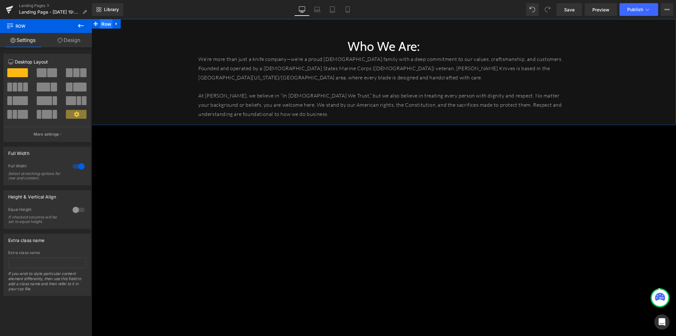
click at [103, 26] on span "Row" at bounding box center [106, 24] width 13 height 10
click at [72, 45] on link "Design" at bounding box center [69, 40] width 46 height 14
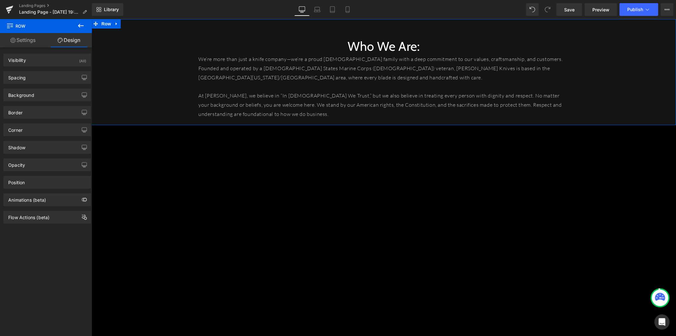
click at [34, 42] on link "Settings" at bounding box center [23, 40] width 46 height 14
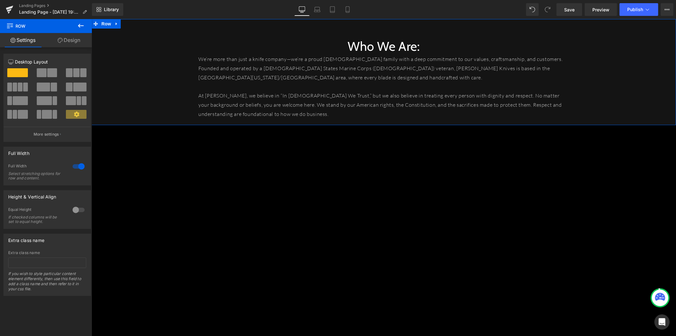
click at [72, 40] on link "Design" at bounding box center [69, 40] width 46 height 14
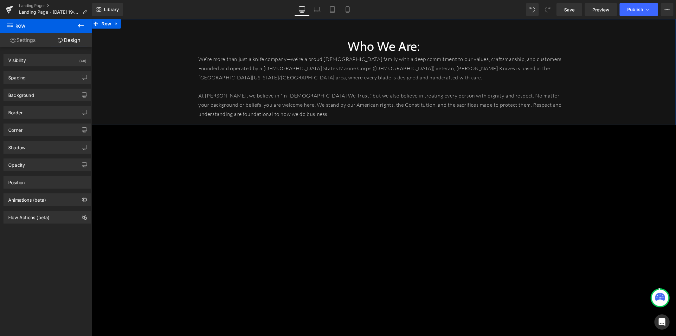
type input "0"
type input "30"
type input "0"
type input "10"
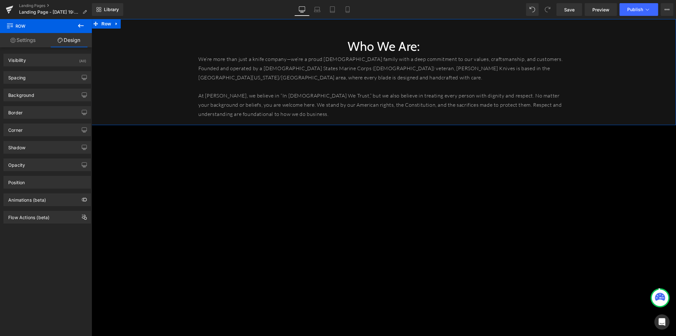
type input "0"
click at [53, 75] on div "Spacing" at bounding box center [47, 77] width 87 height 12
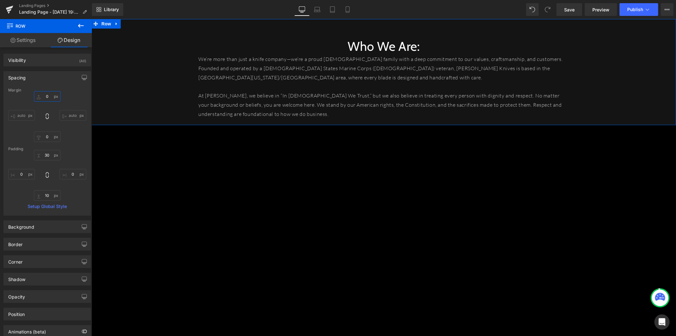
click at [42, 96] on input "0" at bounding box center [47, 96] width 27 height 10
click at [46, 136] on input "0" at bounding box center [47, 136] width 27 height 10
click at [49, 98] on input "0" at bounding box center [47, 96] width 27 height 10
click at [51, 97] on input "0" at bounding box center [47, 96] width 27 height 10
click at [46, 95] on input "0" at bounding box center [47, 96] width 27 height 10
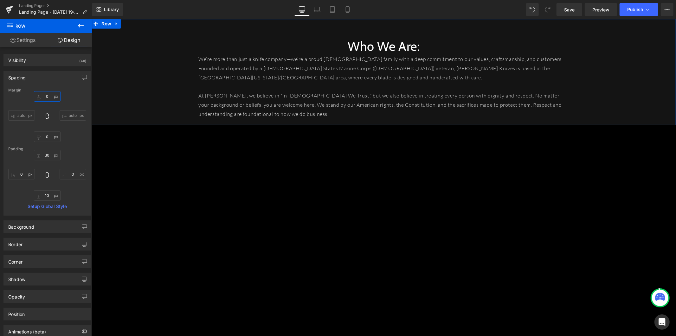
click at [45, 96] on input "0" at bounding box center [47, 96] width 27 height 10
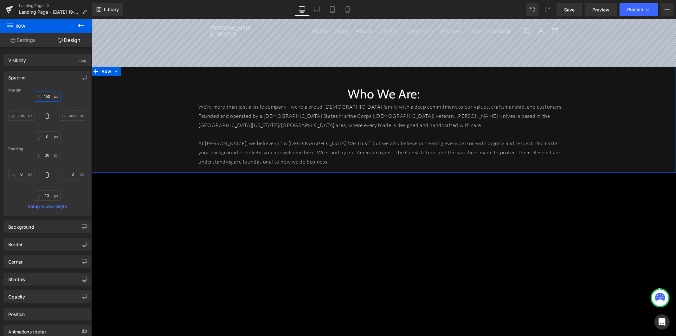
click at [45, 96] on input "150" at bounding box center [47, 96] width 27 height 10
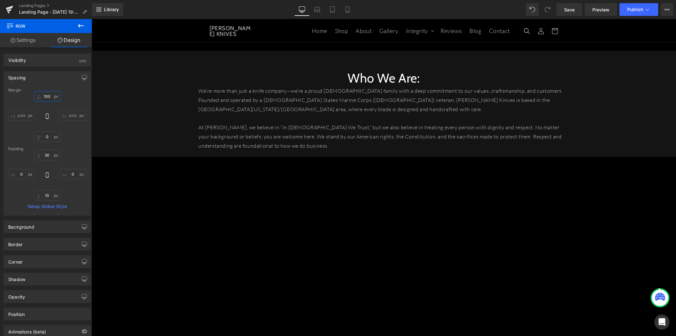
type input "100"
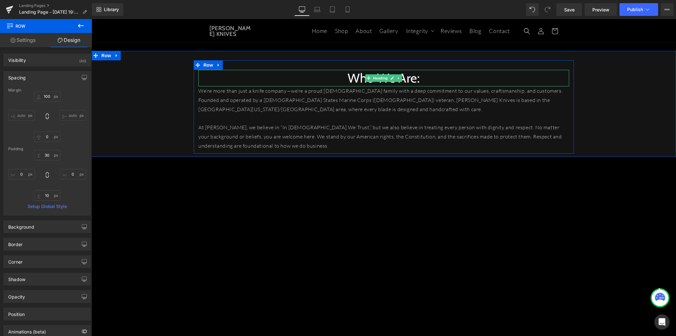
click at [347, 80] on h1 "Who We Are:" at bounding box center [383, 77] width 371 height 16
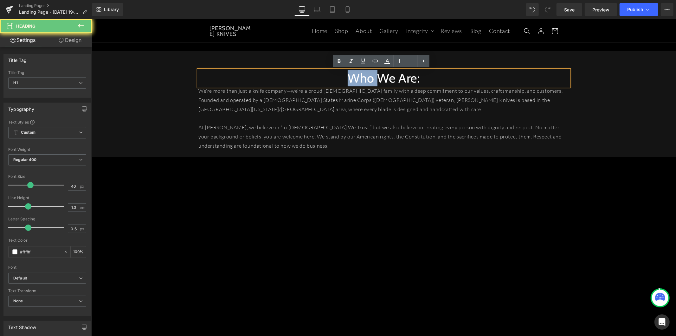
click at [347, 80] on h1 "Who We Are:" at bounding box center [383, 77] width 371 height 16
paste div
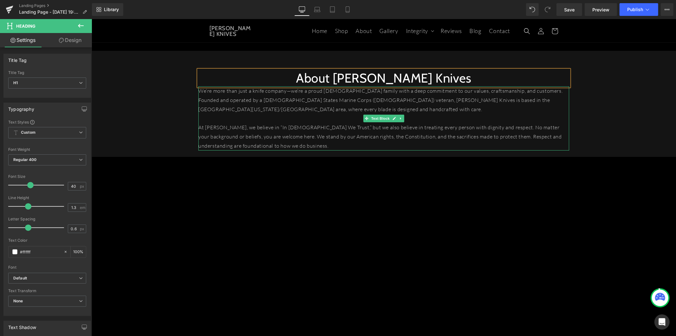
click at [325, 113] on div "We’re more than just a knife company—we’re a proud [DEMOGRAPHIC_DATA] family wi…" at bounding box center [383, 118] width 371 height 64
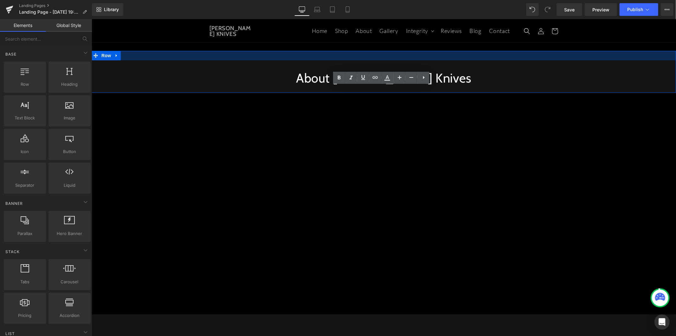
click at [279, 80] on h1 "About [PERSON_NAME] Knives" at bounding box center [383, 77] width 371 height 16
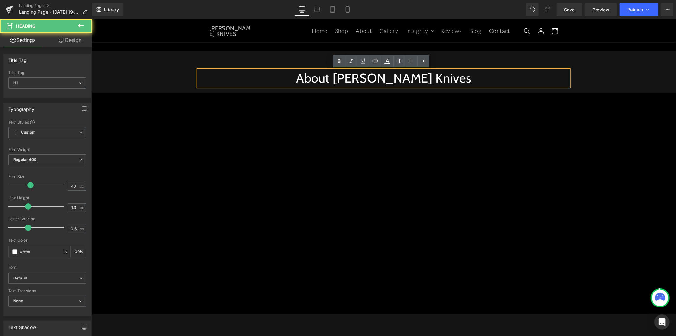
click at [280, 51] on div "About T.Kell Knives Heading Row Row" at bounding box center [383, 71] width 585 height 42
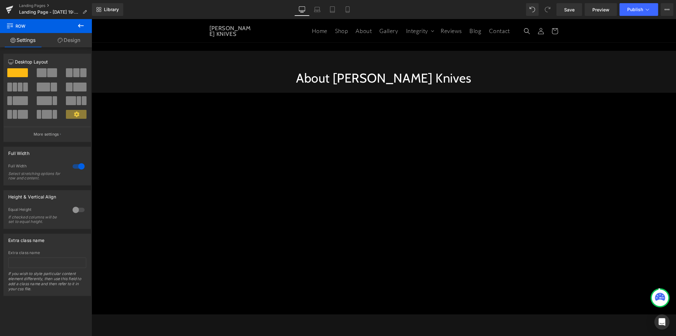
click at [165, 61] on div "About T.Kell Knives Heading Row" at bounding box center [383, 74] width 585 height 29
click at [107, 54] on span "Row" at bounding box center [106, 55] width 13 height 10
click at [72, 39] on link "Design" at bounding box center [69, 40] width 46 height 14
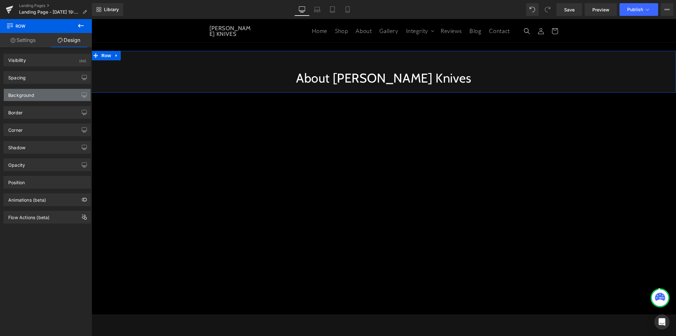
click at [61, 93] on div "Background" at bounding box center [47, 95] width 87 height 12
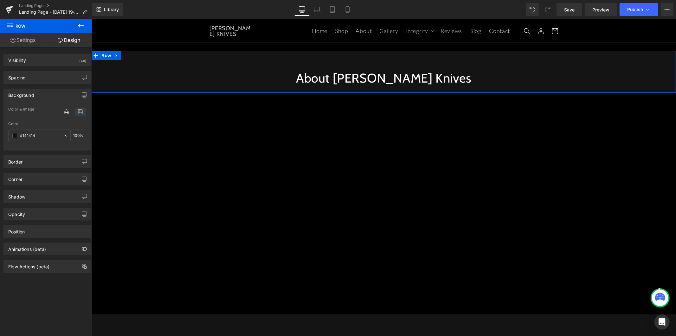
click at [81, 114] on icon at bounding box center [80, 112] width 11 height 8
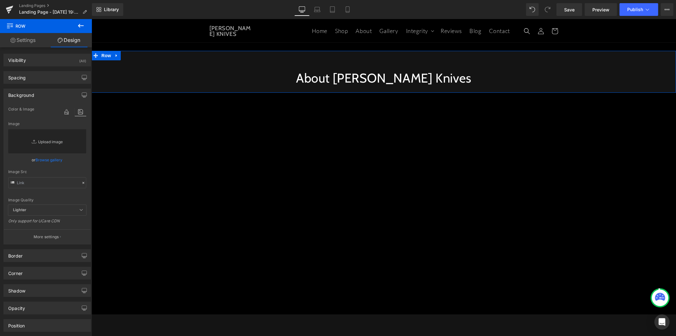
click at [58, 142] on link "Replace Image" at bounding box center [47, 141] width 78 height 24
type input "C:\fakepath\who-we-are.webp"
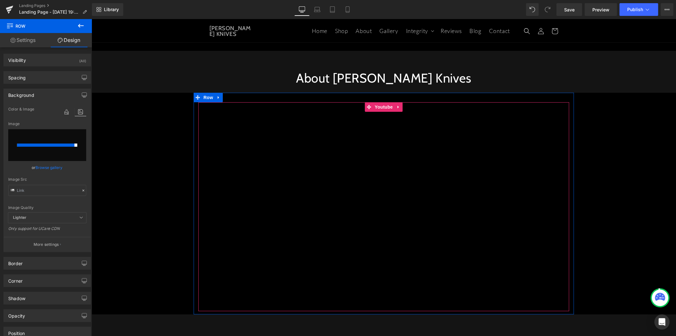
type input "https://ucarecdn.com/762d558e-d0f7-4d3c-b4c1-8dac92ad559a/-/format/auto/-/previ…"
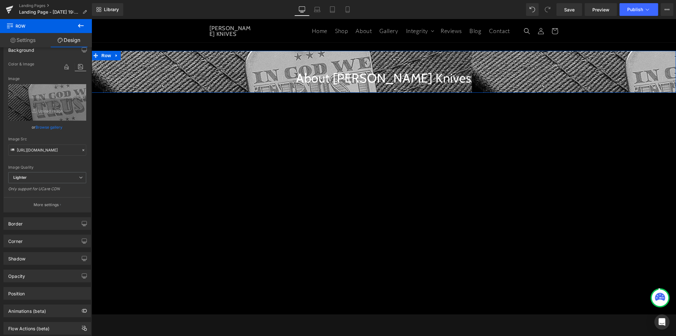
scroll to position [62, 0]
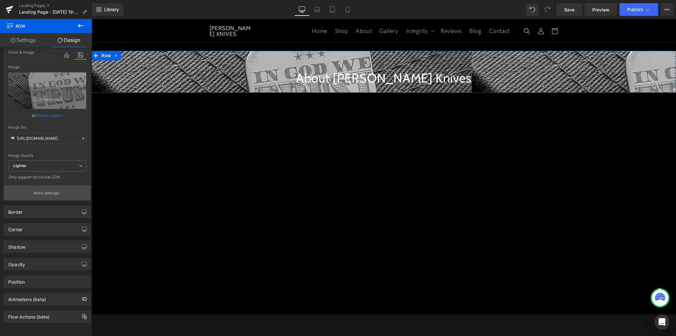
click at [54, 190] on p "More settings" at bounding box center [46, 193] width 25 height 6
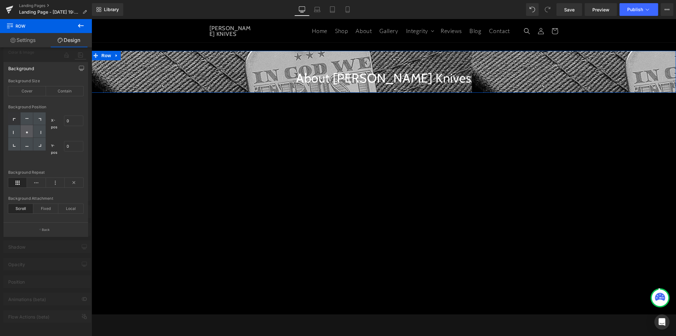
click at [30, 129] on div at bounding box center [27, 131] width 12 height 13
type input "50"
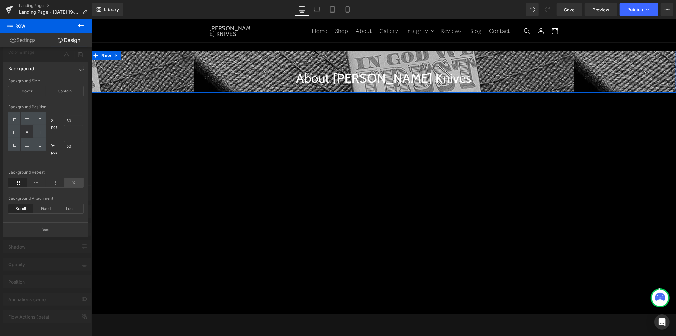
click at [76, 184] on icon at bounding box center [74, 183] width 19 height 10
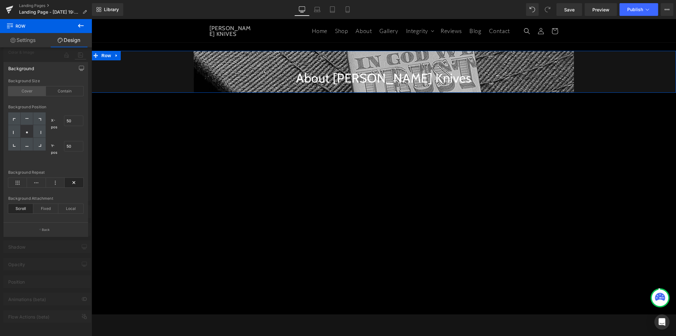
click at [35, 95] on div "Cover" at bounding box center [27, 91] width 38 height 10
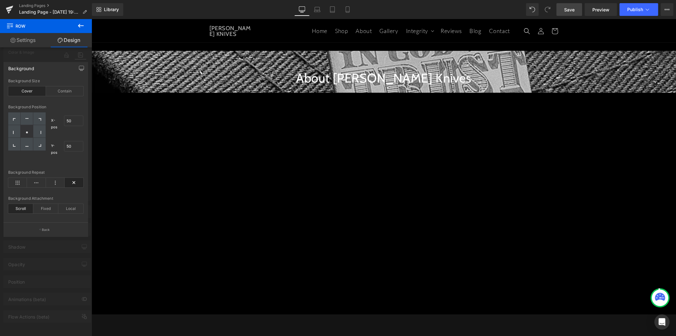
click at [573, 10] on span "Save" at bounding box center [570, 9] width 10 height 7
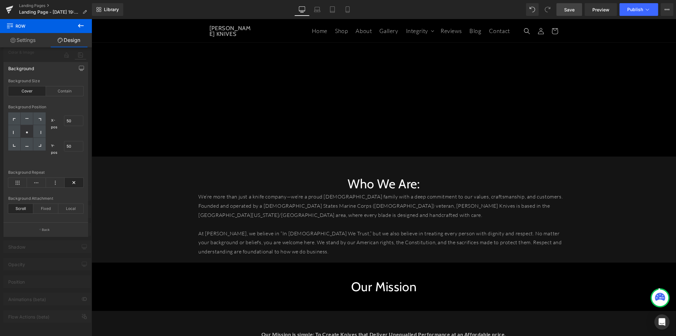
scroll to position [246, 0]
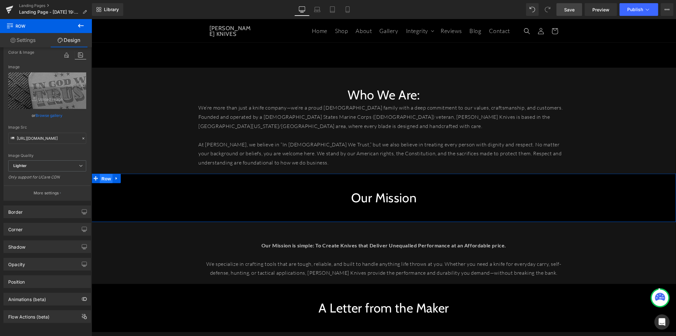
click at [106, 178] on span "Row" at bounding box center [106, 178] width 13 height 10
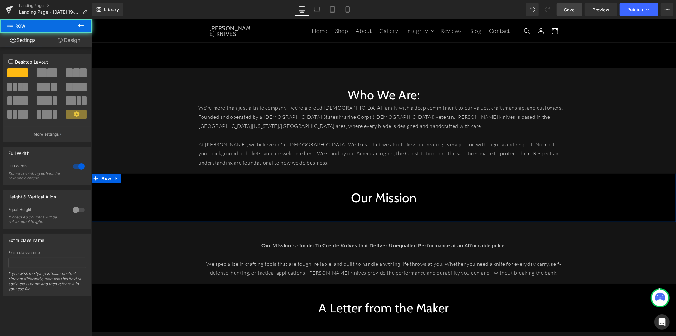
click at [70, 42] on link "Design" at bounding box center [69, 40] width 46 height 14
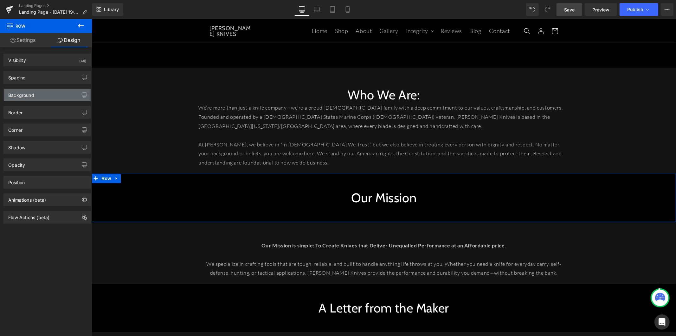
click at [50, 93] on div "Background" at bounding box center [47, 95] width 87 height 12
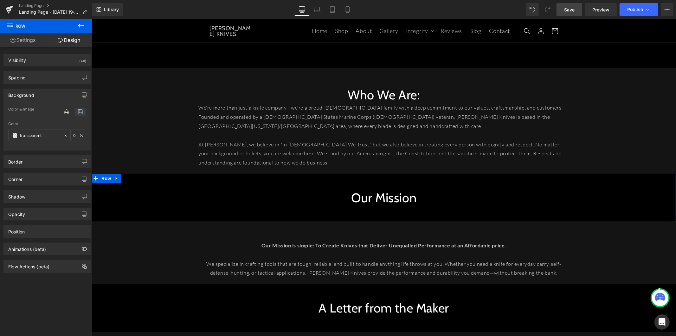
click at [77, 113] on icon at bounding box center [80, 112] width 11 height 8
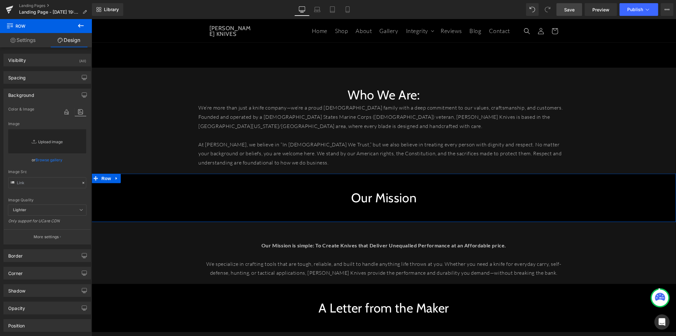
click at [54, 140] on link "Replace Image" at bounding box center [47, 141] width 78 height 24
type input "C:\fakepath\why-knives (1).jpg"
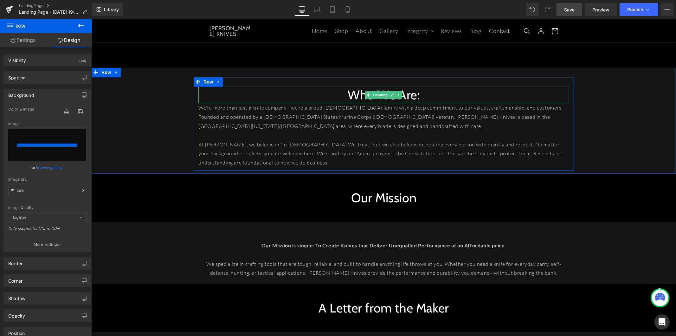
type input "https://ucarecdn.com/bc378c93-c988-4523-bc98-932071101e66/-/format/auto/-/previ…"
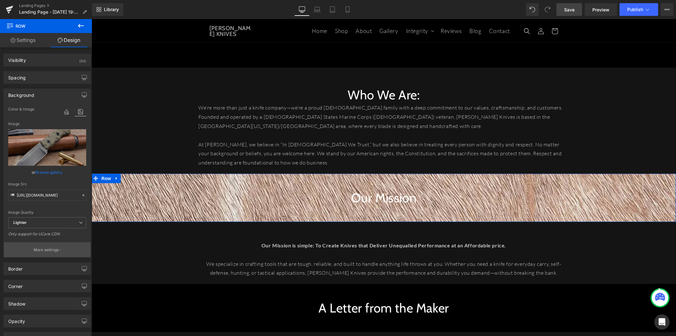
click at [52, 249] on p "More settings" at bounding box center [46, 250] width 25 height 6
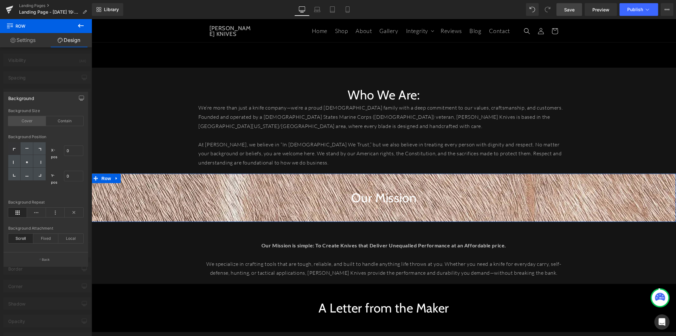
click at [33, 121] on div "Cover" at bounding box center [27, 121] width 38 height 10
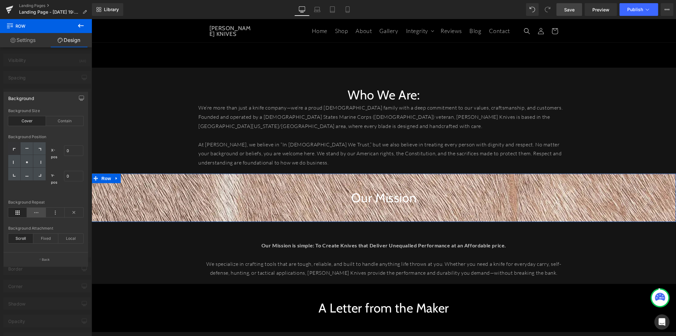
click at [37, 215] on icon at bounding box center [36, 212] width 19 height 10
click at [21, 211] on icon at bounding box center [17, 212] width 19 height 10
click at [29, 163] on div at bounding box center [27, 161] width 12 height 13
type input "50"
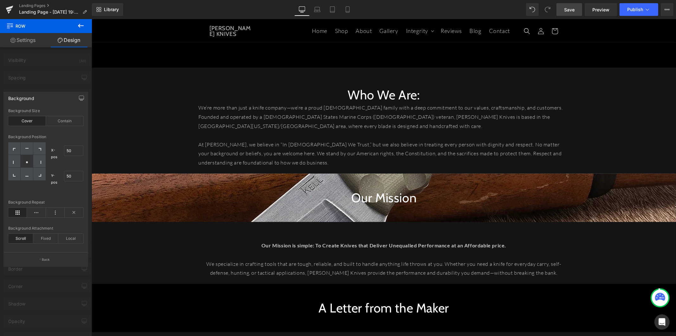
click at [571, 7] on span "Save" at bounding box center [570, 9] width 10 height 7
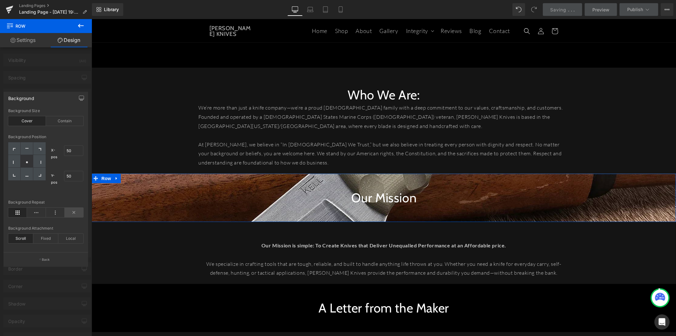
click at [66, 212] on icon at bounding box center [74, 212] width 19 height 10
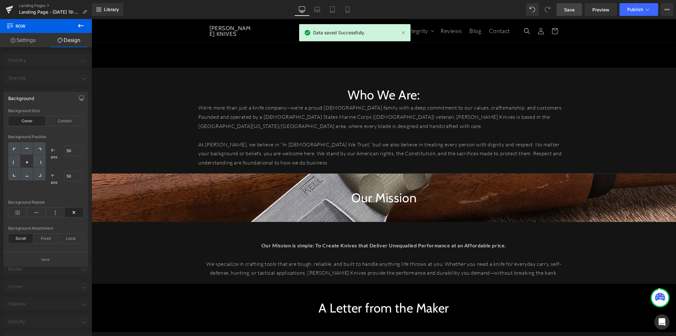
click at [566, 12] on span "Save" at bounding box center [570, 9] width 10 height 7
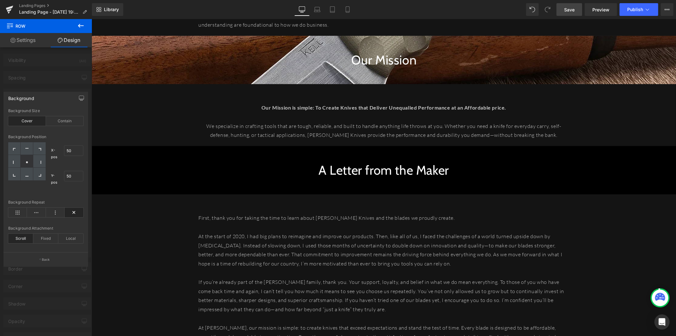
scroll to position [388, 0]
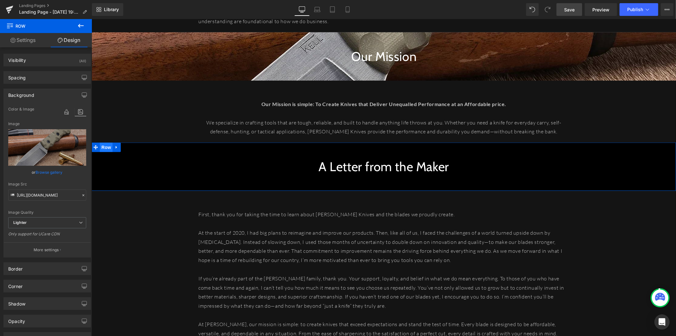
click at [104, 149] on span "Row" at bounding box center [106, 147] width 13 height 10
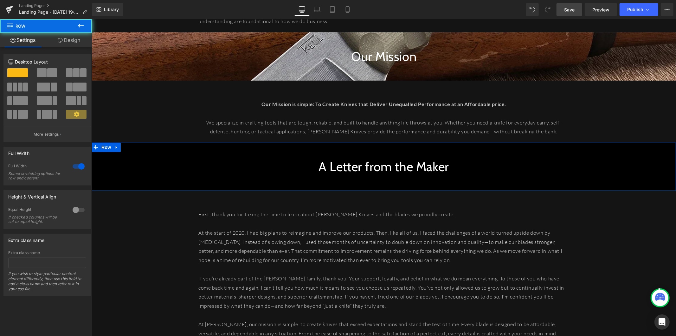
click at [64, 43] on link "Design" at bounding box center [69, 40] width 46 height 14
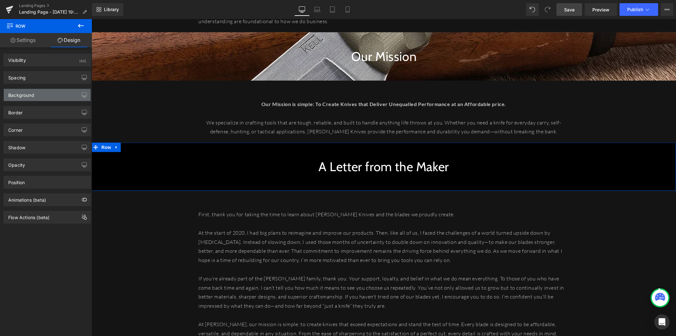
click at [45, 95] on div "Background" at bounding box center [47, 95] width 87 height 12
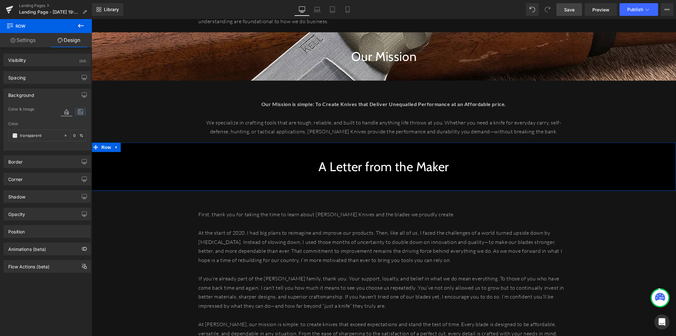
click at [81, 111] on icon at bounding box center [80, 112] width 11 height 8
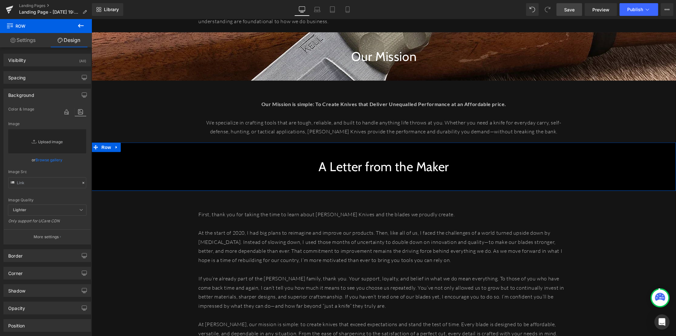
click at [42, 140] on link "Replace Image" at bounding box center [47, 141] width 78 height 24
type input "C:\fakepath\HERO-ADVERSARY-ODGMICARTA.jpg"
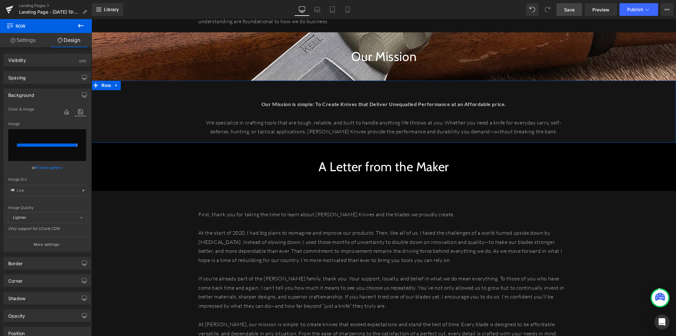
type input "https://ucarecdn.com/04d141b6-c4d6-4154-b7a4-34bc570132b2/-/format/auto/-/previ…"
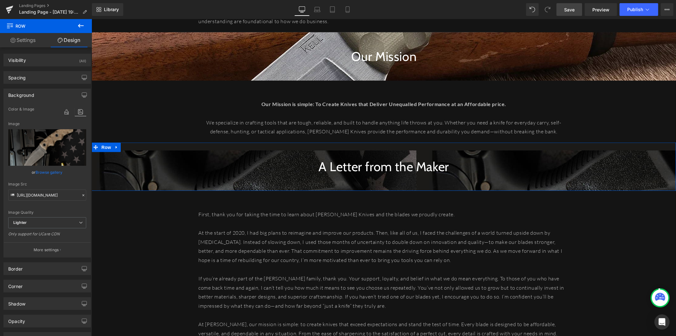
click at [39, 248] on p "More settings" at bounding box center [46, 250] width 25 height 6
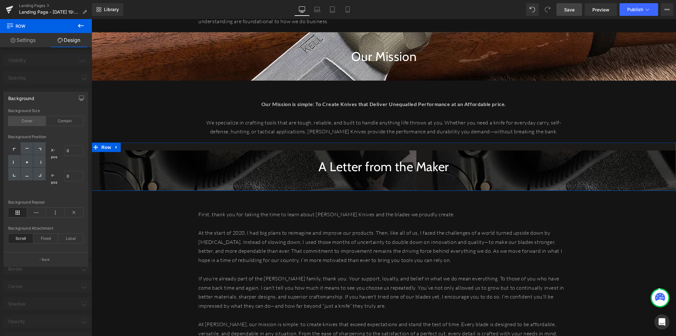
click at [35, 123] on div "Cover" at bounding box center [27, 121] width 38 height 10
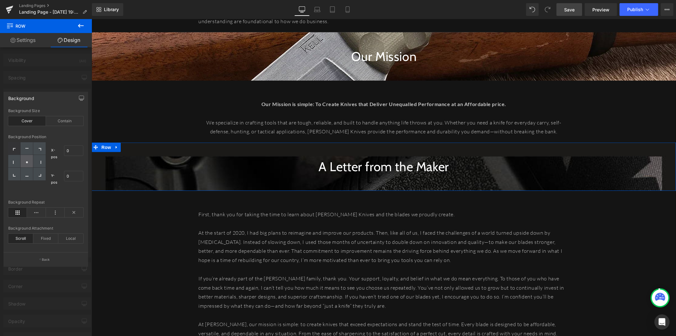
click at [24, 159] on div at bounding box center [27, 161] width 12 height 13
type input "50"
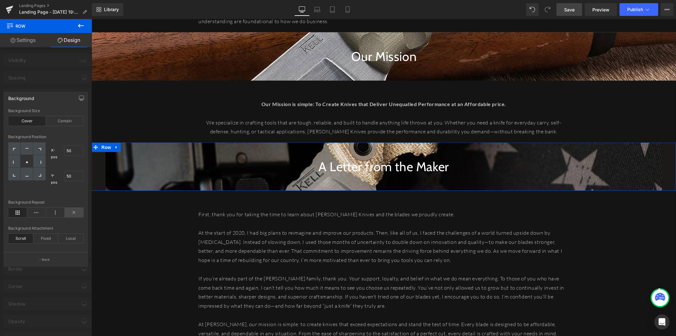
click at [75, 213] on icon at bounding box center [74, 212] width 19 height 10
click at [568, 10] on span "Save" at bounding box center [570, 9] width 10 height 7
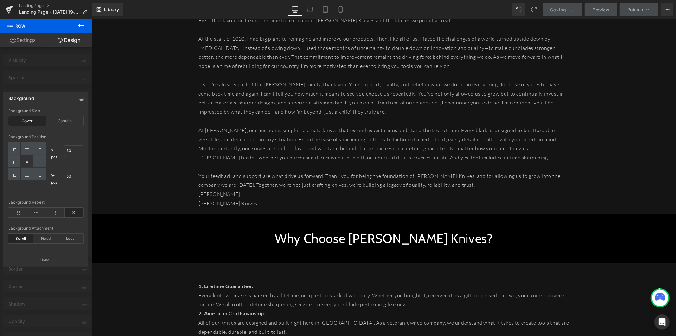
scroll to position [599, 0]
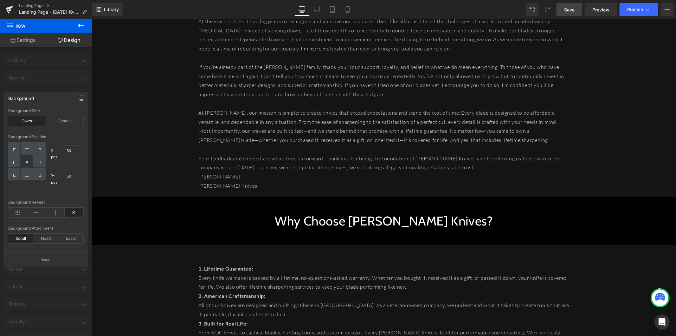
click at [251, 216] on body "Skip to content Home Shop About Gallery Integrity Integrity" at bounding box center [383, 180] width 585 height 1520
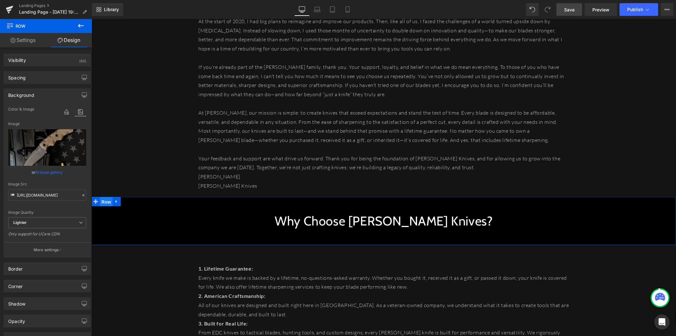
click at [106, 203] on span "Row" at bounding box center [106, 202] width 13 height 10
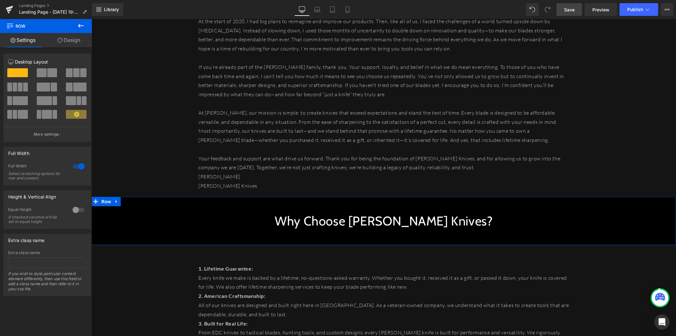
click at [71, 42] on link "Design" at bounding box center [69, 40] width 46 height 14
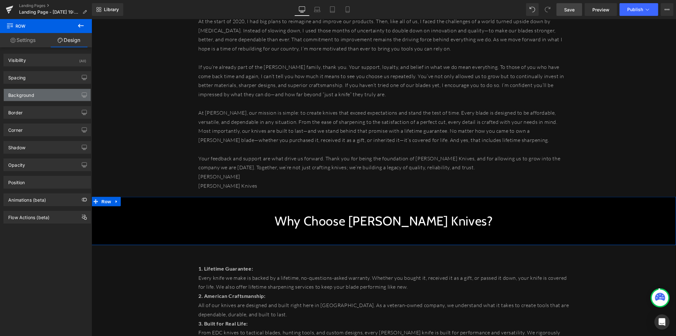
click at [62, 92] on div "Background" at bounding box center [47, 95] width 87 height 12
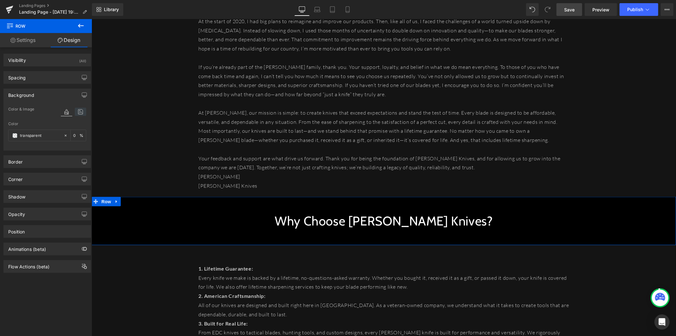
click at [77, 112] on icon at bounding box center [80, 112] width 11 height 8
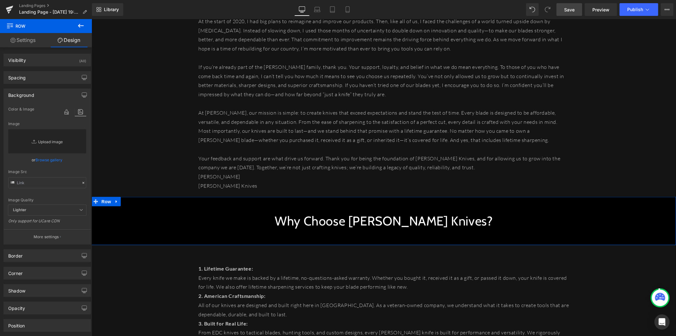
click at [47, 137] on link "Replace Image" at bounding box center [47, 141] width 78 height 24
type input "C:\fakepath\HERO-NIGHTSTALKER2.jpg"
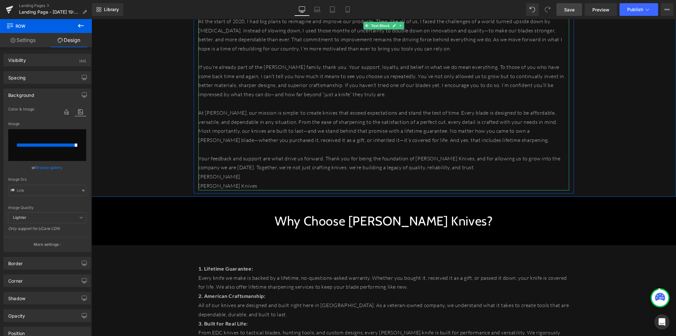
type input "https://ucarecdn.com/cccfc988-8cb7-45cb-93db-8f8238409c5a/-/format/auto/-/previ…"
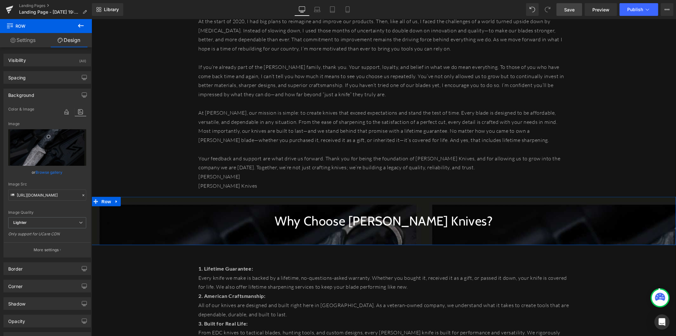
drag, startPoint x: 49, startPoint y: 247, endPoint x: 48, endPoint y: 243, distance: 4.5
click at [48, 245] on button "More settings" at bounding box center [47, 249] width 87 height 15
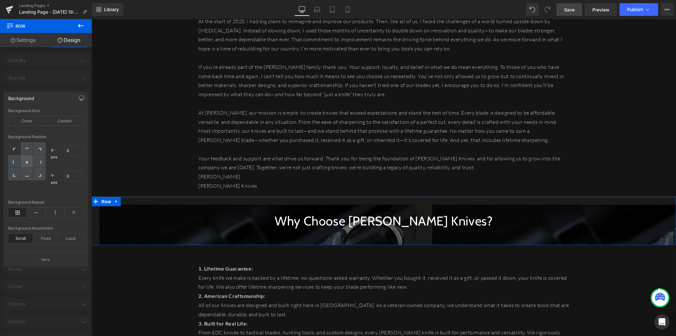
click at [29, 162] on div at bounding box center [27, 161] width 12 height 13
type input "50"
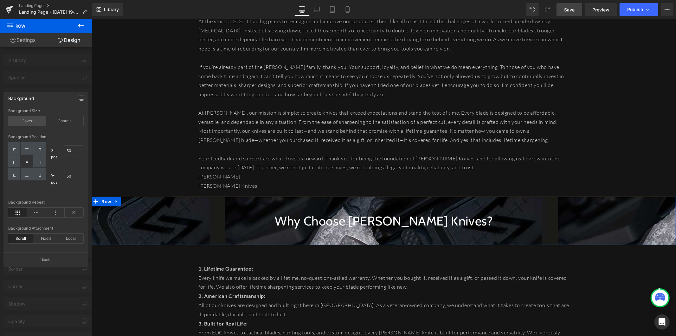
click at [36, 119] on div "Cover" at bounding box center [27, 121] width 38 height 10
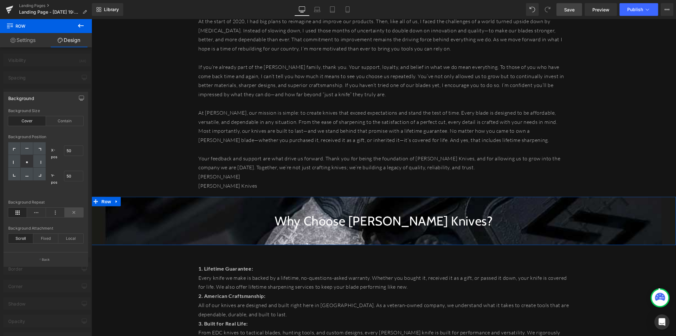
click at [78, 214] on icon at bounding box center [74, 212] width 19 height 10
drag, startPoint x: 572, startPoint y: 14, endPoint x: 463, endPoint y: 0, distance: 109.6
click at [572, 14] on link "Save" at bounding box center [570, 9] width 26 height 13
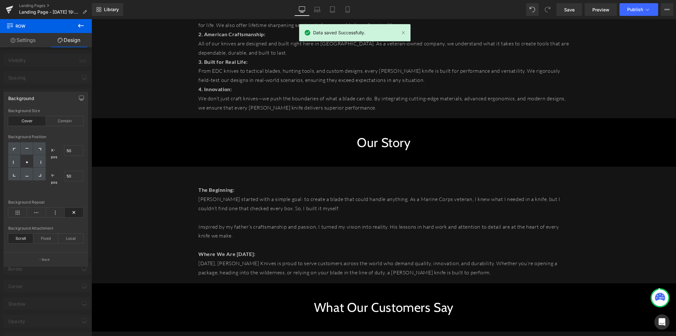
scroll to position [881, 0]
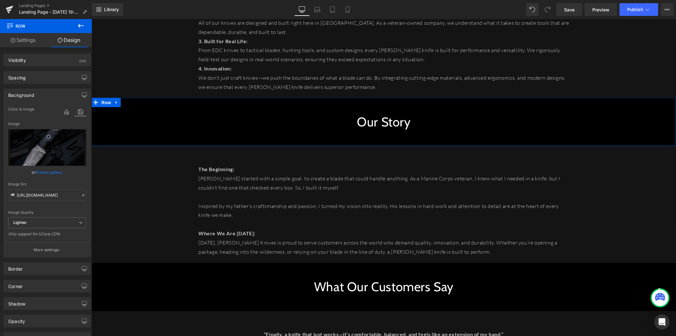
click at [105, 107] on div "Our Story Heading Row" at bounding box center [383, 121] width 585 height 48
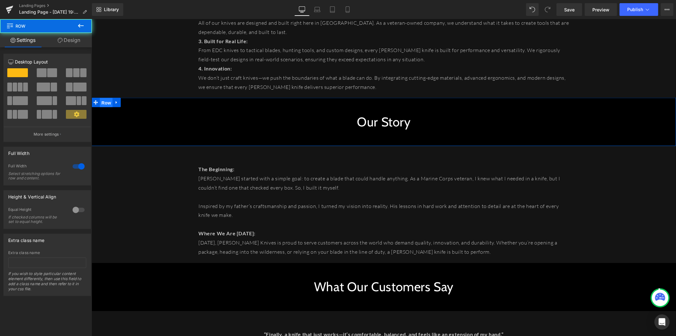
click at [106, 104] on span "Row" at bounding box center [106, 103] width 13 height 10
click at [76, 46] on link "Design" at bounding box center [69, 40] width 46 height 14
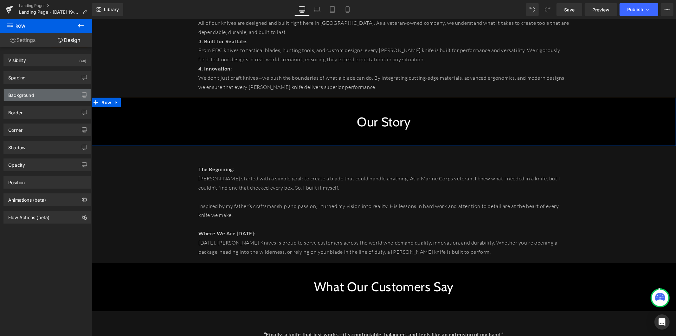
click at [55, 95] on div "Background" at bounding box center [47, 95] width 87 height 12
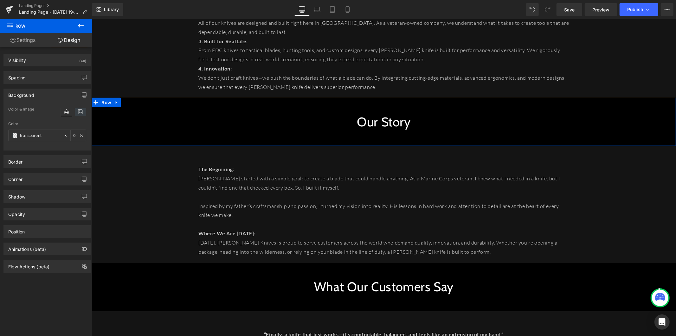
click at [75, 114] on icon at bounding box center [80, 112] width 11 height 8
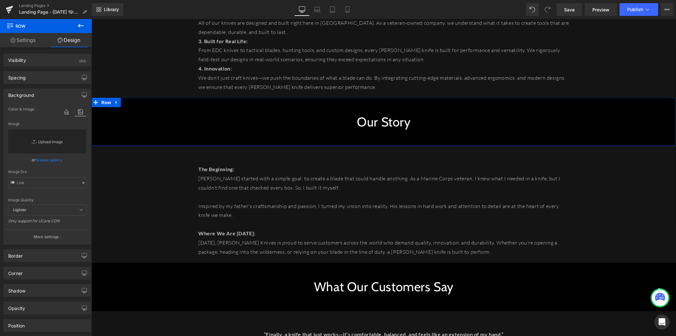
click at [53, 138] on link "Replace Image" at bounding box center [47, 141] width 78 height 24
type input "C:\fakepath\HERO-AGENT-002.jpg"
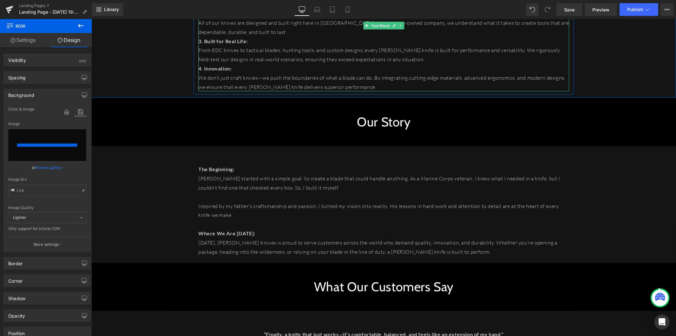
type input "https://ucarecdn.com/680c5e76-6944-49a1-998a-00e4f2ad8837/-/format/auto/-/previ…"
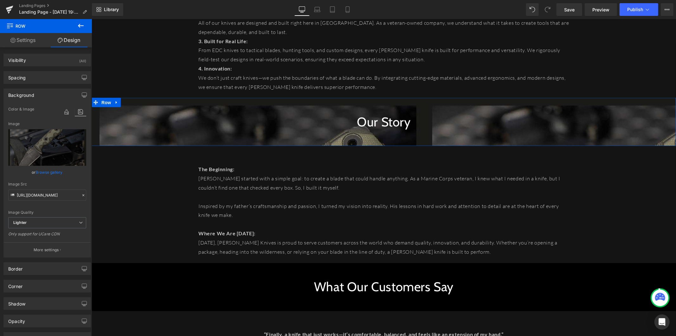
click at [47, 246] on button "More settings" at bounding box center [47, 249] width 87 height 15
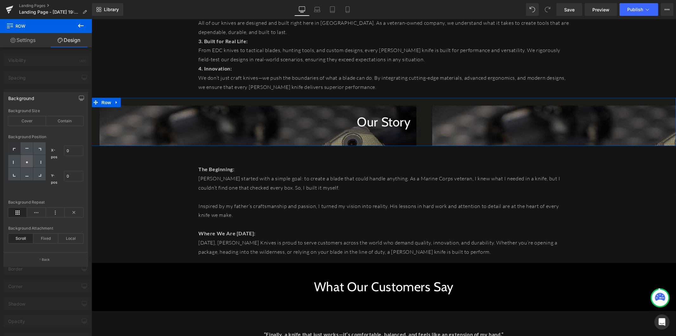
click at [30, 165] on div at bounding box center [27, 161] width 12 height 13
type input "50"
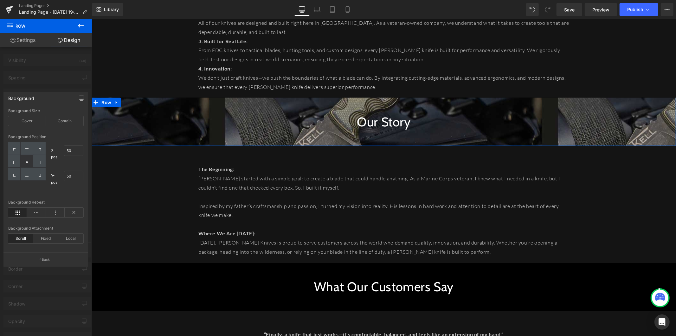
click at [73, 218] on div "Background Repeat" at bounding box center [45, 212] width 75 height 24
click at [74, 216] on icon at bounding box center [74, 212] width 19 height 10
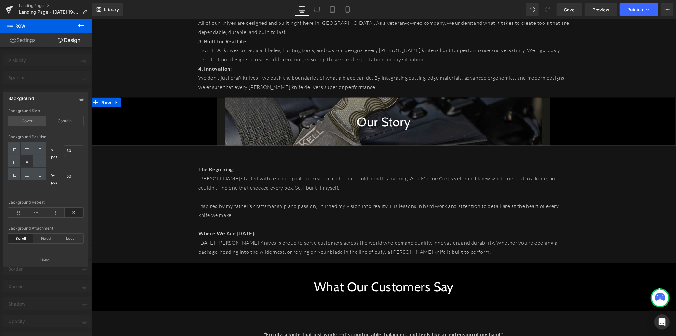
click at [37, 122] on div "Cover" at bounding box center [27, 121] width 38 height 10
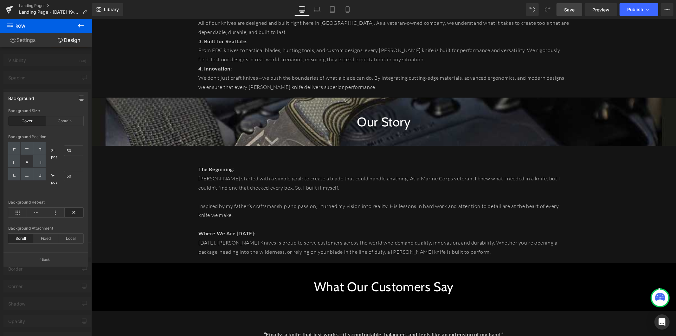
click at [570, 13] on link "Save" at bounding box center [570, 9] width 26 height 13
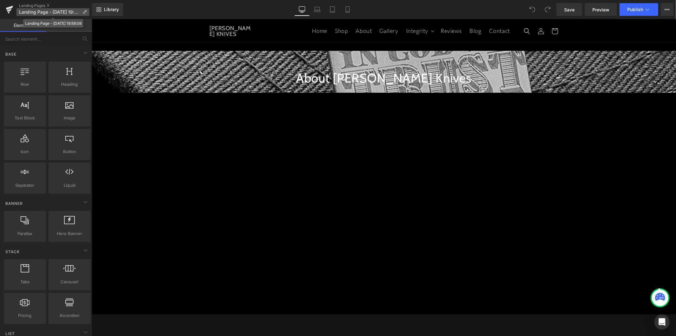
click at [83, 10] on icon at bounding box center [84, 12] width 4 height 4
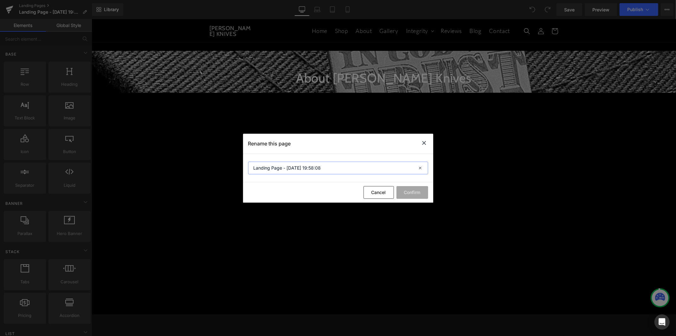
drag, startPoint x: 319, startPoint y: 169, endPoint x: 234, endPoint y: 163, distance: 85.2
click at [234, 163] on div "Rename this page Landing Page - Sep 1, 19:58:08 Cancel Confirm" at bounding box center [338, 168] width 676 height 336
type input "About"
click at [421, 192] on button "Confirm" at bounding box center [413, 192] width 32 height 13
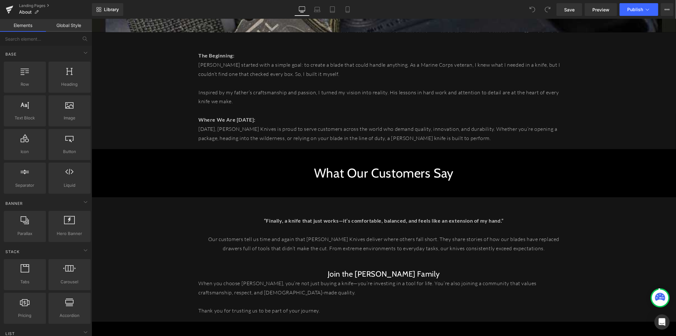
scroll to position [981, 0]
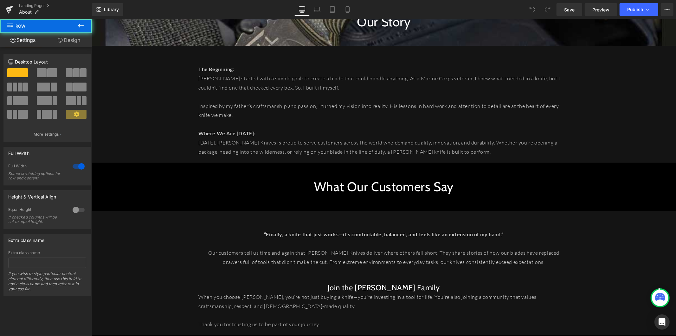
click at [372, 170] on div "What Our Customers Say Heading Row" at bounding box center [383, 186] width 585 height 48
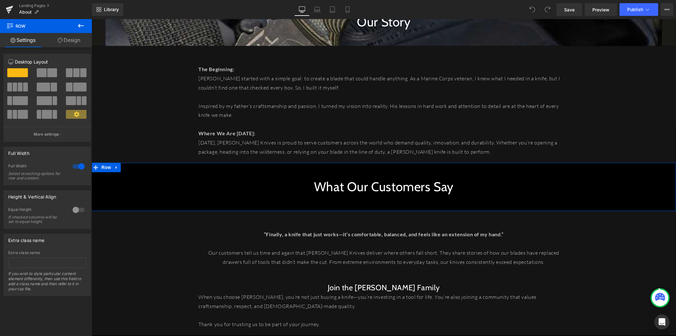
click at [62, 44] on link "Design" at bounding box center [69, 40] width 46 height 14
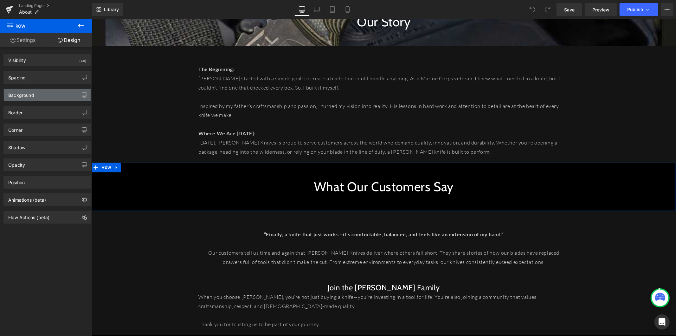
click at [60, 94] on div "Background" at bounding box center [47, 95] width 87 height 12
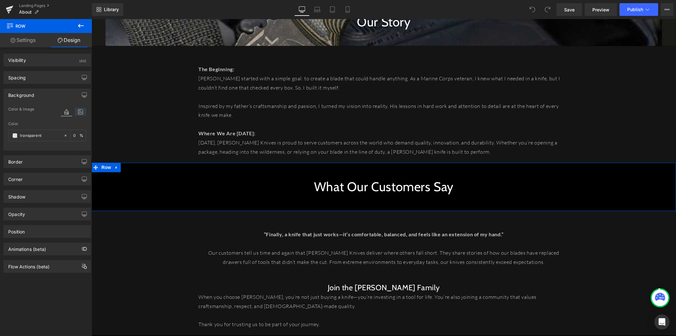
click at [75, 114] on icon at bounding box center [80, 112] width 11 height 8
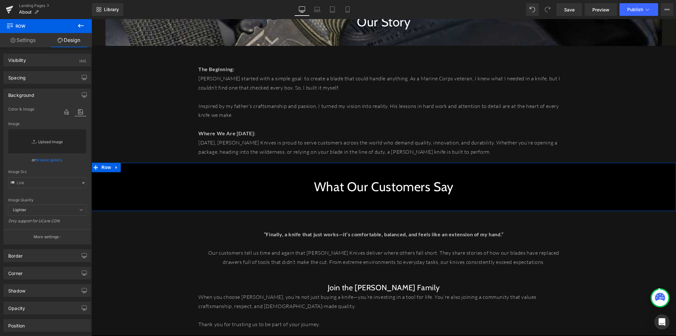
click at [51, 140] on link "Replace Image" at bounding box center [47, 141] width 78 height 24
type input "C:\fakepath\HERO-NIGHTSHADE-WHARNCLIFFE.jpg"
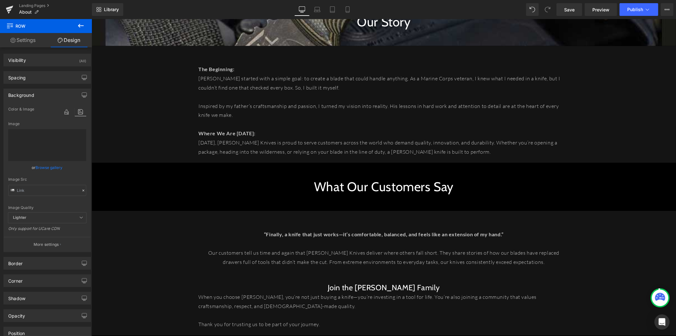
type input "https://ucarecdn.com/e345856d-9d90-4d10-abc7-c7f849a6bab1/-/format/auto/-/previ…"
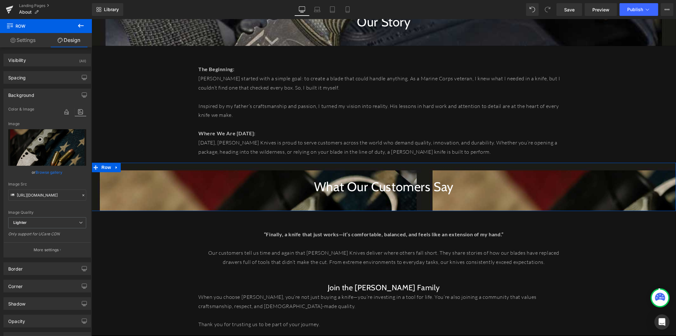
click at [55, 248] on p "More settings" at bounding box center [46, 250] width 25 height 6
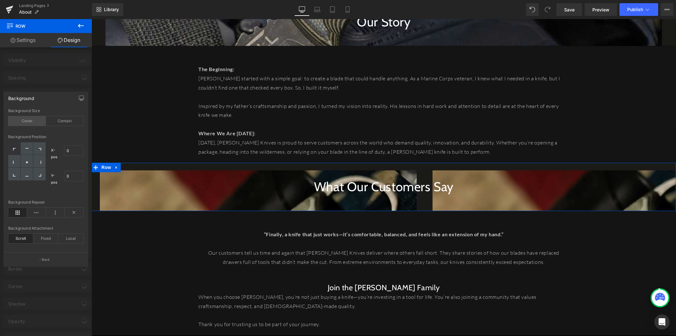
click at [36, 122] on div "Cover" at bounding box center [27, 121] width 38 height 10
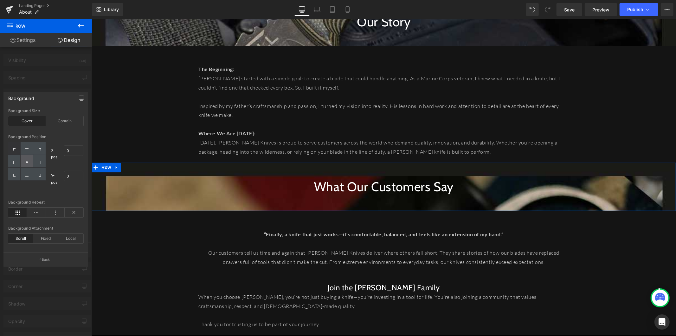
click at [30, 159] on div at bounding box center [27, 161] width 12 height 13
type input "50"
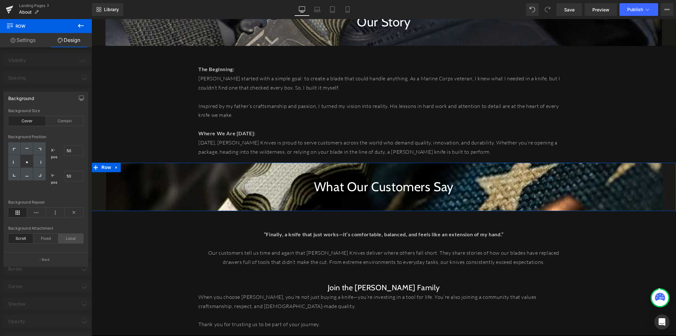
click at [75, 239] on div "Local" at bounding box center [70, 238] width 25 height 10
click at [21, 237] on div "Scroll" at bounding box center [20, 238] width 25 height 10
click at [70, 216] on icon at bounding box center [74, 212] width 19 height 10
click at [570, 9] on span "Save" at bounding box center [570, 9] width 10 height 7
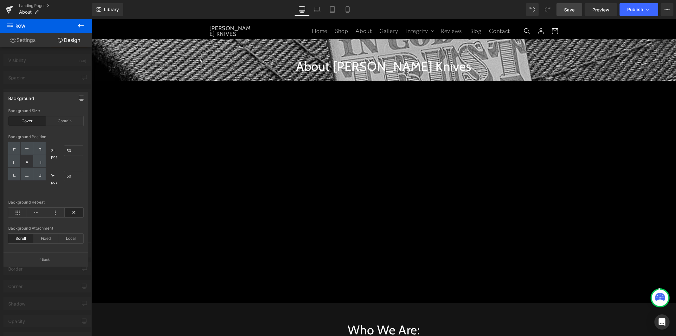
scroll to position [0, 0]
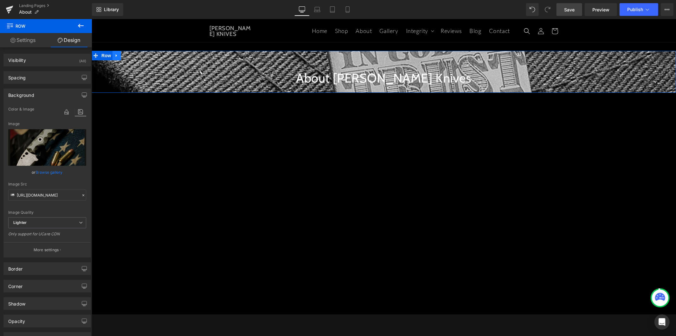
click at [112, 55] on link at bounding box center [116, 55] width 8 height 10
click at [101, 54] on span "Row" at bounding box center [106, 56] width 13 height 10
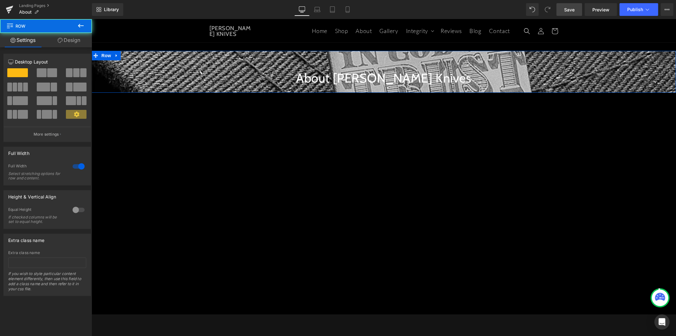
click at [80, 40] on link "Design" at bounding box center [69, 40] width 46 height 14
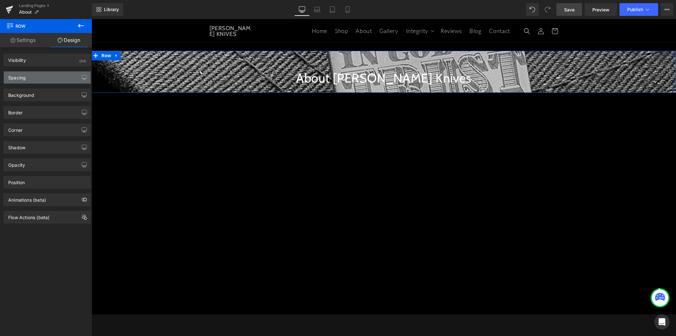
click at [48, 82] on div "Spacing" at bounding box center [47, 77] width 87 height 12
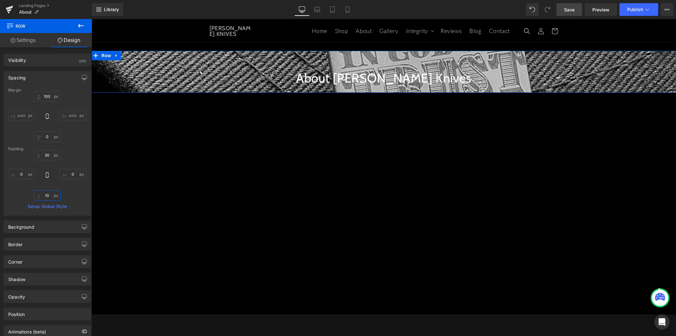
click at [47, 192] on input "10" at bounding box center [47, 195] width 27 height 10
click at [48, 193] on input "10" at bounding box center [47, 195] width 27 height 10
click at [44, 193] on input "10" at bounding box center [47, 195] width 27 height 10
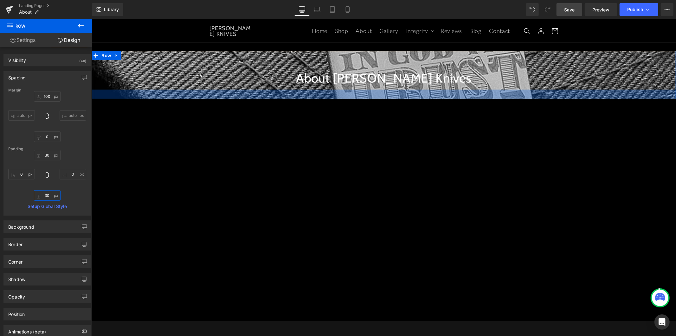
click at [44, 197] on input "30" at bounding box center [47, 195] width 27 height 10
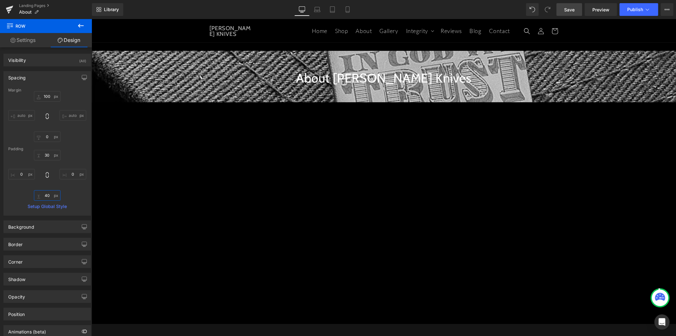
type input "40"
click at [565, 7] on link "Save" at bounding box center [570, 9] width 26 height 13
